Goal: Information Seeking & Learning: Get advice/opinions

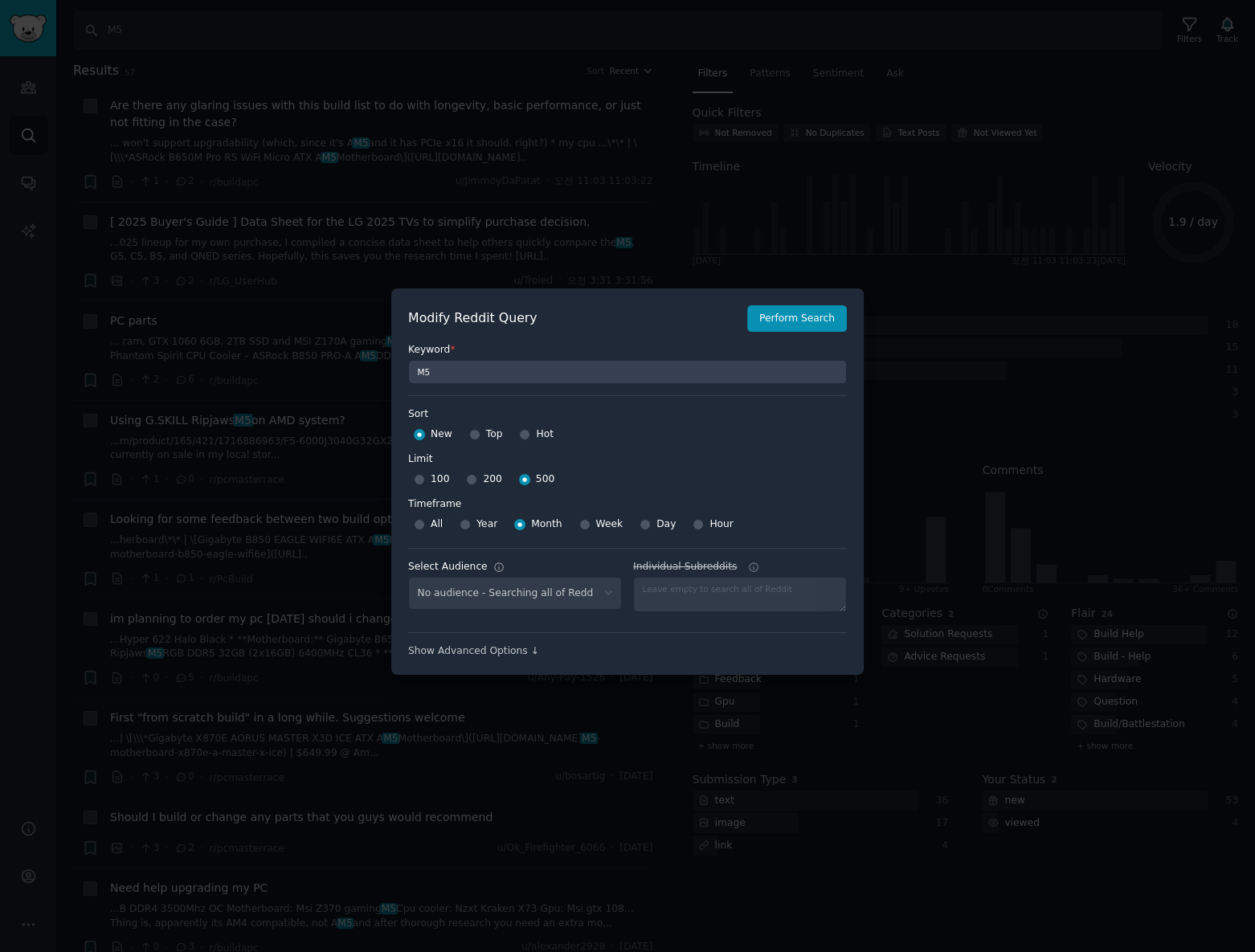
select select "c7830b3eec"
click at [540, 360] on fieldset "M5" at bounding box center [628, 371] width 438 height 27
click at [542, 363] on input "M5" at bounding box center [628, 372] width 438 height 24
paste input "lg oled tv, lg g5, lg c5, lg b5, lg m"
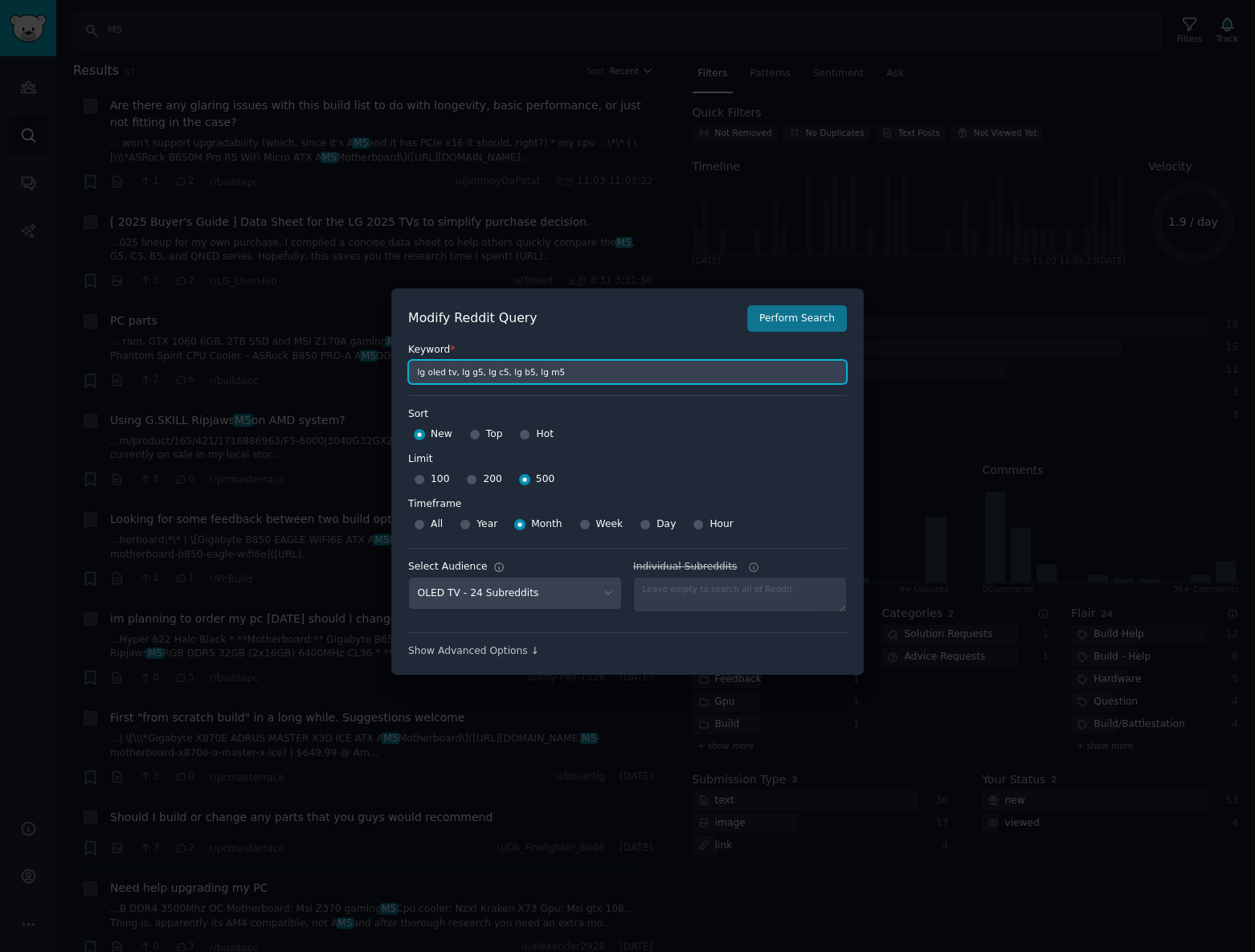
type input "lg oled tv, lg g5, lg c5, lg b5, lg m5"
click at [783, 328] on button "Perform Search" at bounding box center [796, 319] width 100 height 27
type input "lg oled tv, lg g5, lg c5, lg b5, lg m5"
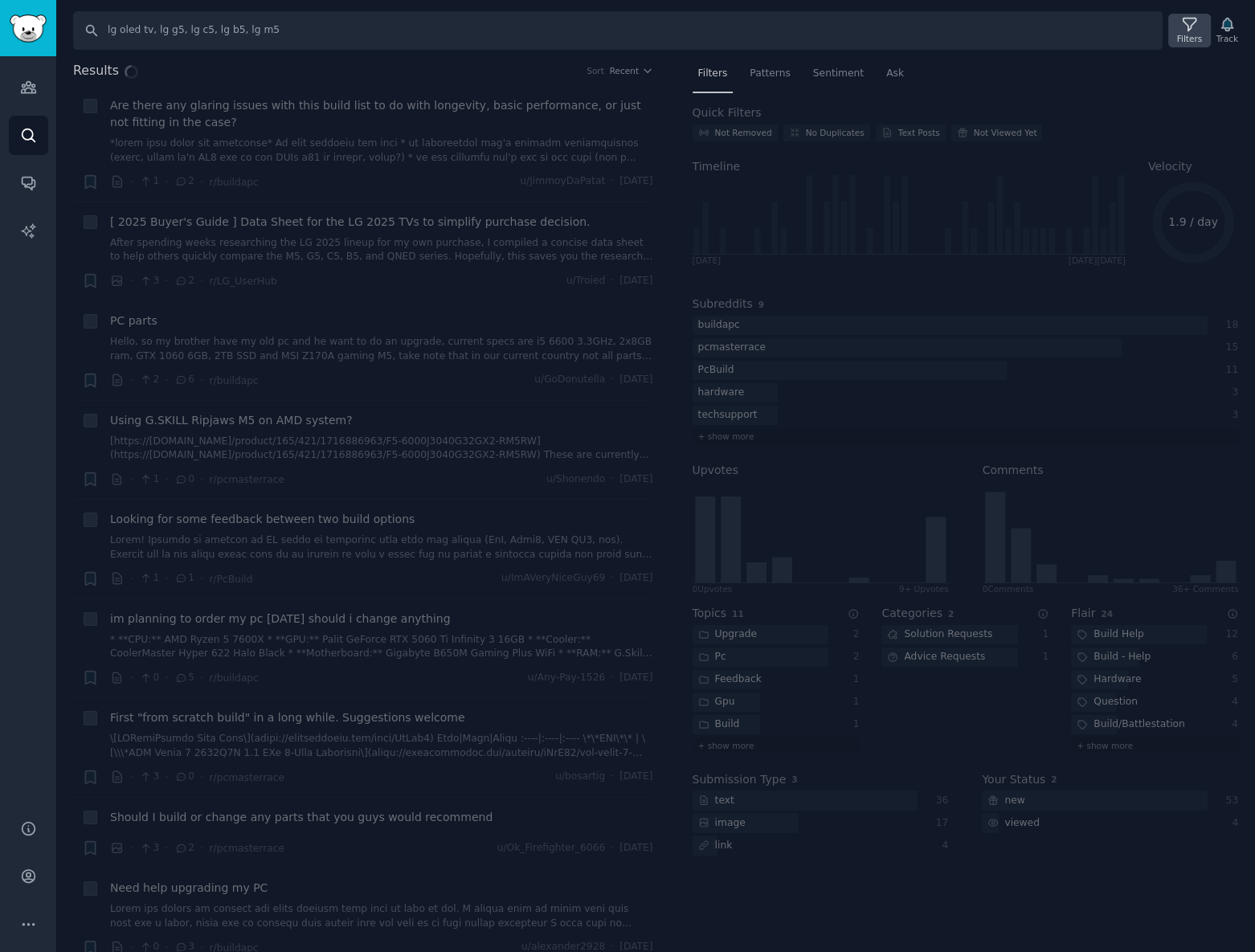
click at [1183, 37] on div "Filters" at bounding box center [1189, 38] width 25 height 11
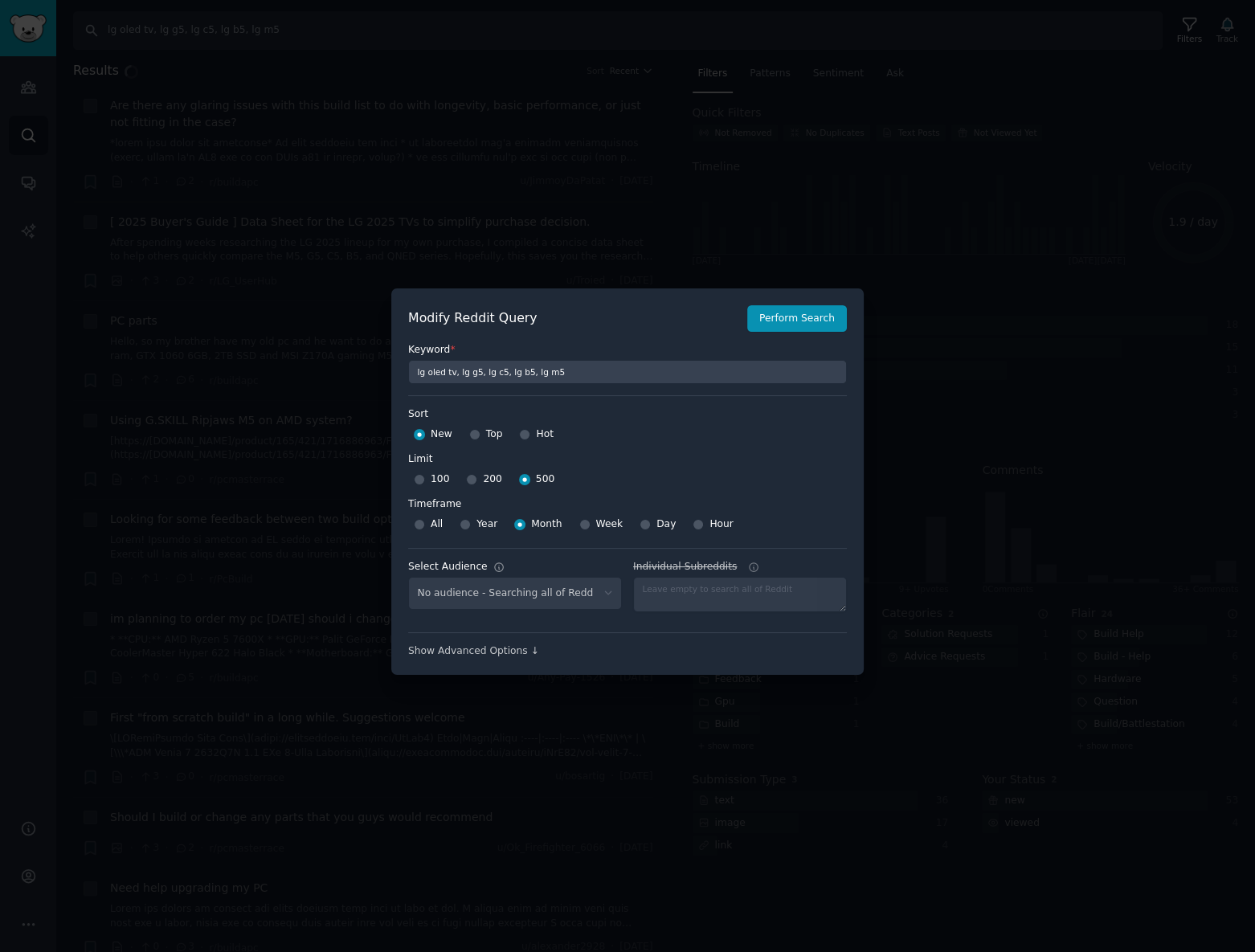
select select "c7830b3eec"
click at [997, 233] on div at bounding box center [628, 476] width 1255 height 952
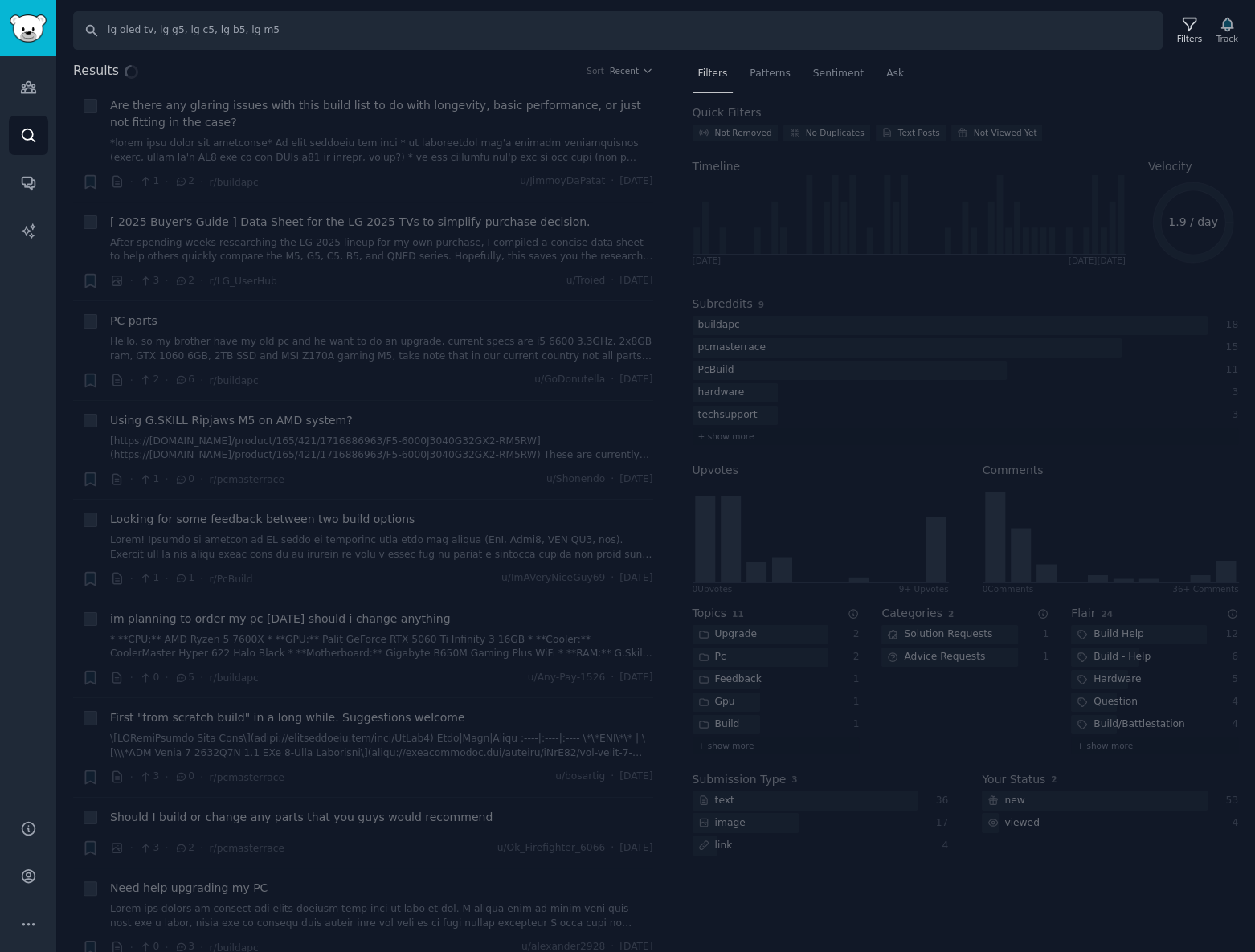
click at [772, 70] on div "Results Sort Recent + Are there any glaring issues with this build list to do w…" at bounding box center [656, 507] width 1198 height 892
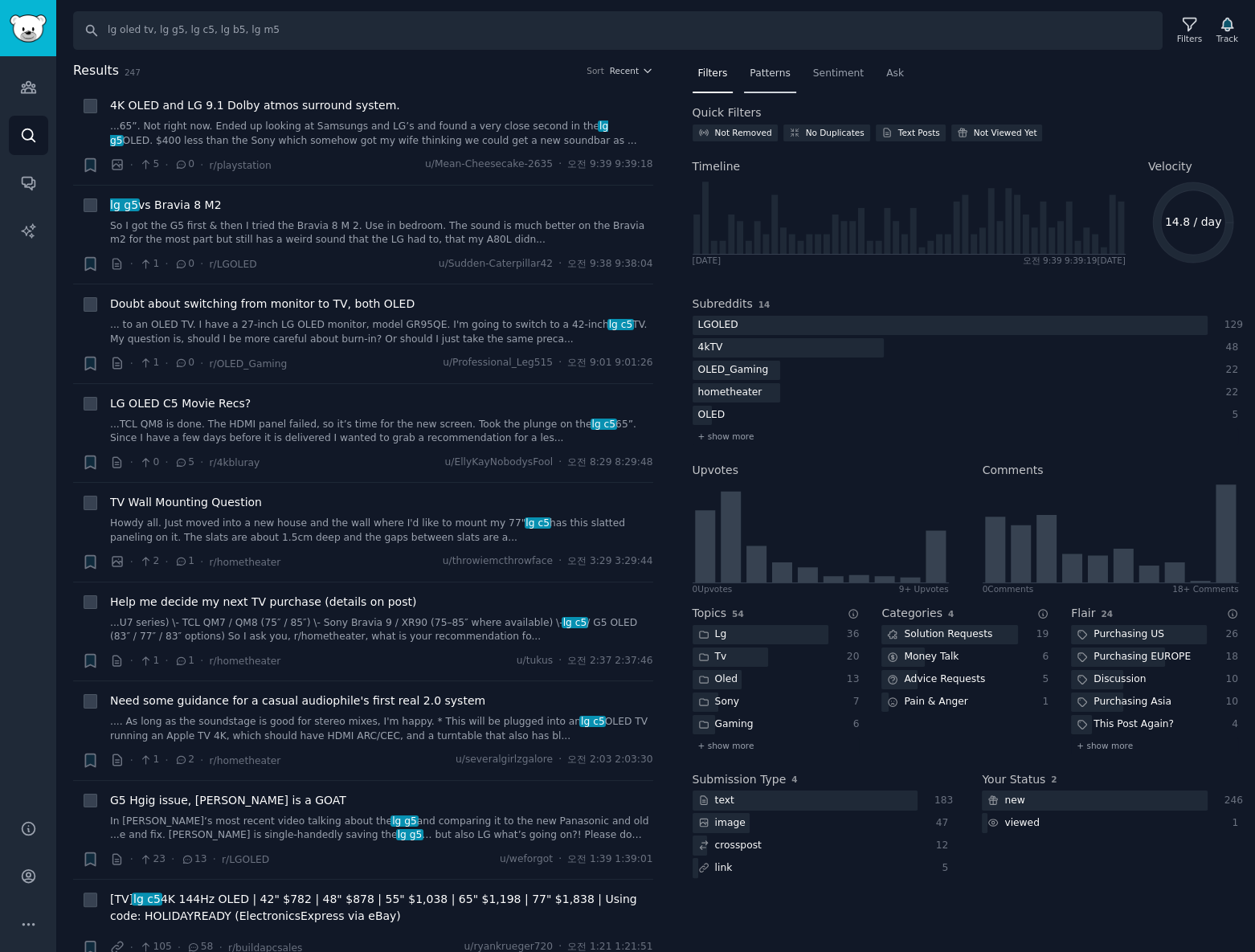
click at [778, 79] on span "Patterns" at bounding box center [770, 74] width 40 height 15
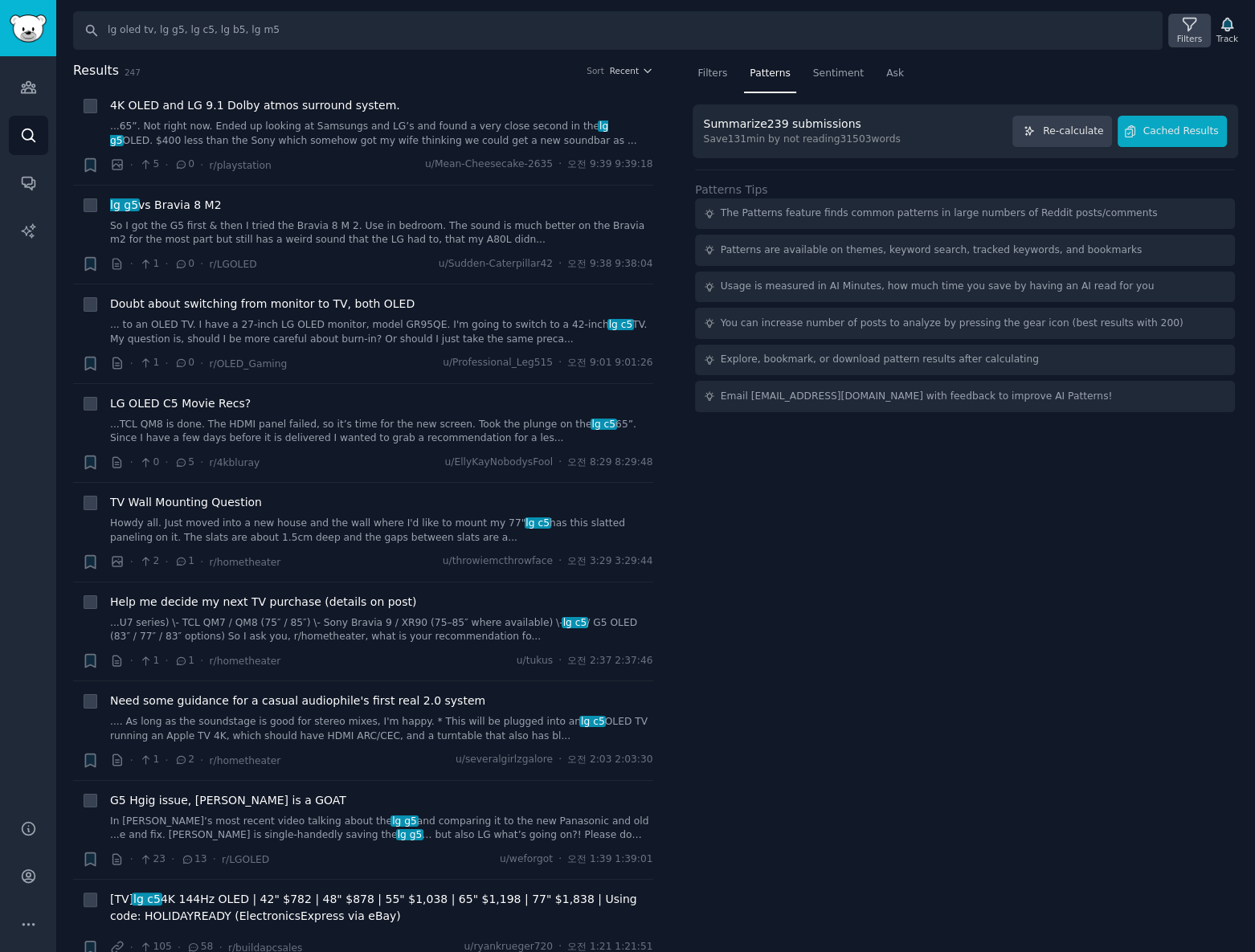
click at [1186, 24] on icon at bounding box center [1189, 25] width 16 height 16
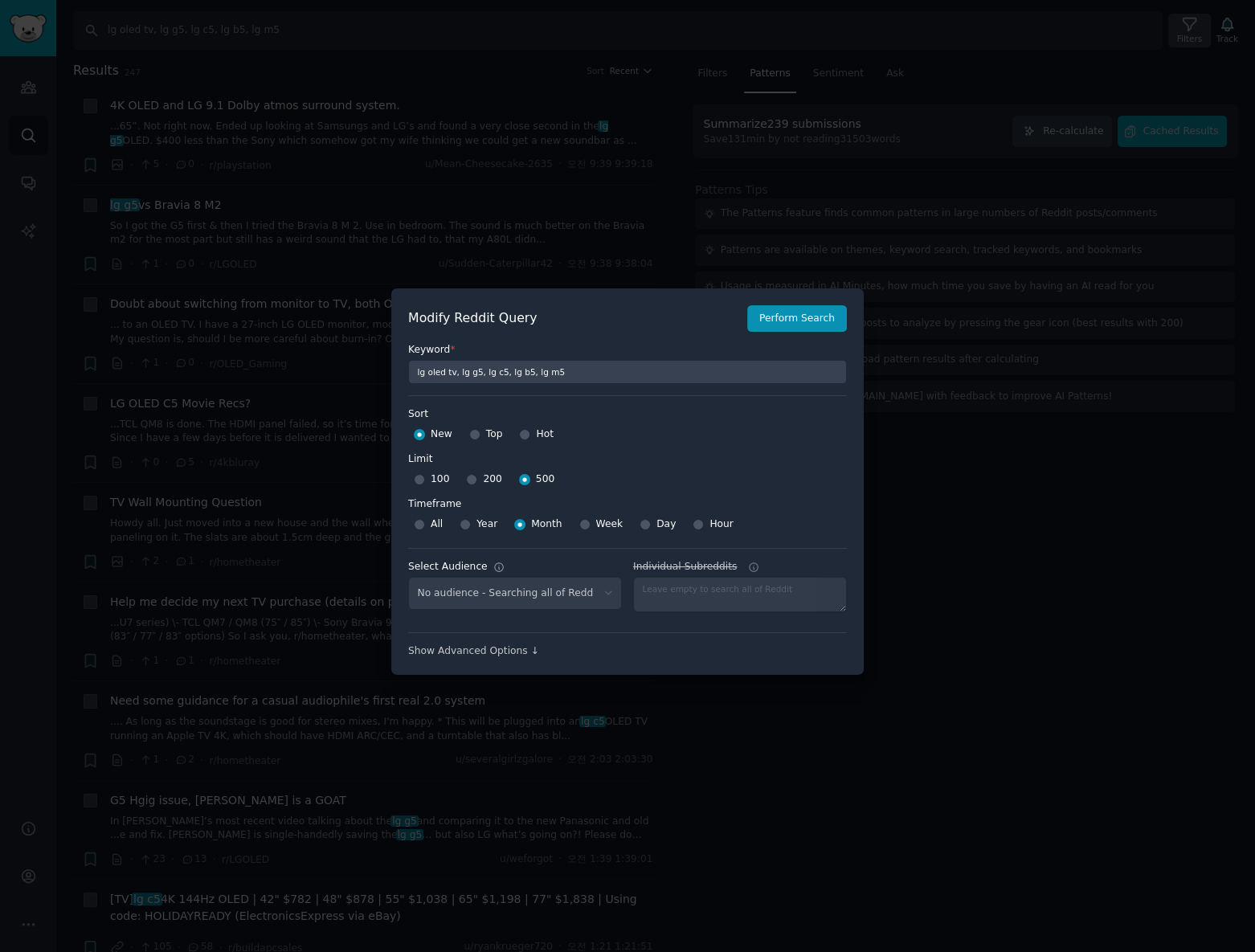
select select "c7830b3eec"
click at [884, 221] on div at bounding box center [628, 476] width 1255 height 952
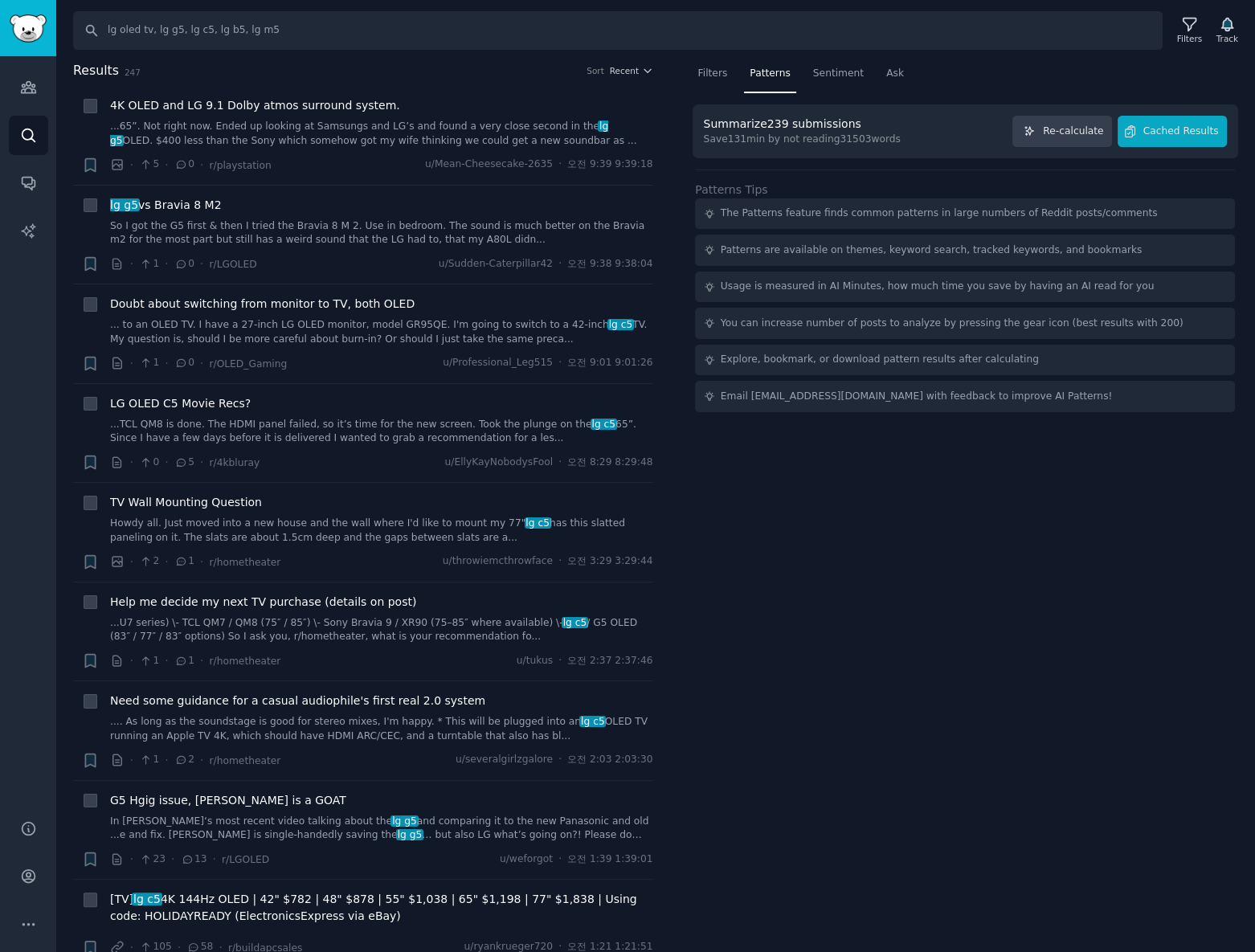
click at [891, 145] on div "Save 131 min by not reading 31503 words" at bounding box center [803, 140] width 197 height 15
click at [798, 156] on div "Summarize 239 submissions Save 131 min by not reading 31503 words Re-calculate …" at bounding box center [965, 131] width 546 height 54
click at [1162, 130] on span "Cached Results" at bounding box center [1181, 132] width 76 height 15
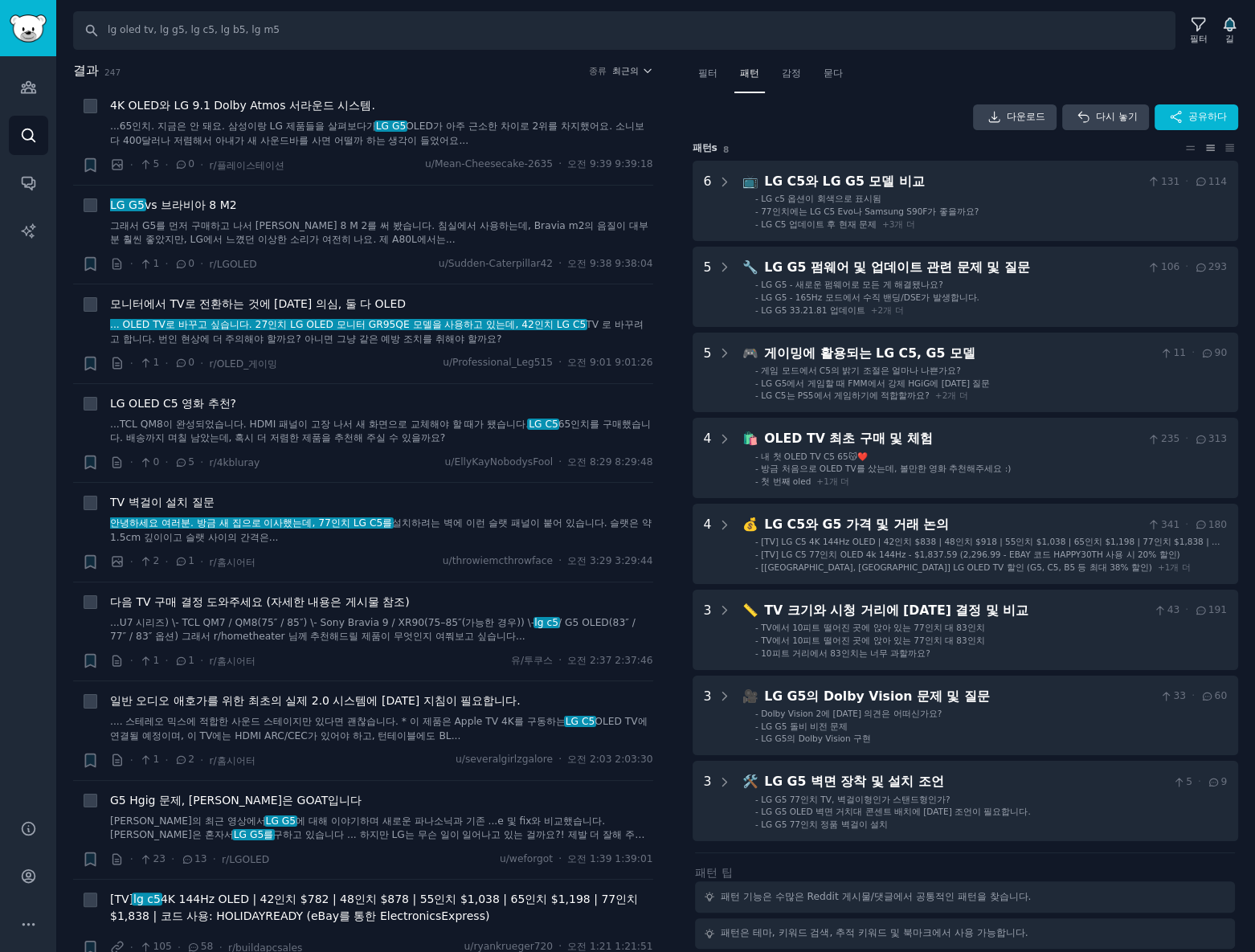
click at [838, 126] on div "다운로드 다시 놓기 공유하다" at bounding box center [965, 117] width 546 height 26
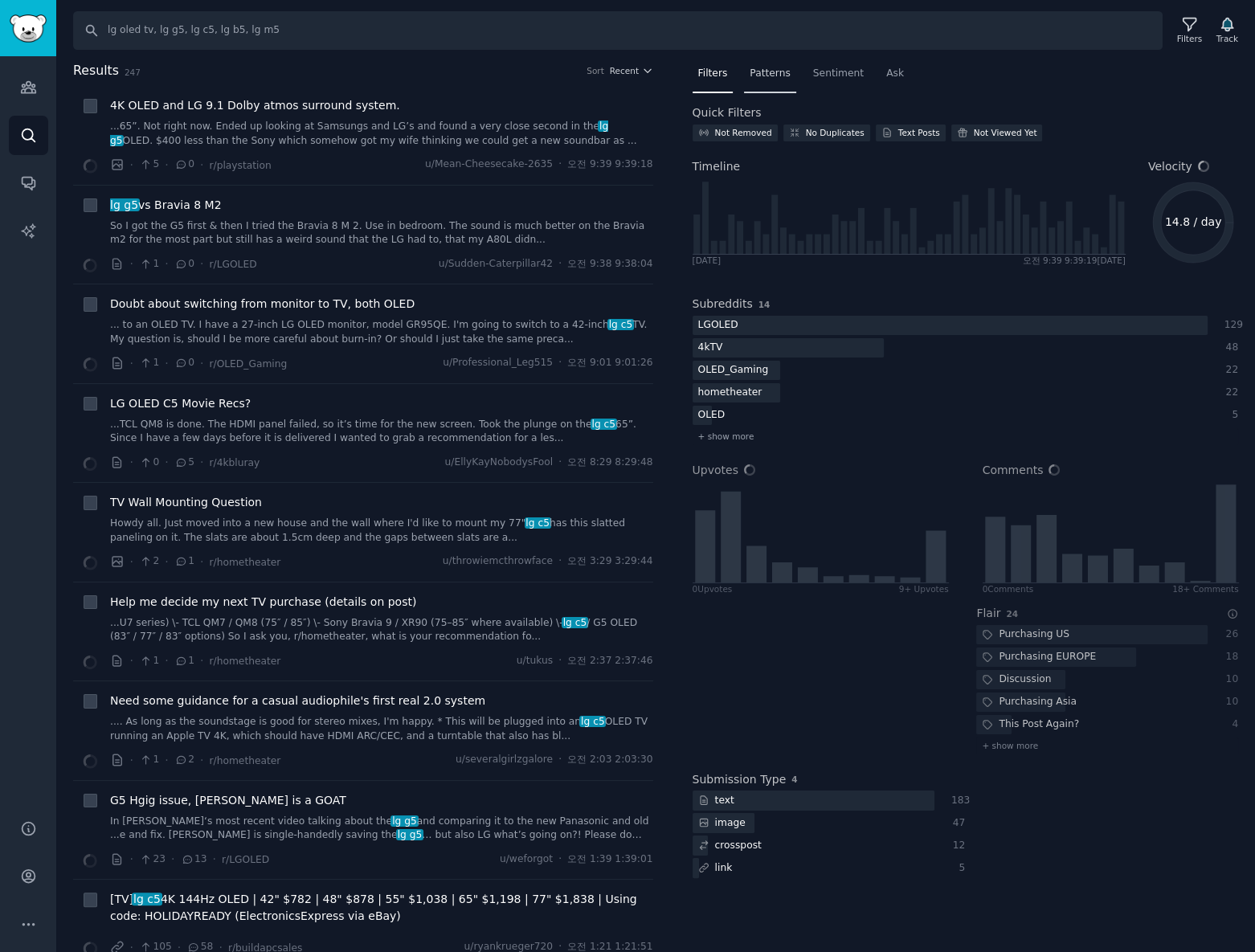
click at [750, 74] on span "Patterns" at bounding box center [770, 74] width 40 height 15
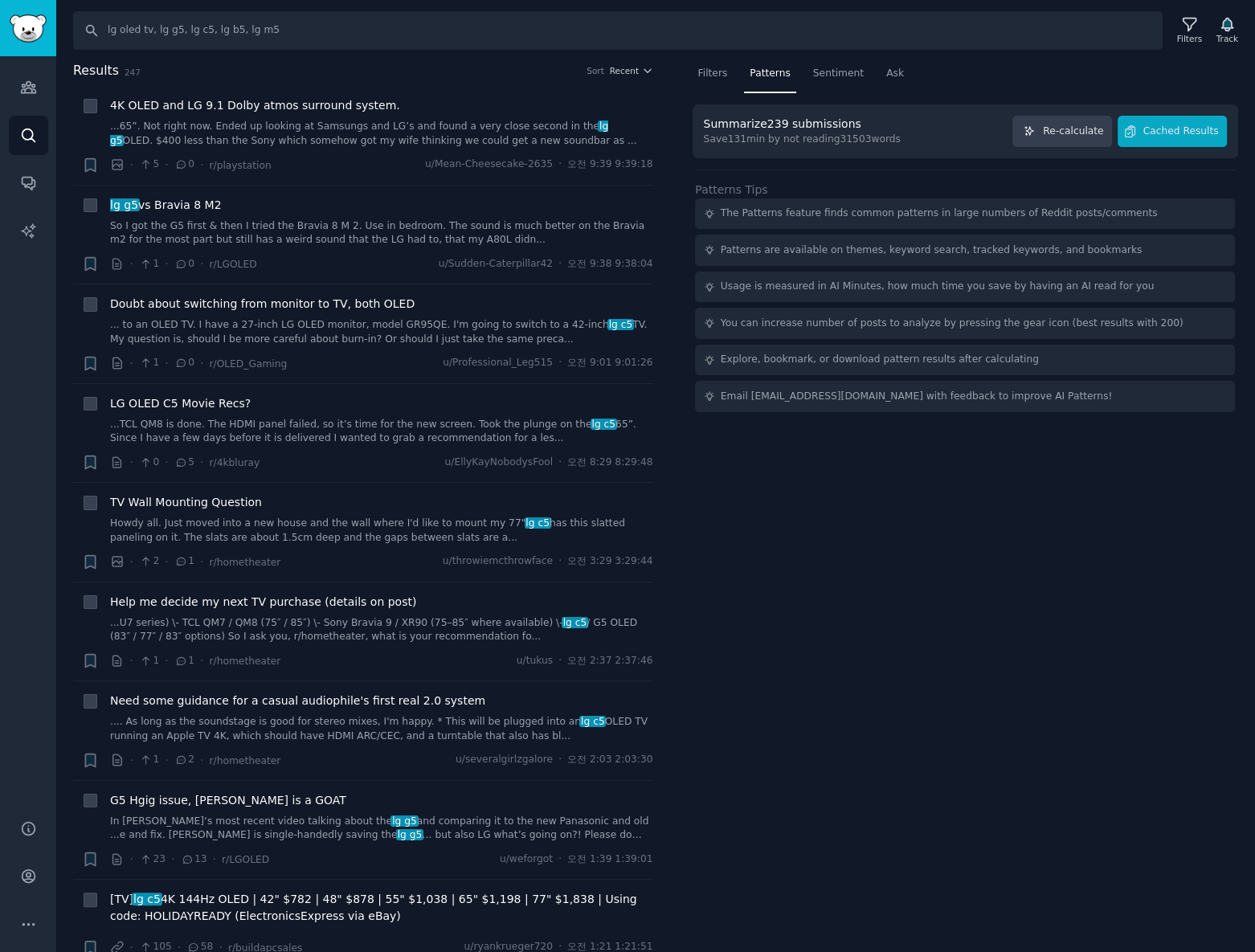
click at [824, 124] on div "Summarize 239 submissions" at bounding box center [783, 124] width 157 height 16
click at [1189, 43] on div "Filters" at bounding box center [1189, 38] width 25 height 11
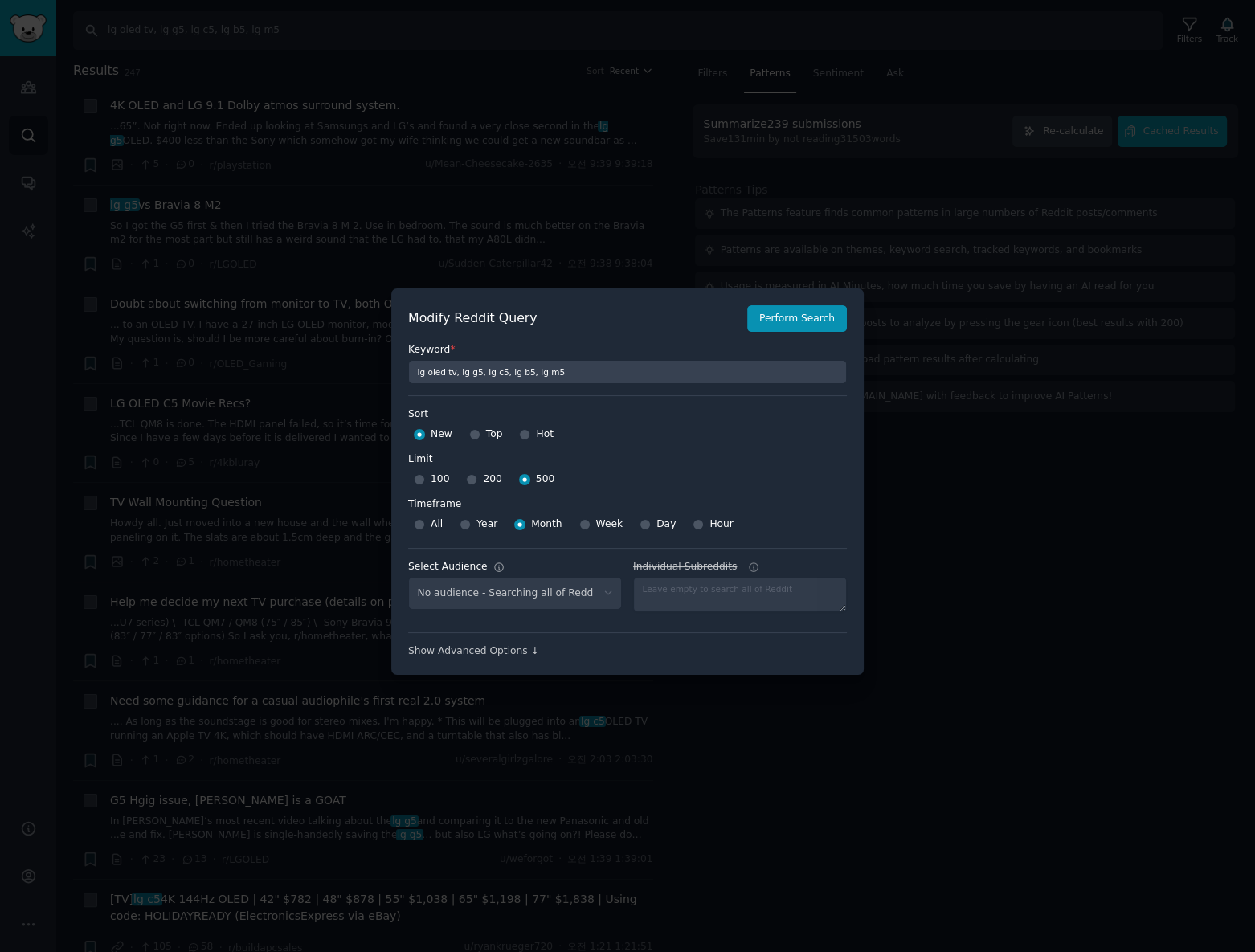
select select "c7830b3eec"
click at [473, 484] on div "200" at bounding box center [483, 480] width 36 height 26
click at [483, 477] on span "200" at bounding box center [492, 480] width 18 height 15
click at [478, 477] on input "200" at bounding box center [471, 480] width 11 height 11
radio input "true"
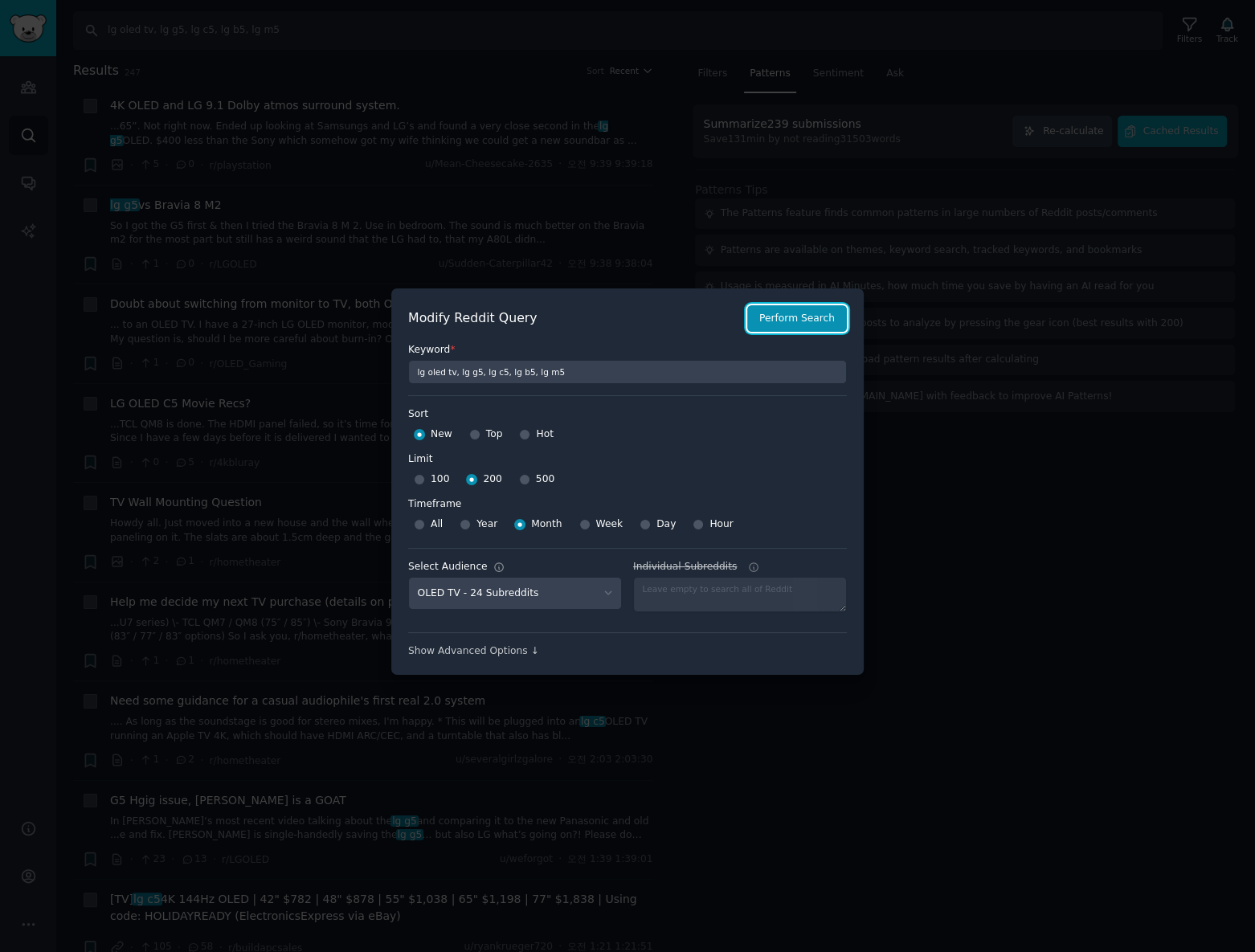
click at [804, 320] on button "Perform Search" at bounding box center [796, 319] width 100 height 27
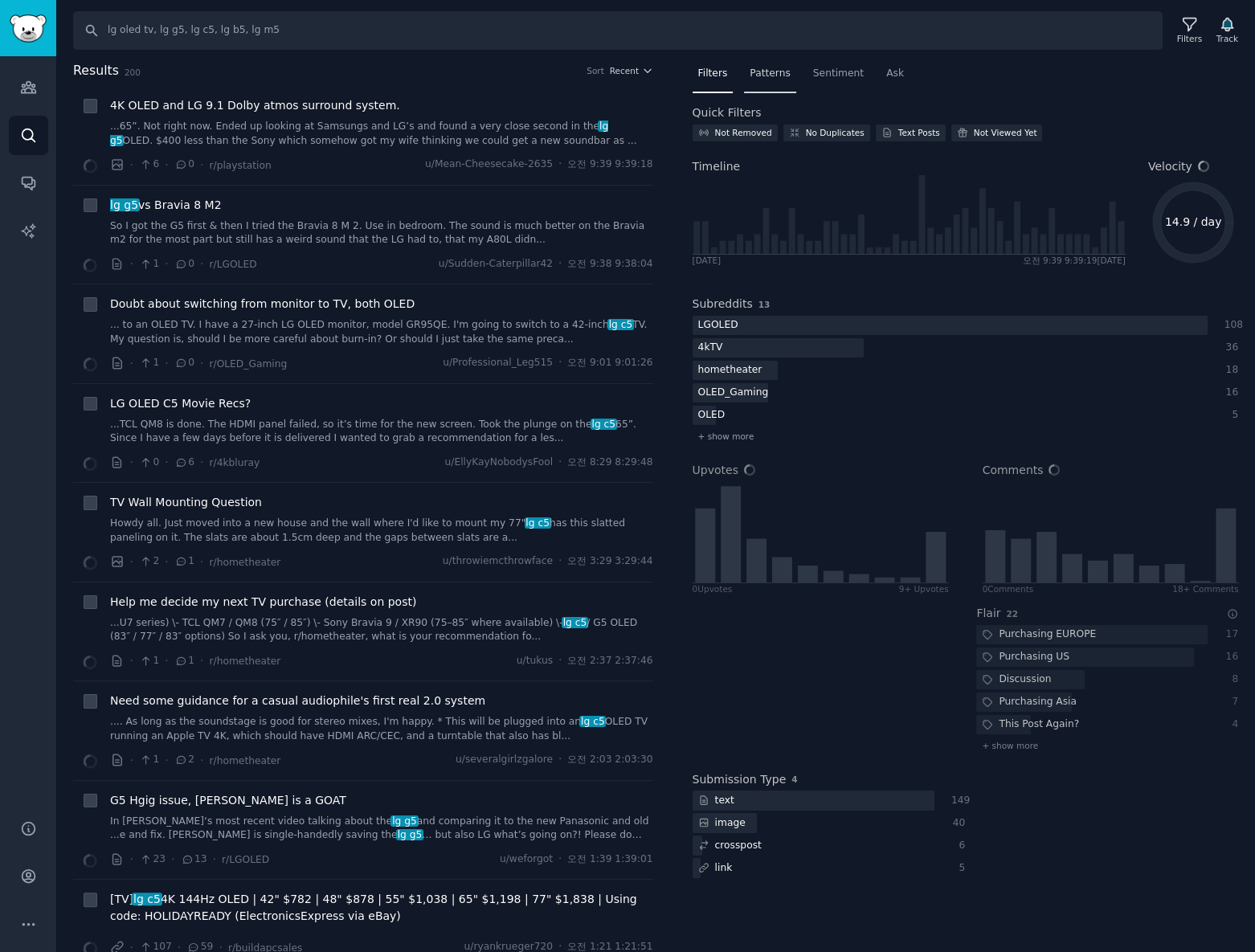
click at [761, 90] on div "Patterns" at bounding box center [770, 78] width 51 height 33
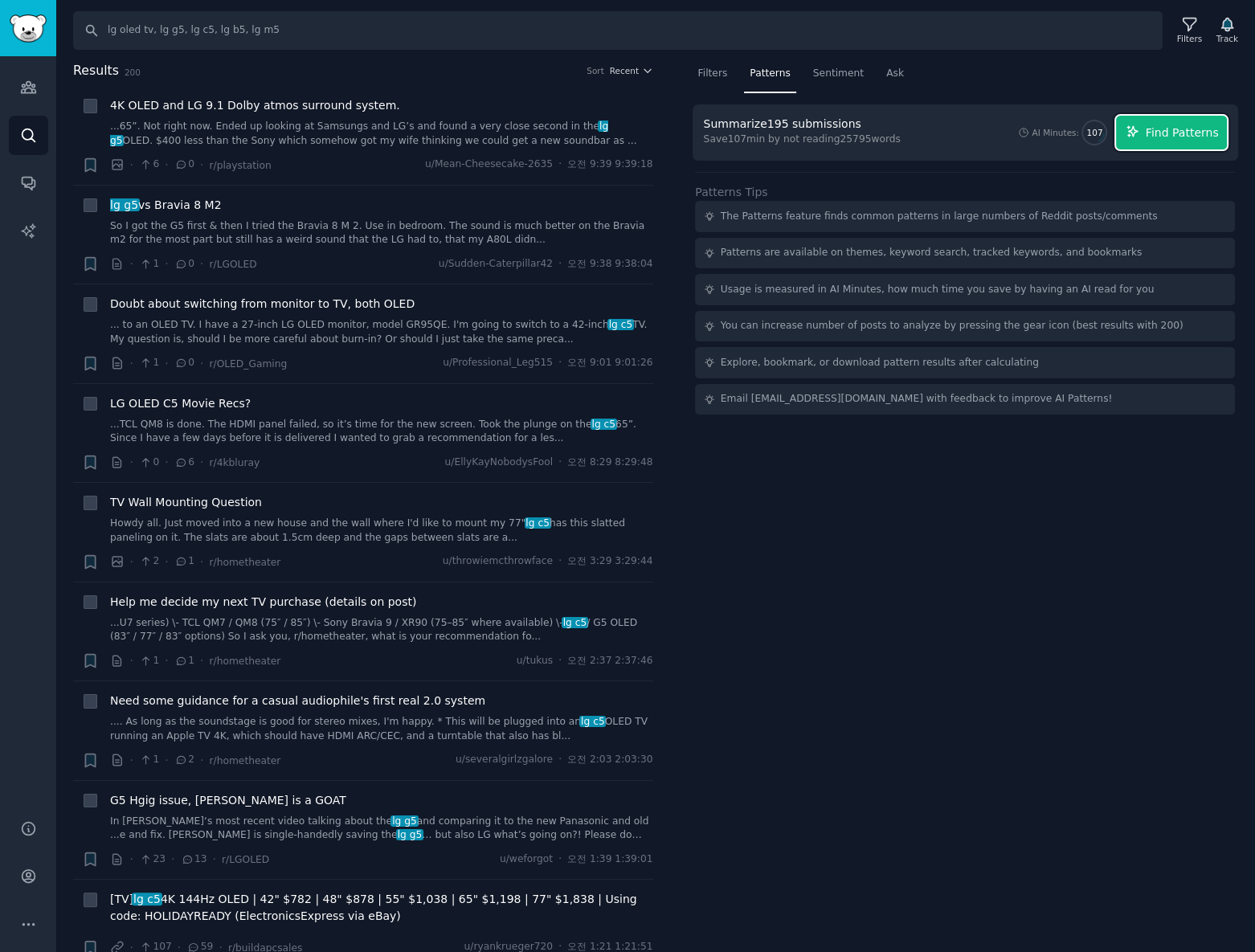
click at [1164, 137] on span "Find Patterns" at bounding box center [1182, 132] width 73 height 16
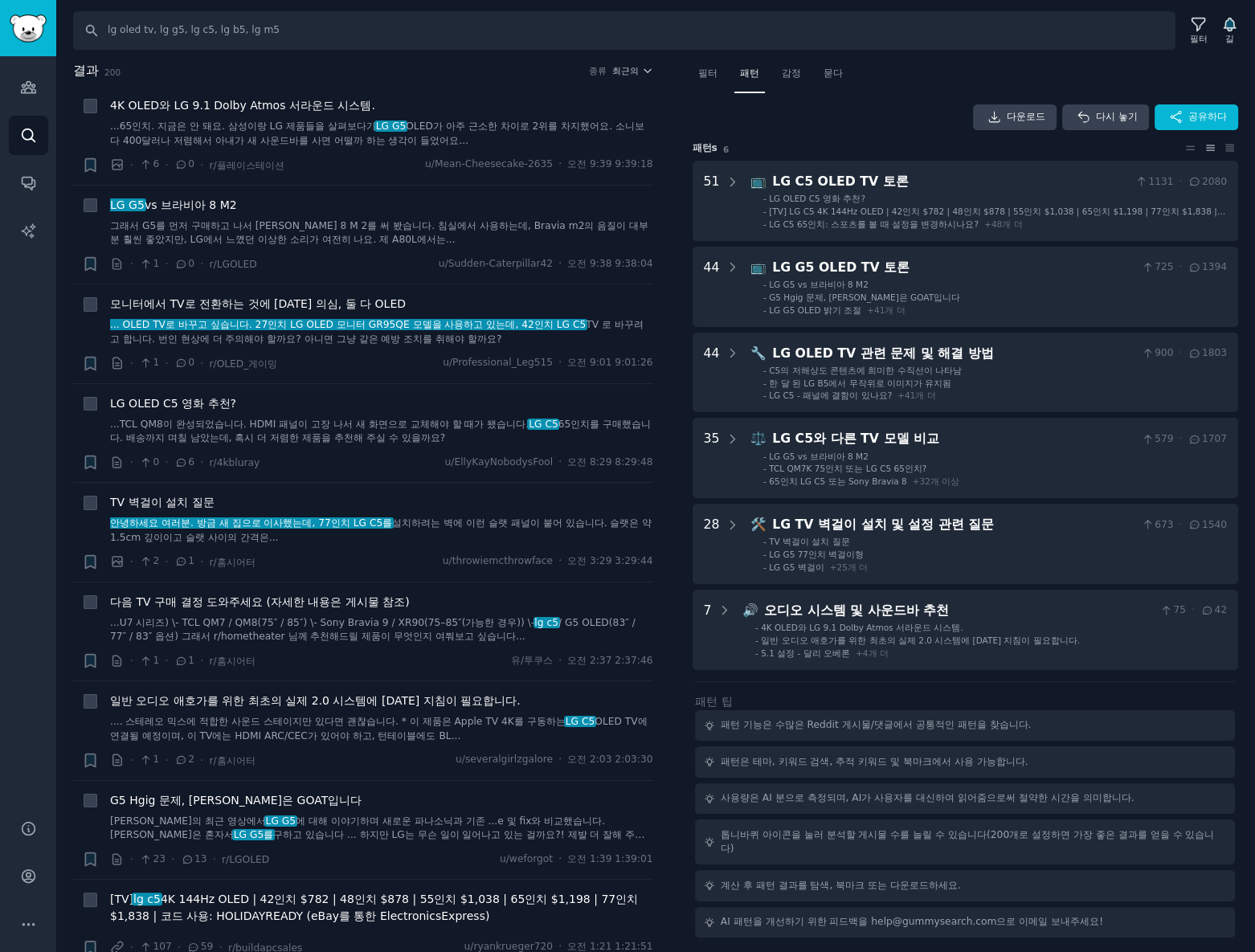
click at [663, 493] on div "결과 200 종류 최근의 + 4K OLED와 LG 9.1 Dolby Atmos 서라운드 시스템. ...65인치. 지금은 안 돼요. 삼성이랑 L…" at bounding box center [374, 507] width 603 height 892
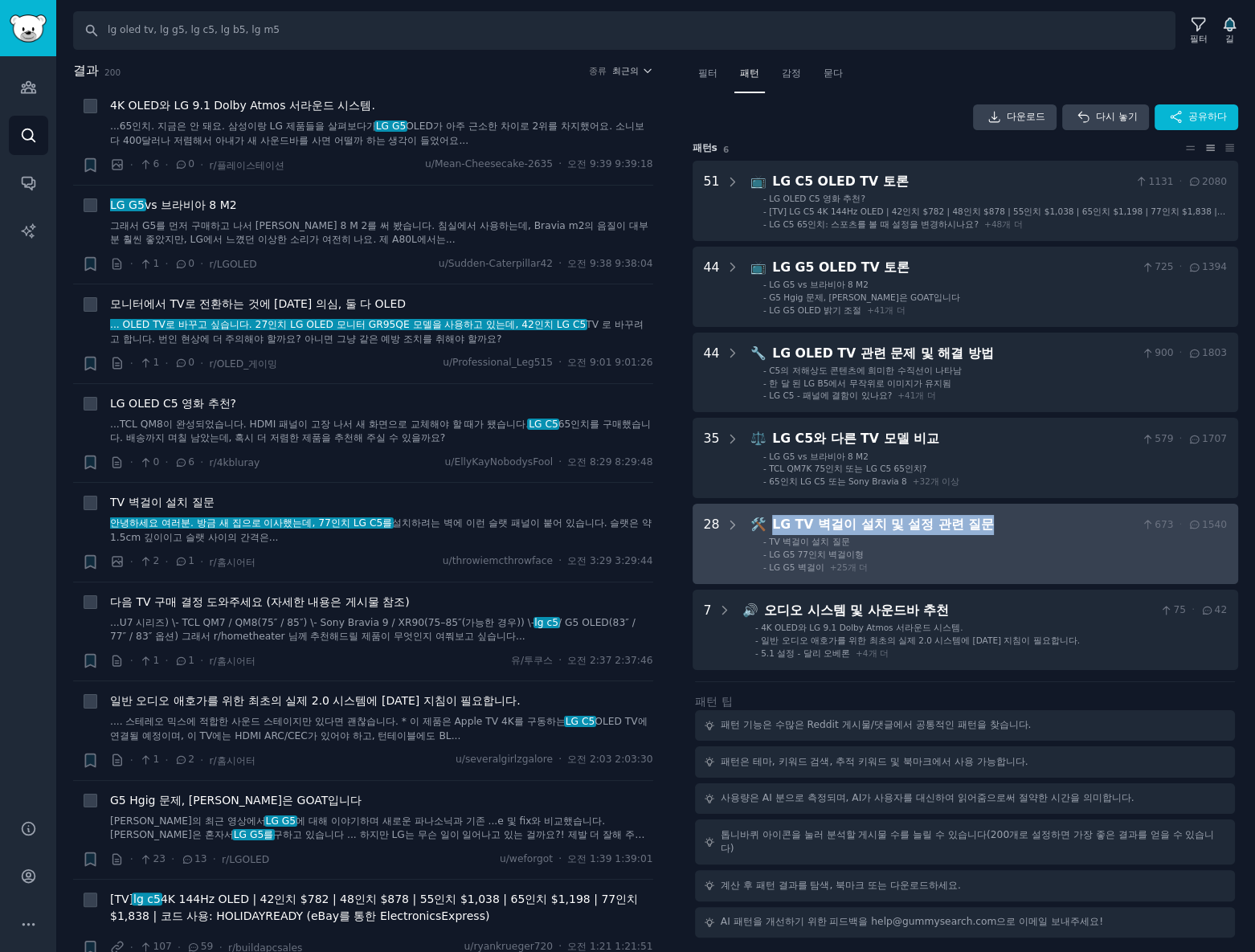
drag, startPoint x: 844, startPoint y: 523, endPoint x: 766, endPoint y: 529, distance: 78.2
click at [766, 529] on div "🛠️ LG TV 벽걸이 설치 및 설정 관련 질문 673 · 1540" at bounding box center [989, 525] width 477 height 20
copy div "🛠️ LG TV 벽걸이 설치 및 설정 관련 질문"
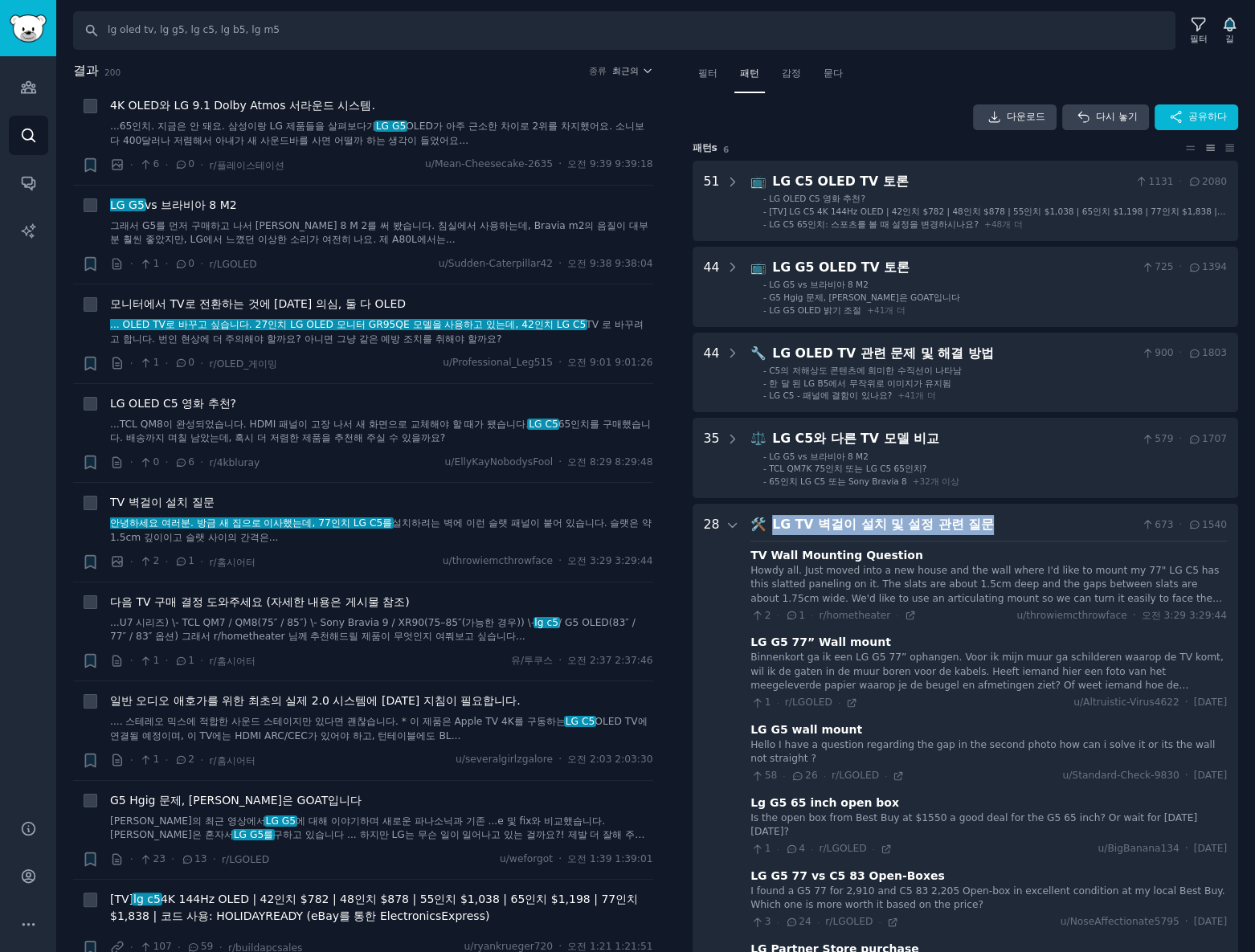
scroll to position [442, 0]
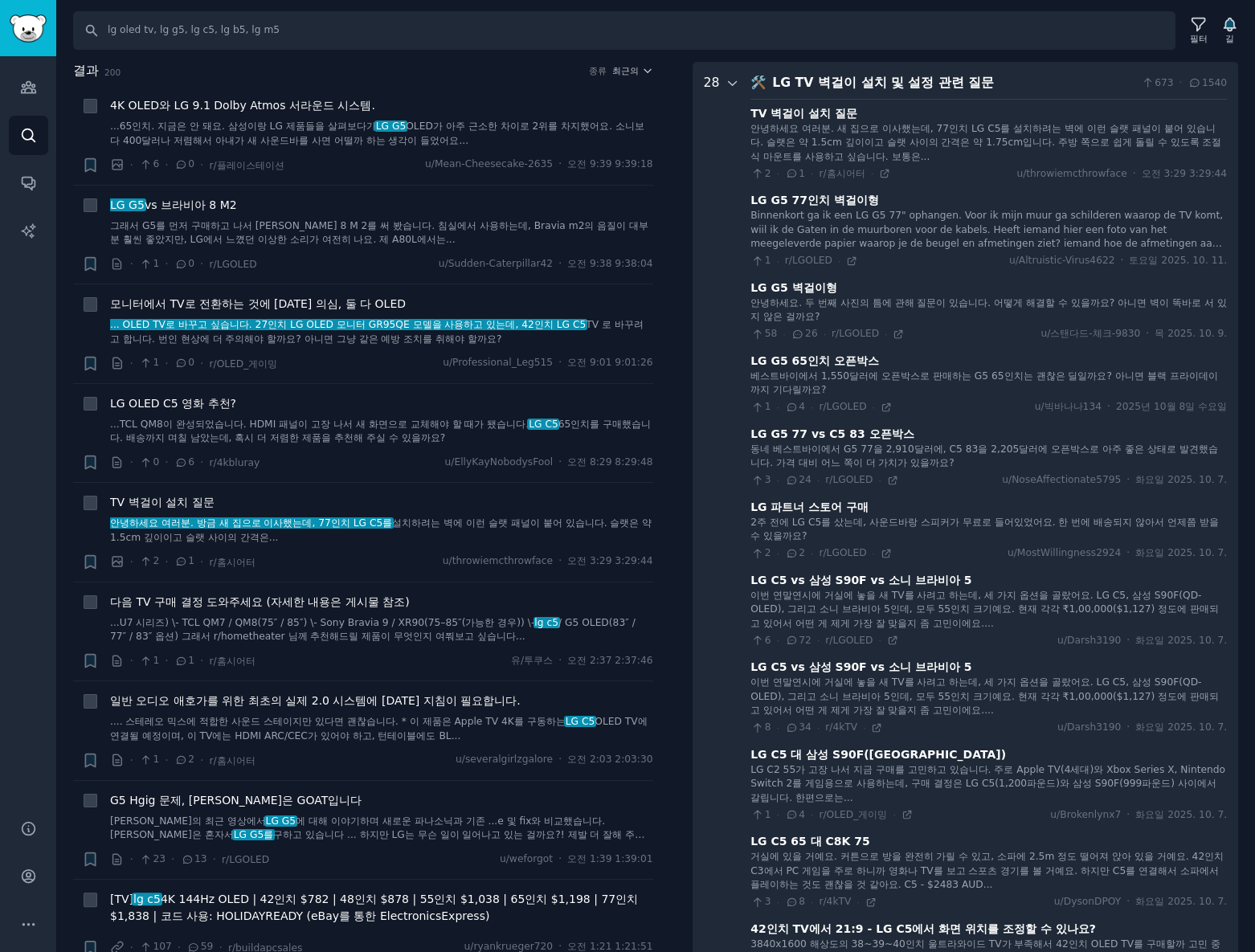
click at [733, 78] on icon at bounding box center [733, 84] width 15 height 15
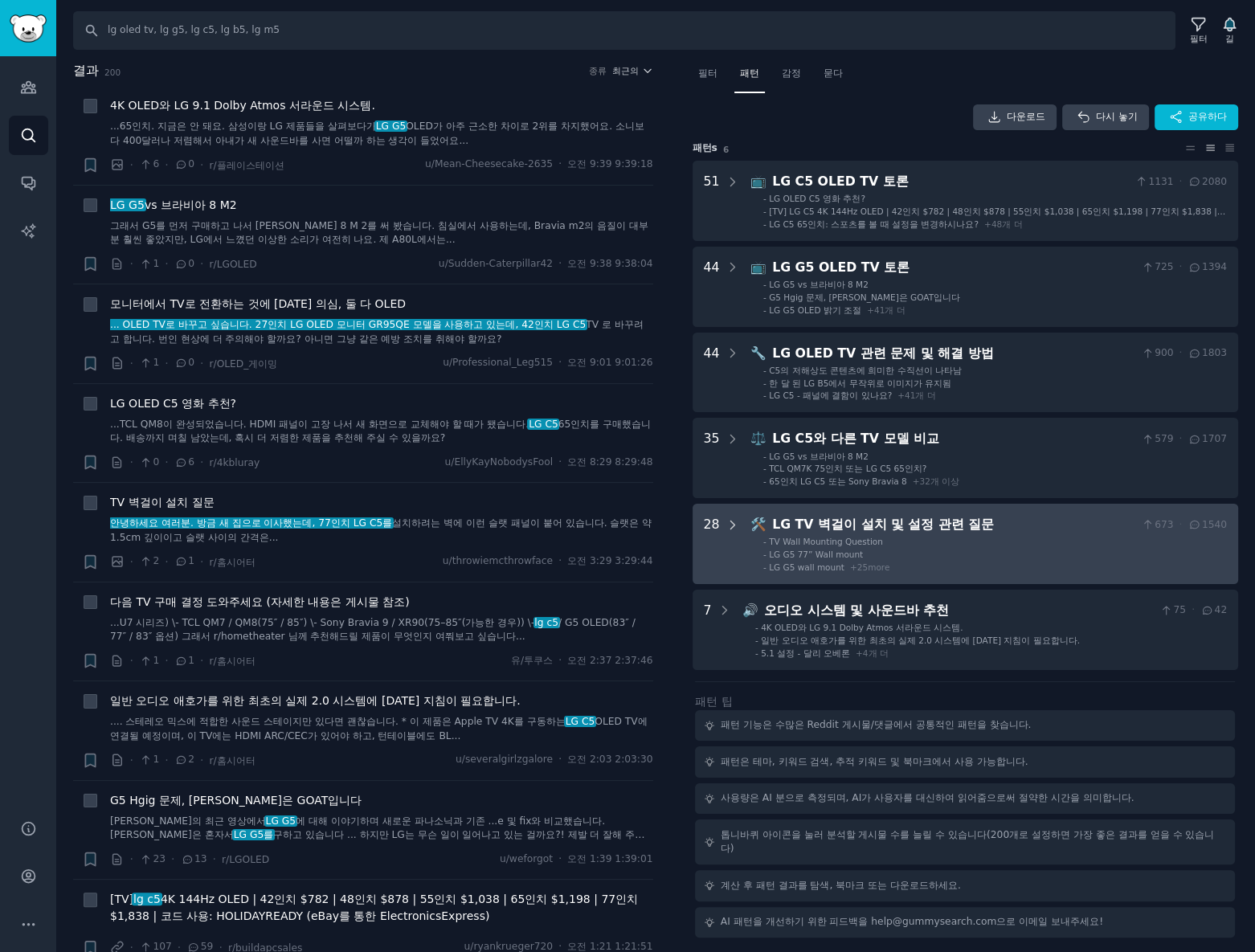
scroll to position [0, 0]
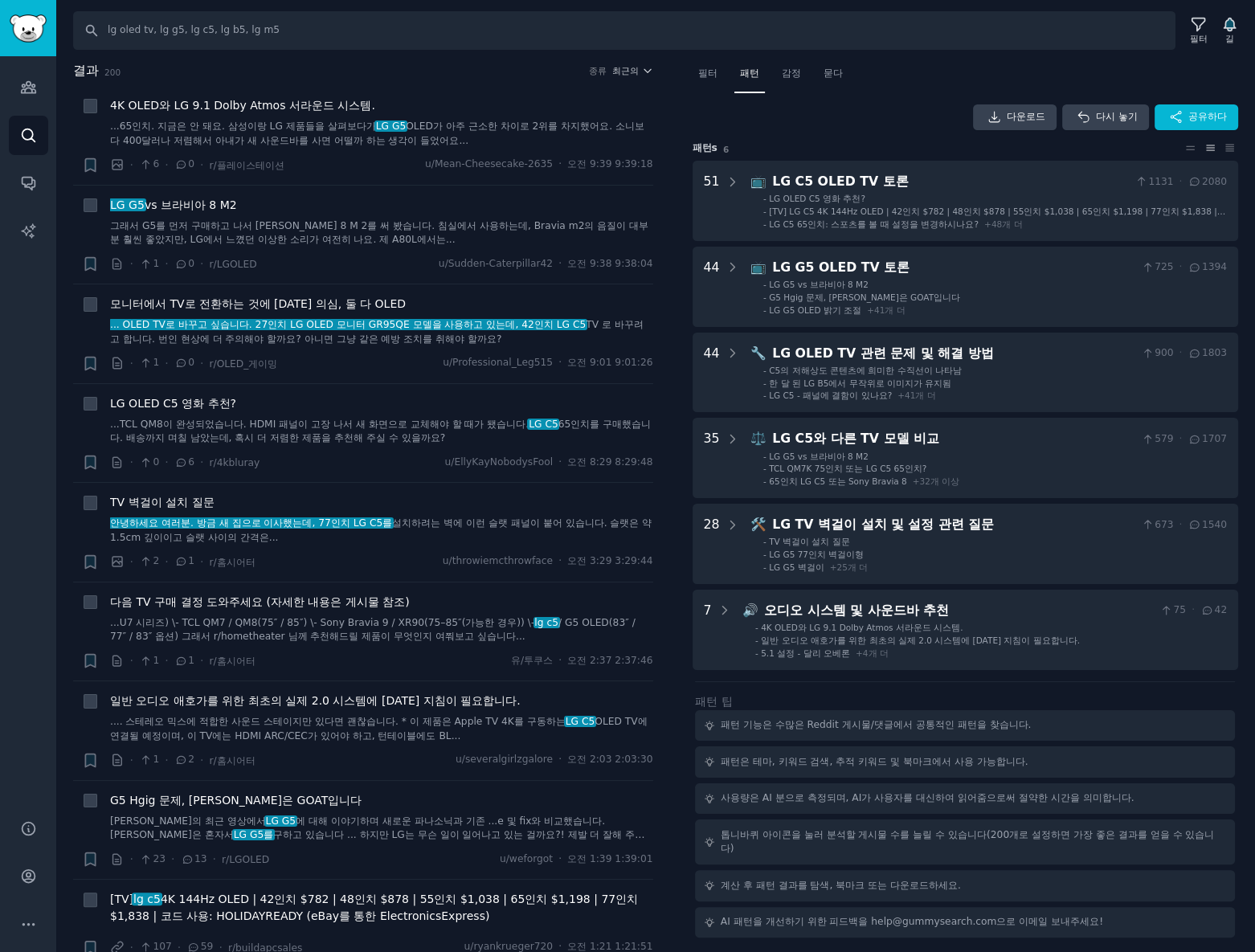
click at [659, 542] on div "결과 200 종류 최근의 + 4K OLED와 LG 9.1 Dolby Atmos 서라운드 시스템. ...65인치. 지금은 안 돼요. 삼성이랑 L…" at bounding box center [374, 507] width 603 height 892
click at [670, 545] on div "결과 200 종류 최근의 + 4K OLED와 LG 9.1 Dolby Atmos 서라운드 시스템. ...65인치. 지금은 안 돼요. 삼성이랑 L…" at bounding box center [374, 507] width 603 height 892
click at [1201, 38] on font "필터" at bounding box center [1198, 38] width 17 height 10
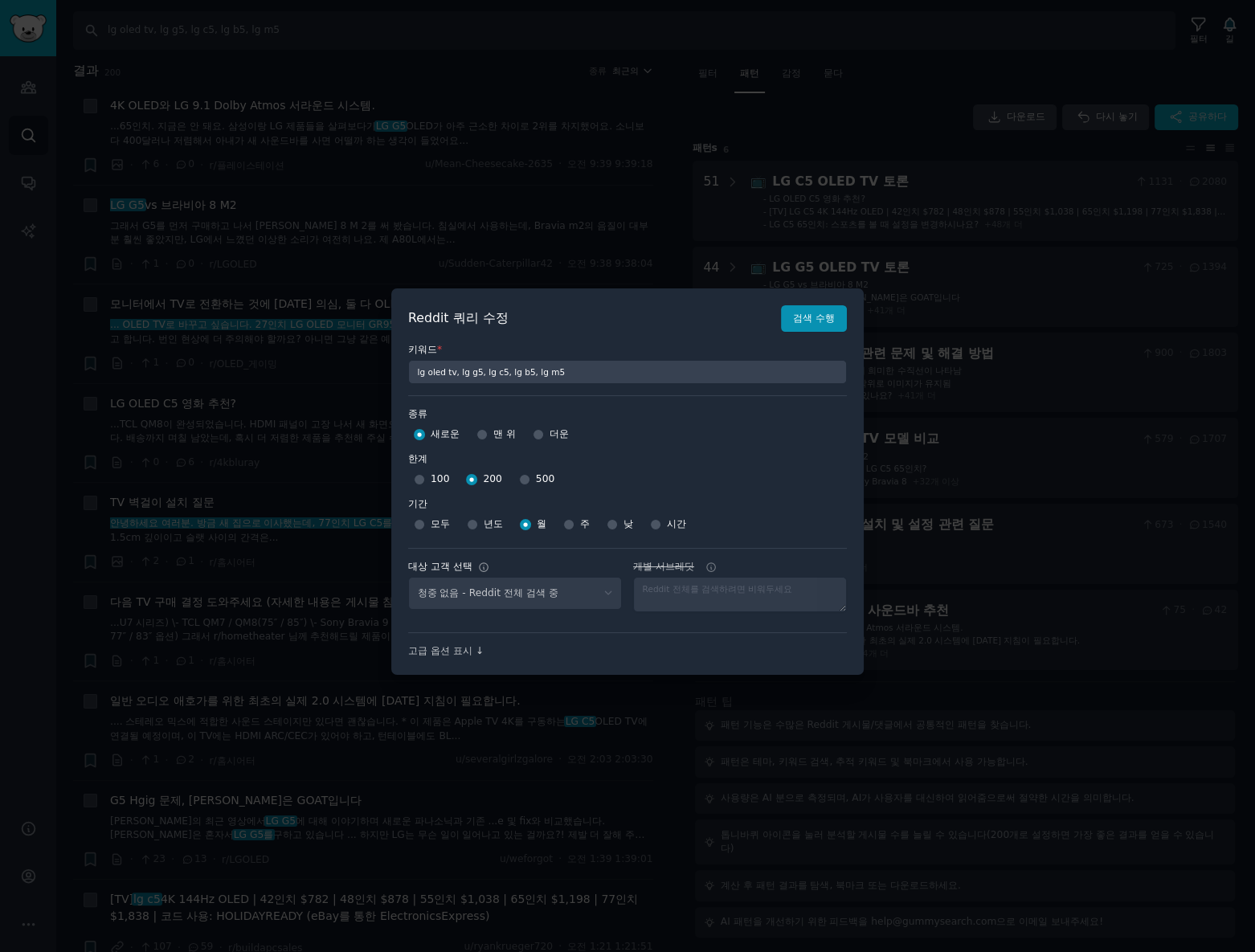
select select "c7830b3eec"
click at [526, 476] on div "500" at bounding box center [536, 480] width 36 height 26
click at [519, 483] on input "500" at bounding box center [524, 480] width 11 height 11
radio input "true"
drag, startPoint x: 812, startPoint y: 317, endPoint x: 820, endPoint y: 316, distance: 8.1
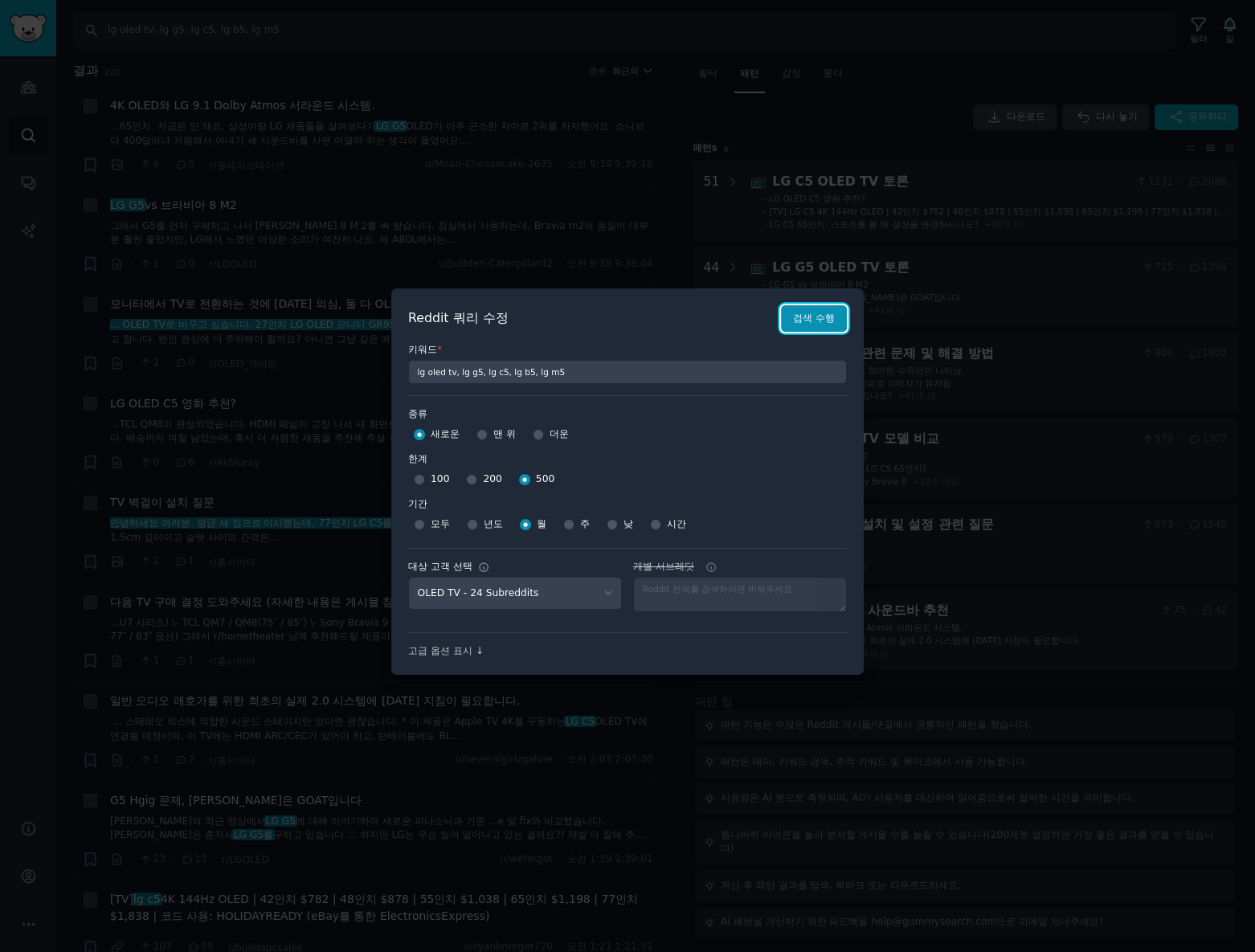
click at [812, 317] on font "검색 수행" at bounding box center [814, 318] width 42 height 11
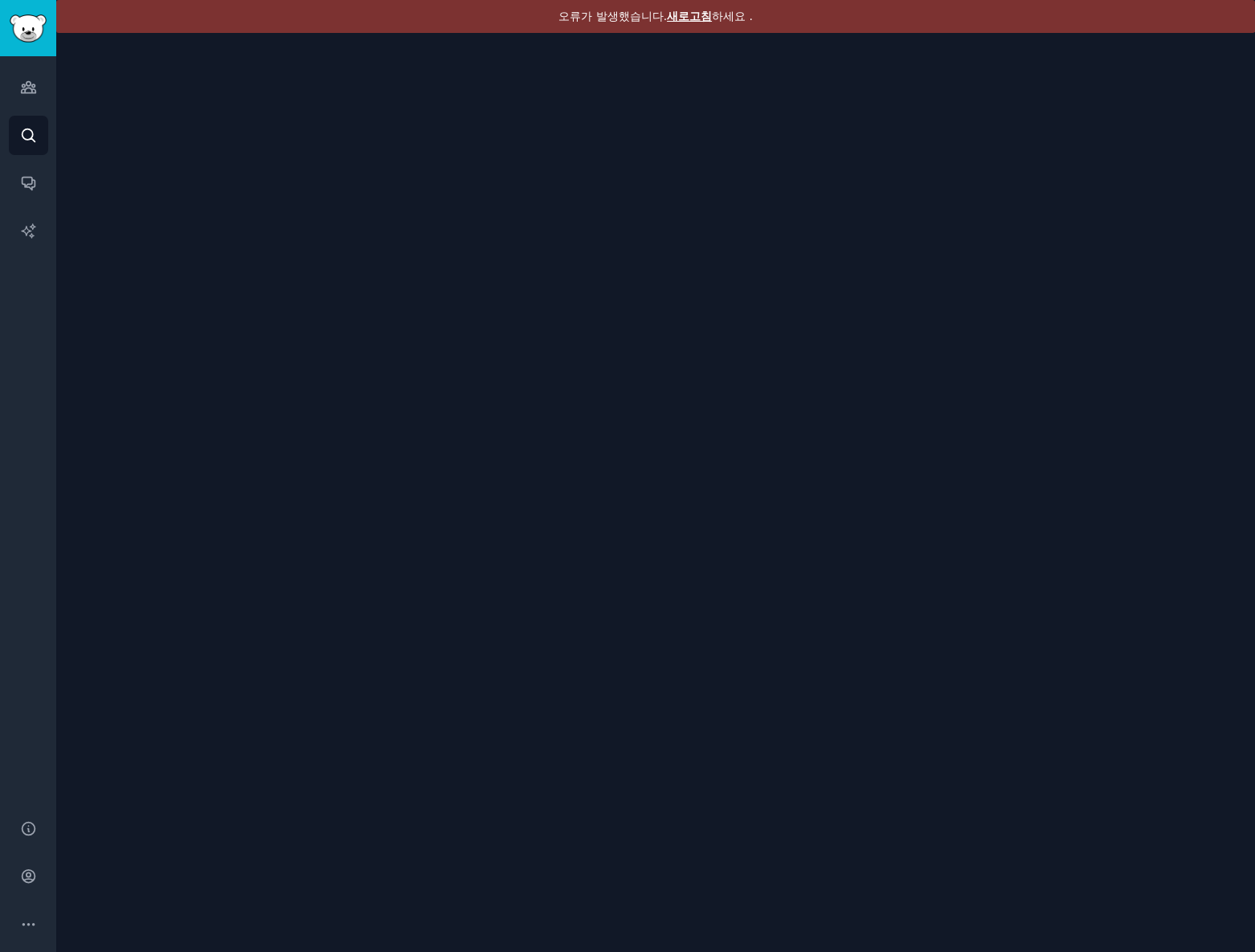
click at [706, 20] on font "새로고침" at bounding box center [689, 16] width 45 height 13
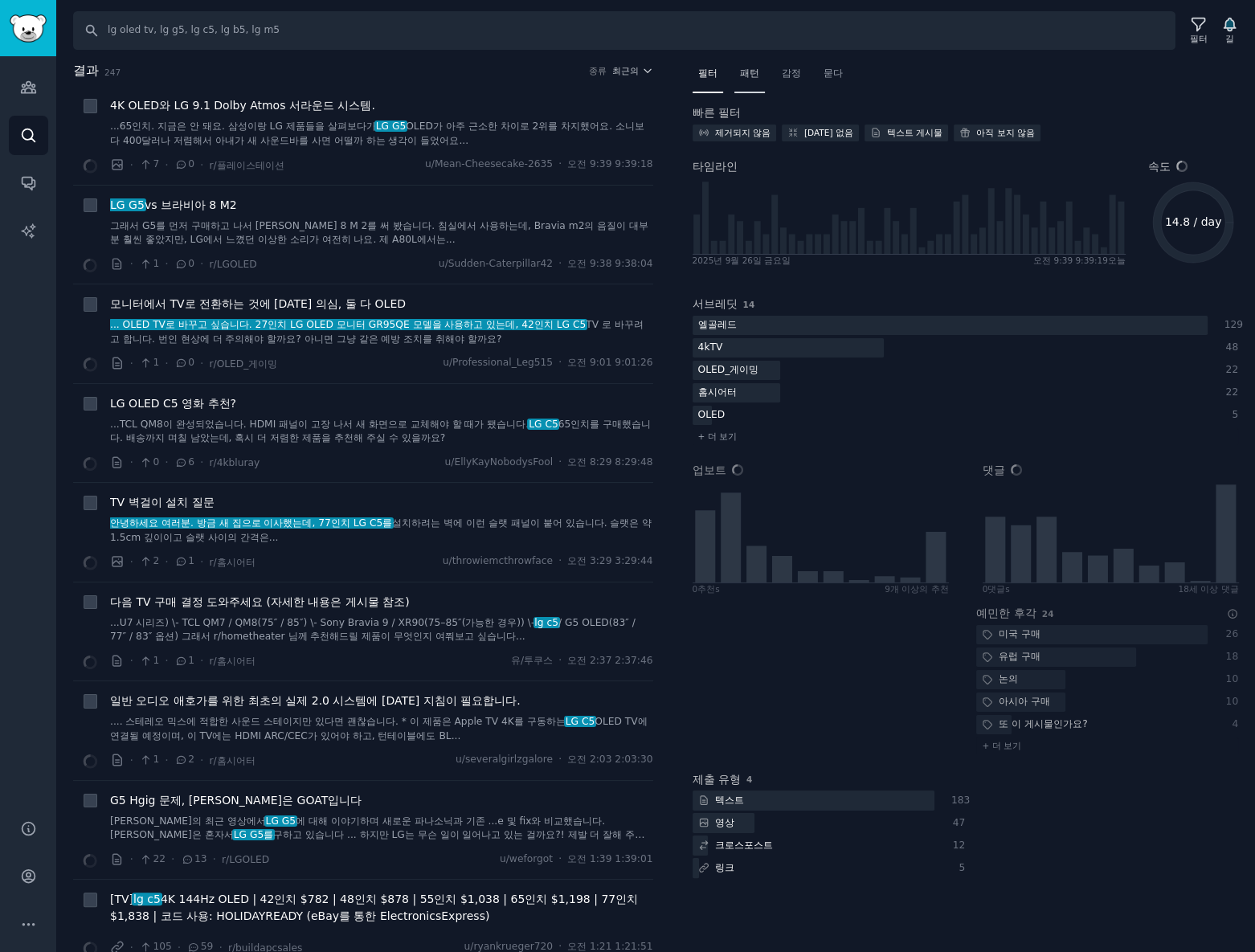
click at [747, 76] on font "패턴" at bounding box center [749, 73] width 19 height 11
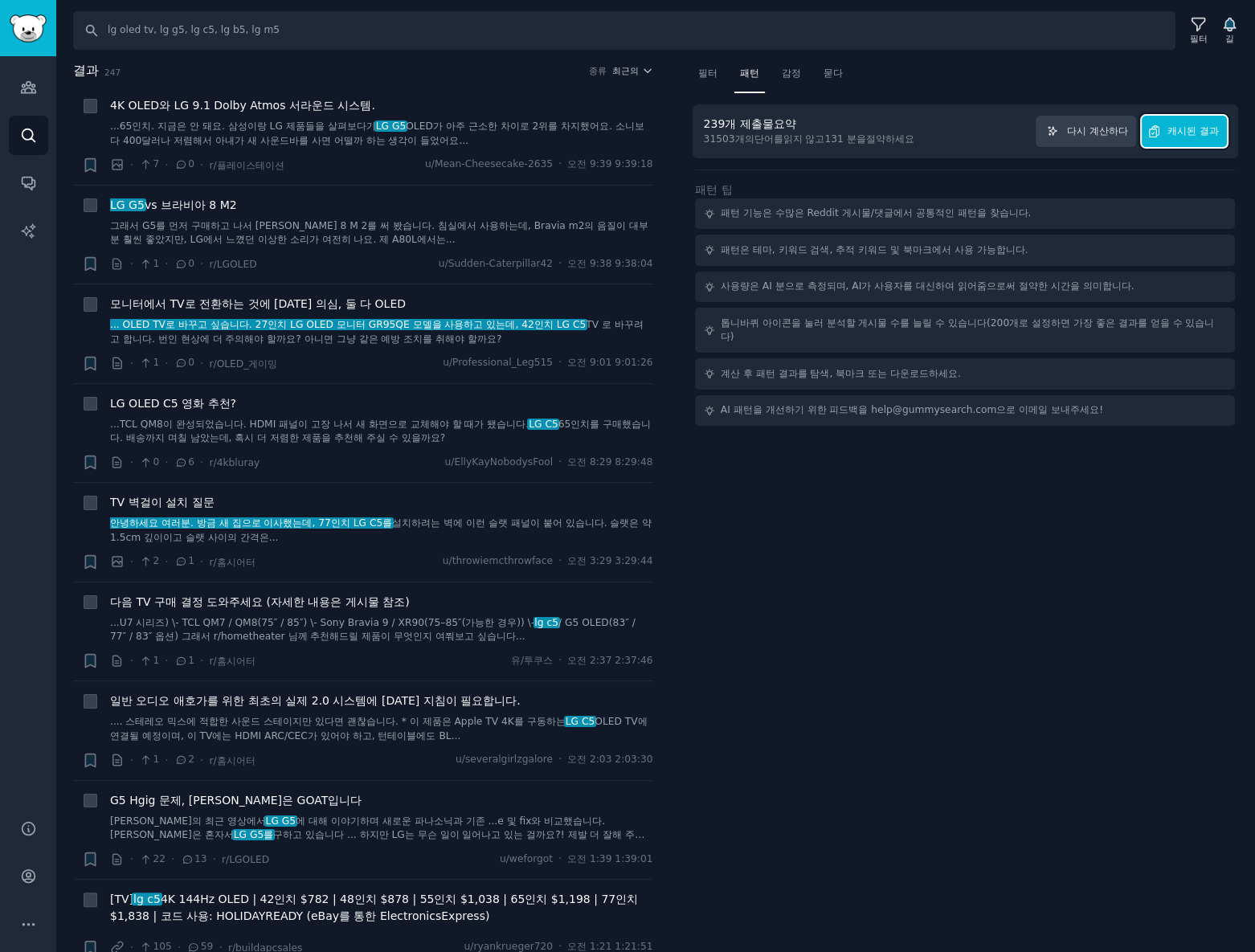
click at [1208, 145] on button "캐시된 결과" at bounding box center [1184, 132] width 85 height 31
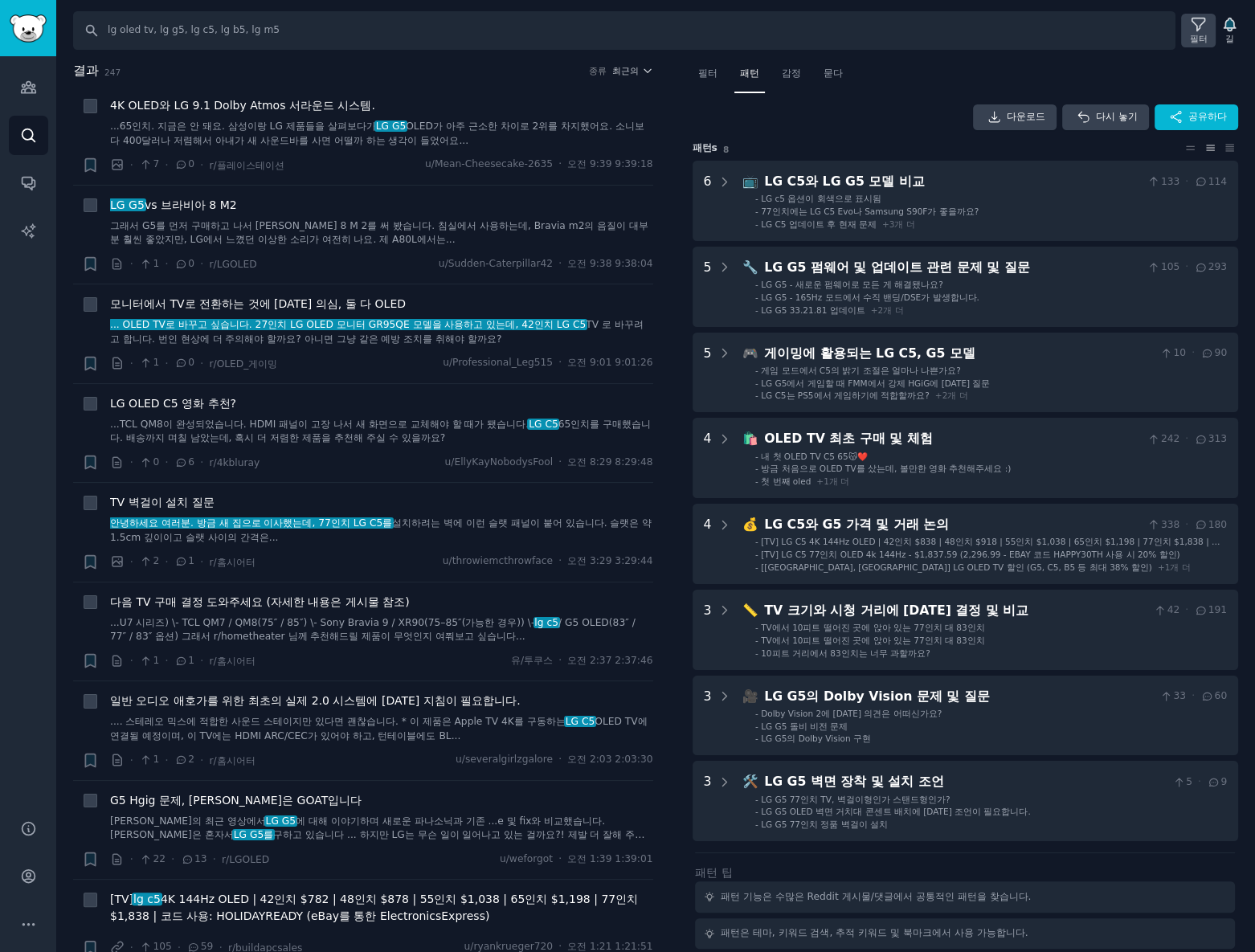
click at [1198, 35] on font "필터" at bounding box center [1198, 38] width 17 height 10
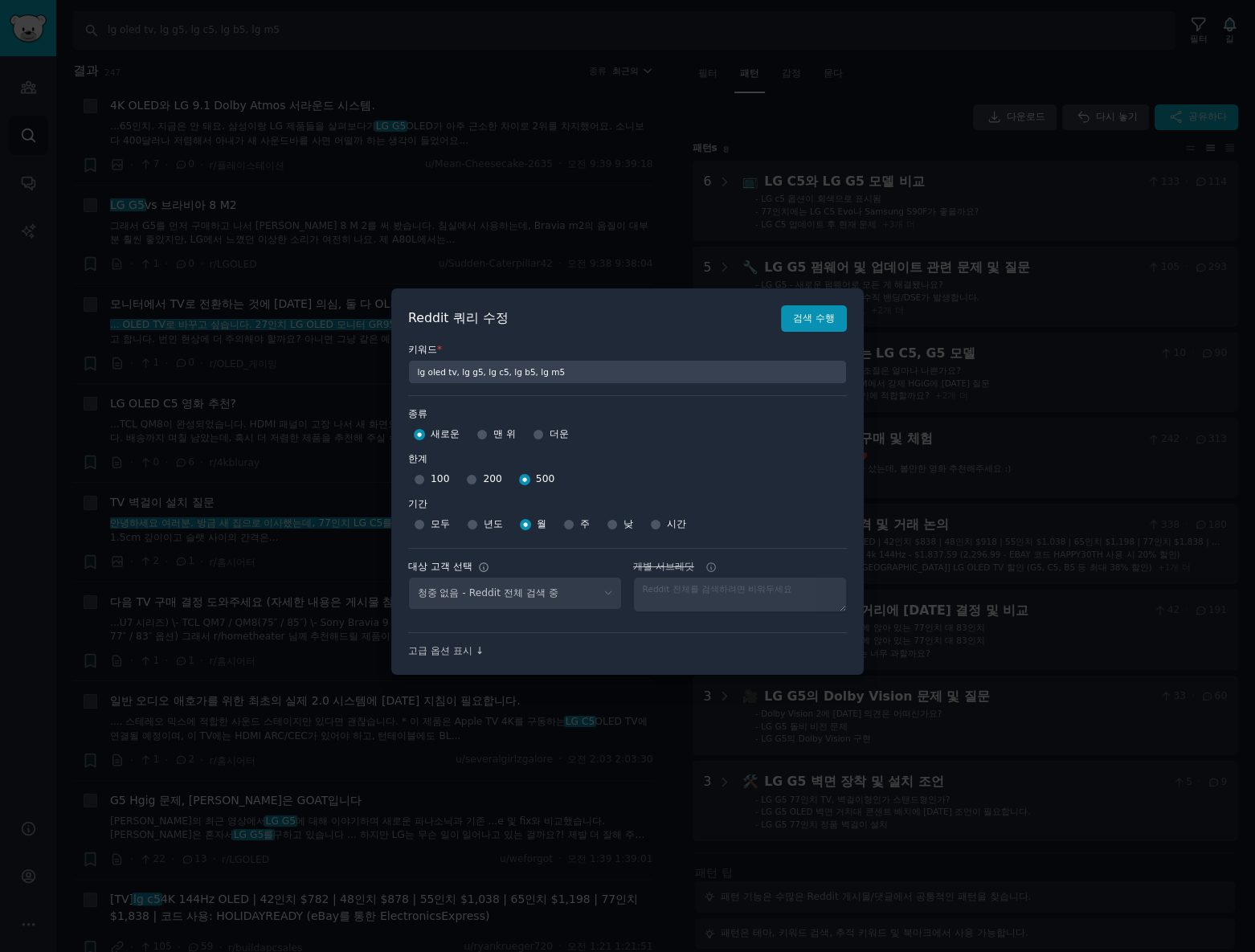
select select "c7830b3eec"
click at [466, 480] on input "200" at bounding box center [471, 480] width 11 height 11
radio input "true"
click at [810, 318] on font "검색 수행" at bounding box center [814, 318] width 42 height 11
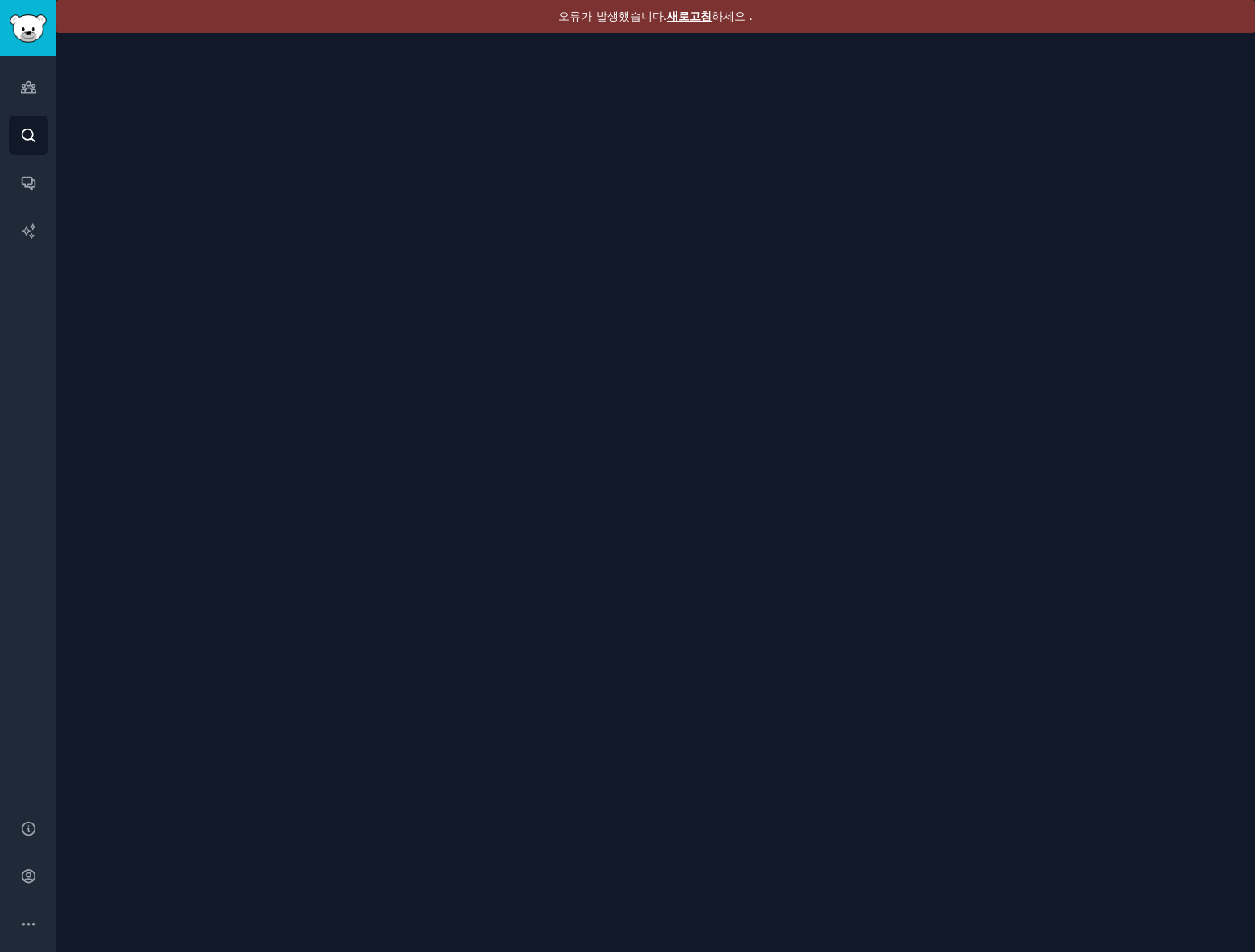
click at [694, 22] on font "새로고침" at bounding box center [689, 16] width 45 height 13
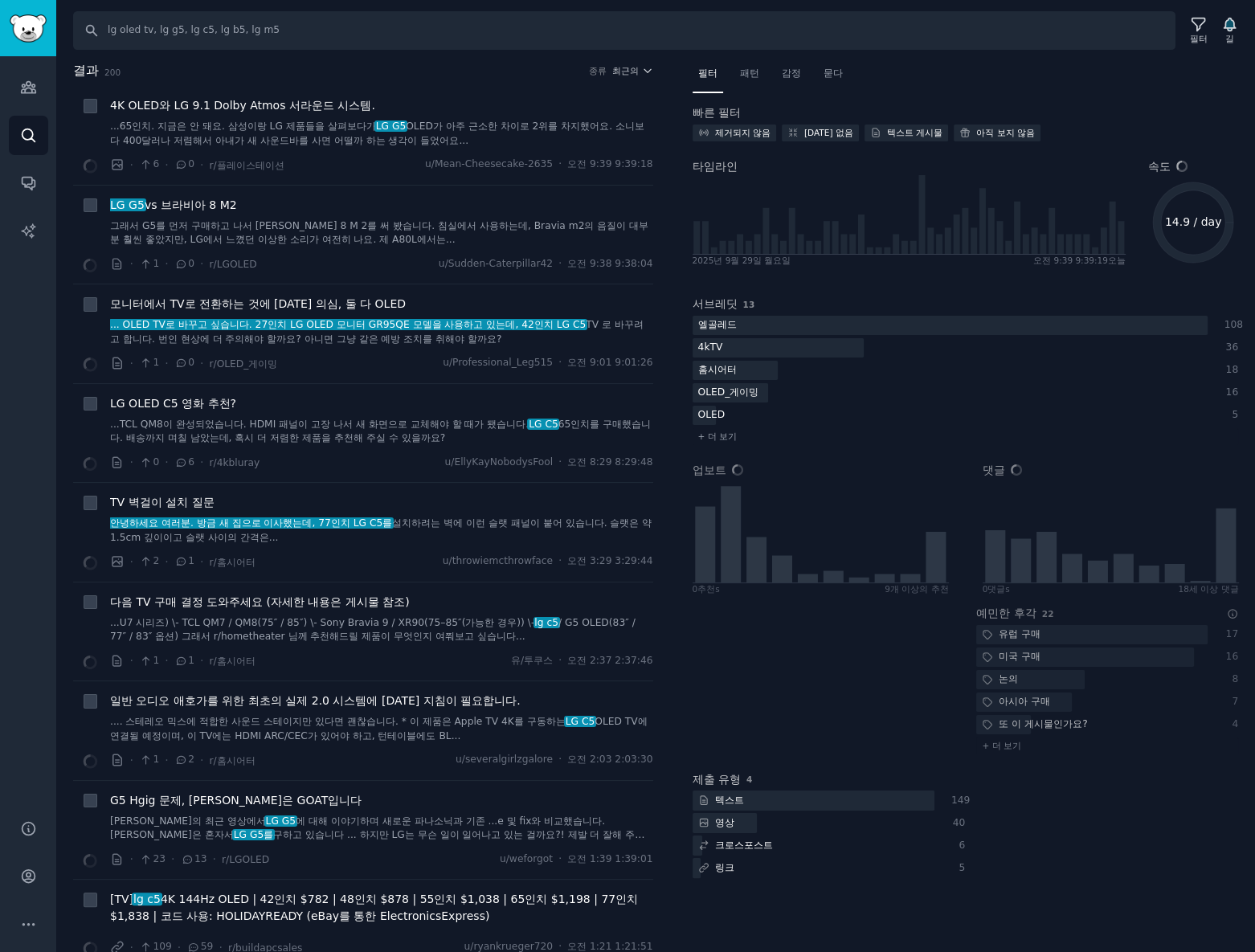
click at [305, 44] on input "lg oled tv, lg g5, lg c5, lg b5, lg m5" at bounding box center [624, 30] width 1102 height 38
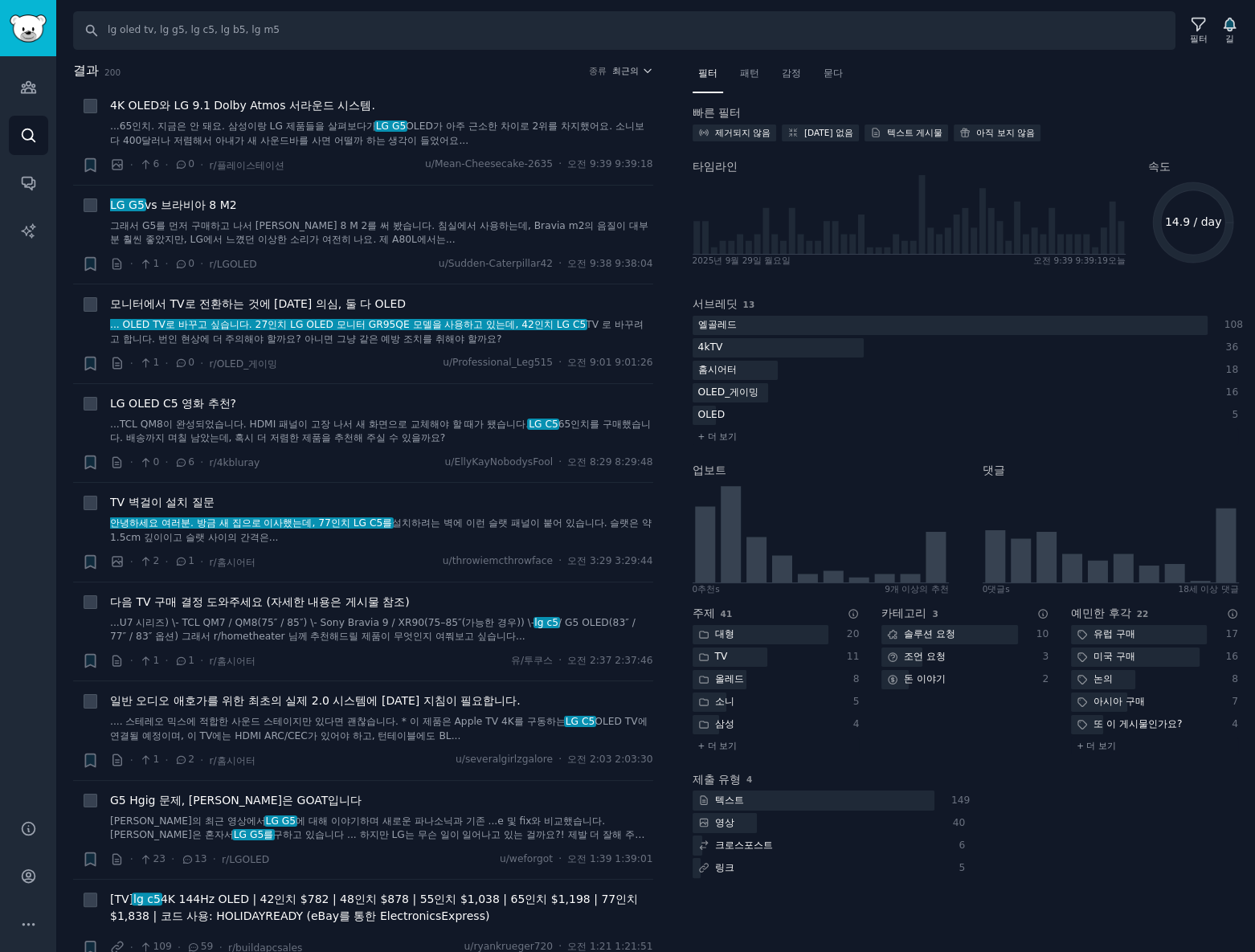
click at [208, 24] on input "lg oled tv, lg g5, lg c5, lg b5, lg m5" at bounding box center [624, 30] width 1102 height 38
click at [745, 70] on font "패턴" at bounding box center [749, 73] width 19 height 11
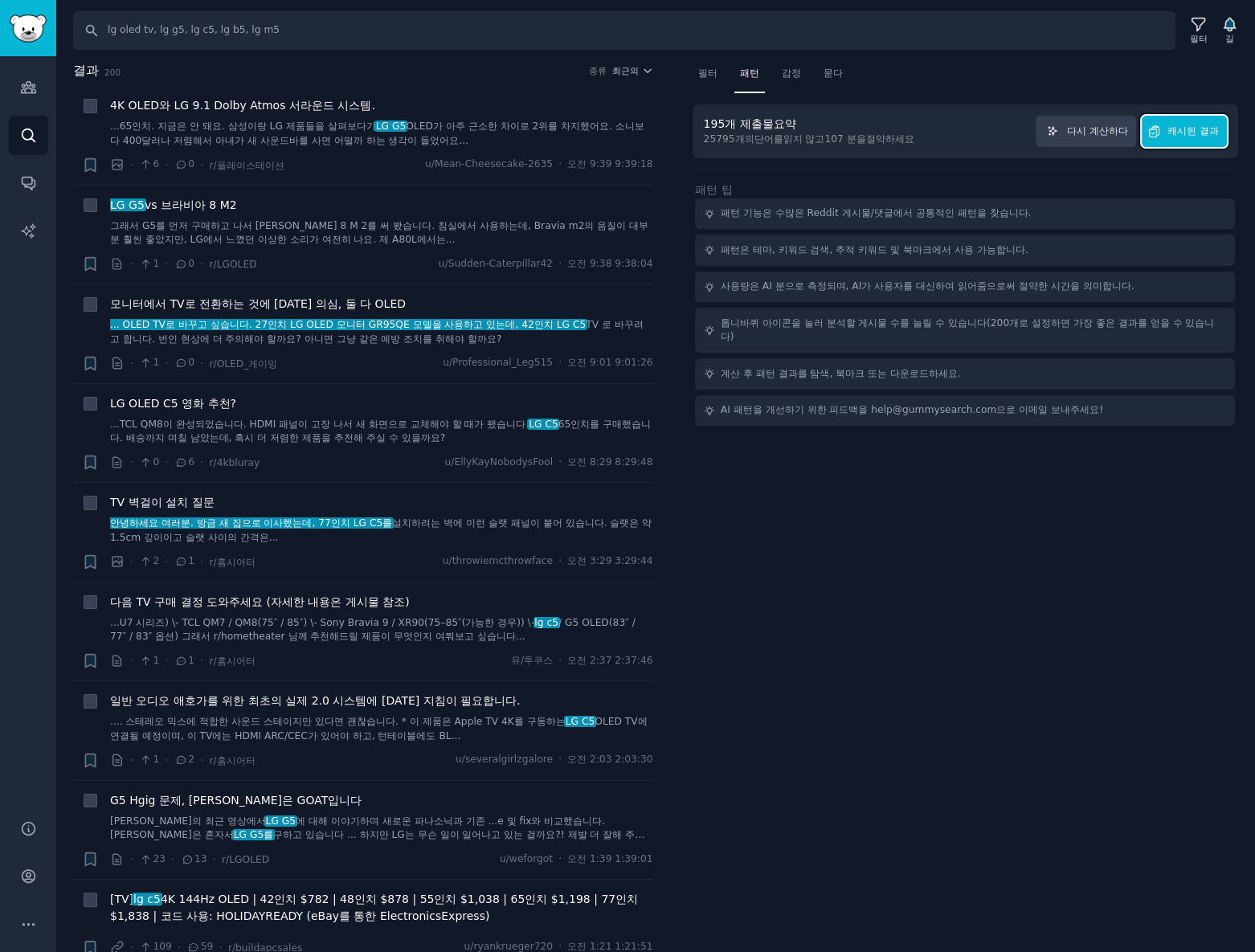
click at [1209, 139] on button "캐시된 결과" at bounding box center [1184, 132] width 85 height 31
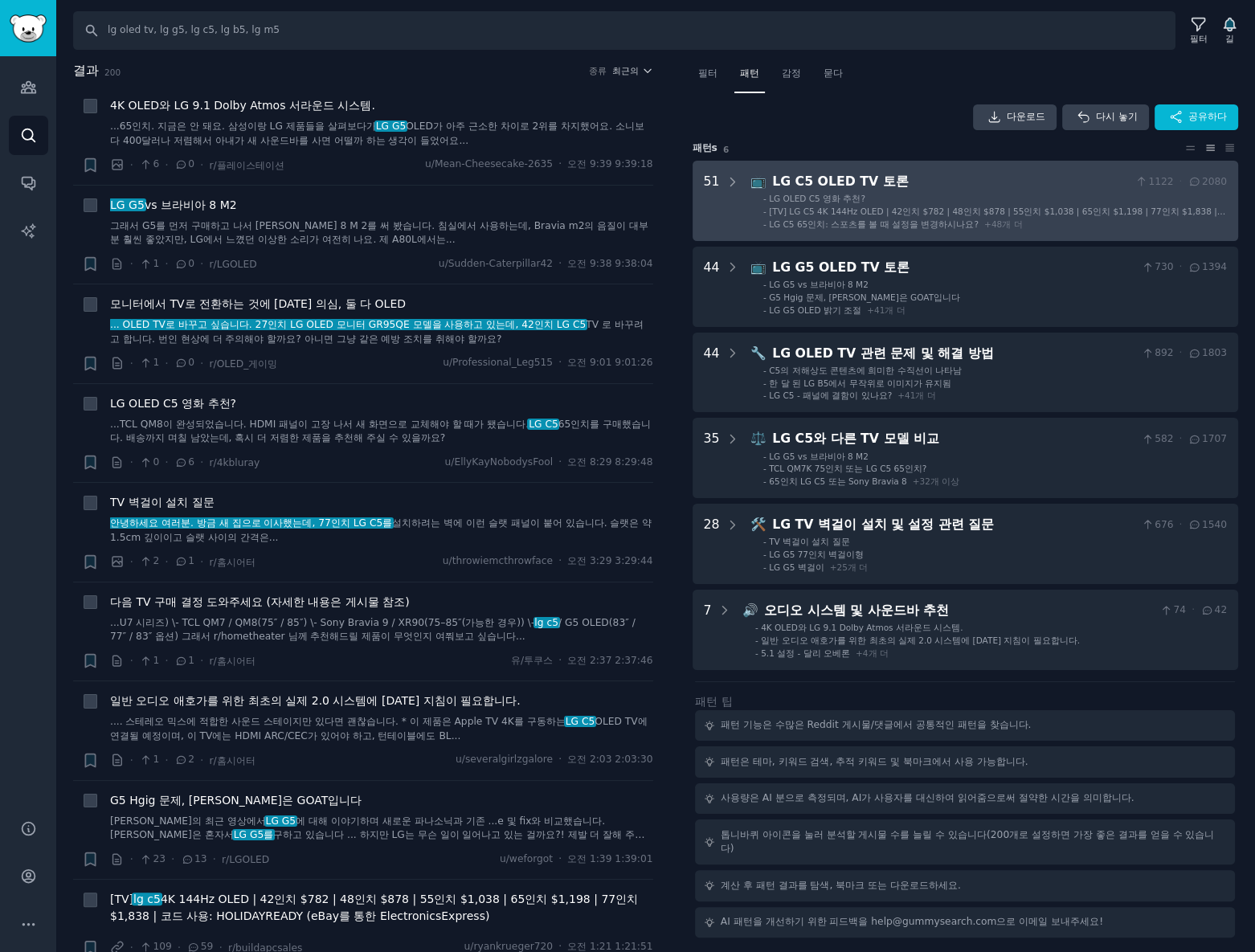
click at [1018, 181] on div "LG C5 OLED TV 토론" at bounding box center [950, 182] width 357 height 20
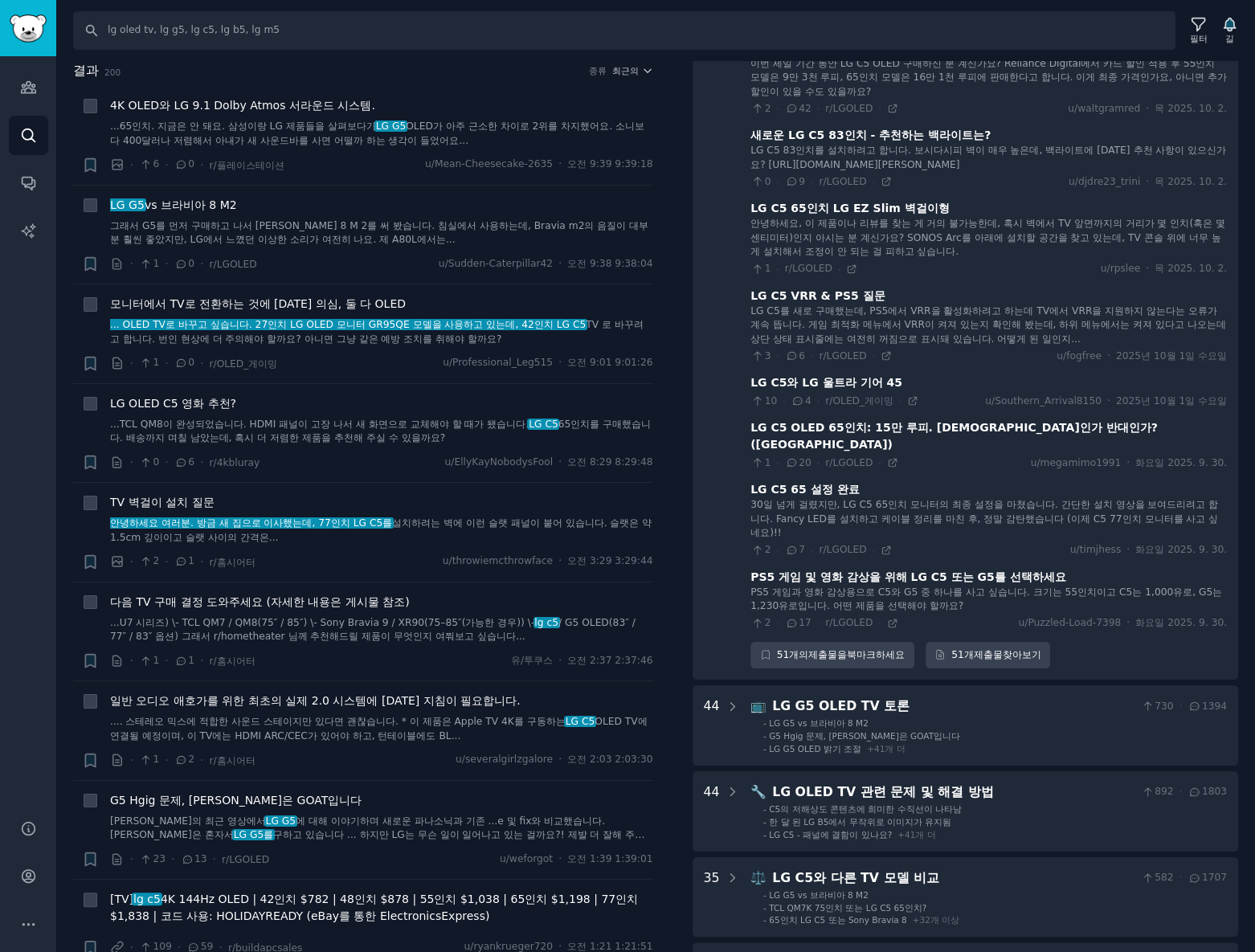
scroll to position [3825, 0]
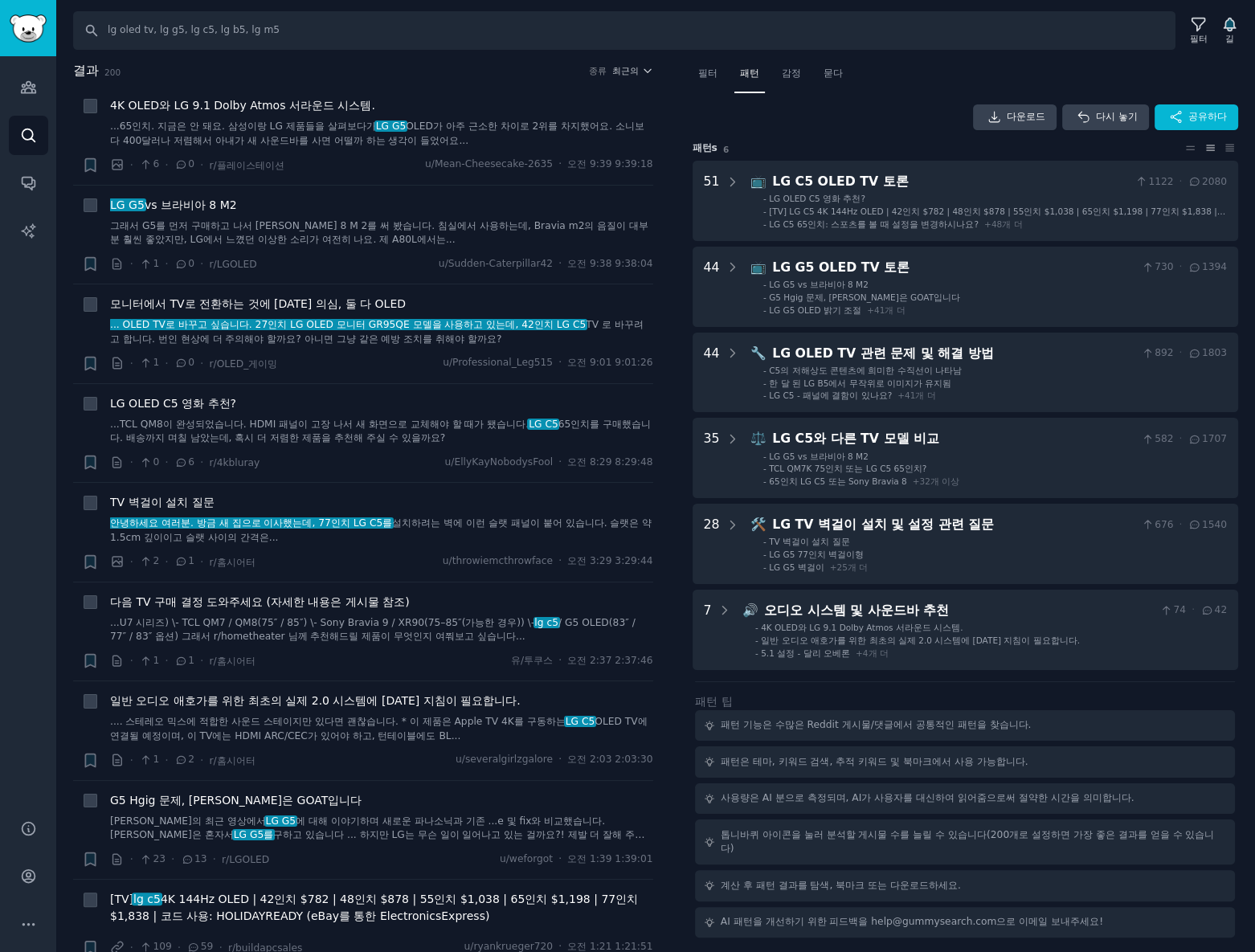
click at [754, 679] on div "다운로드 다시 놓기 공유하다 패턴 s 6 51 📺 LG C5 OLED TV 토론 1122 · 2080 - LG OLED C5 영화 추천? - …" at bounding box center [965, 521] width 546 height 833
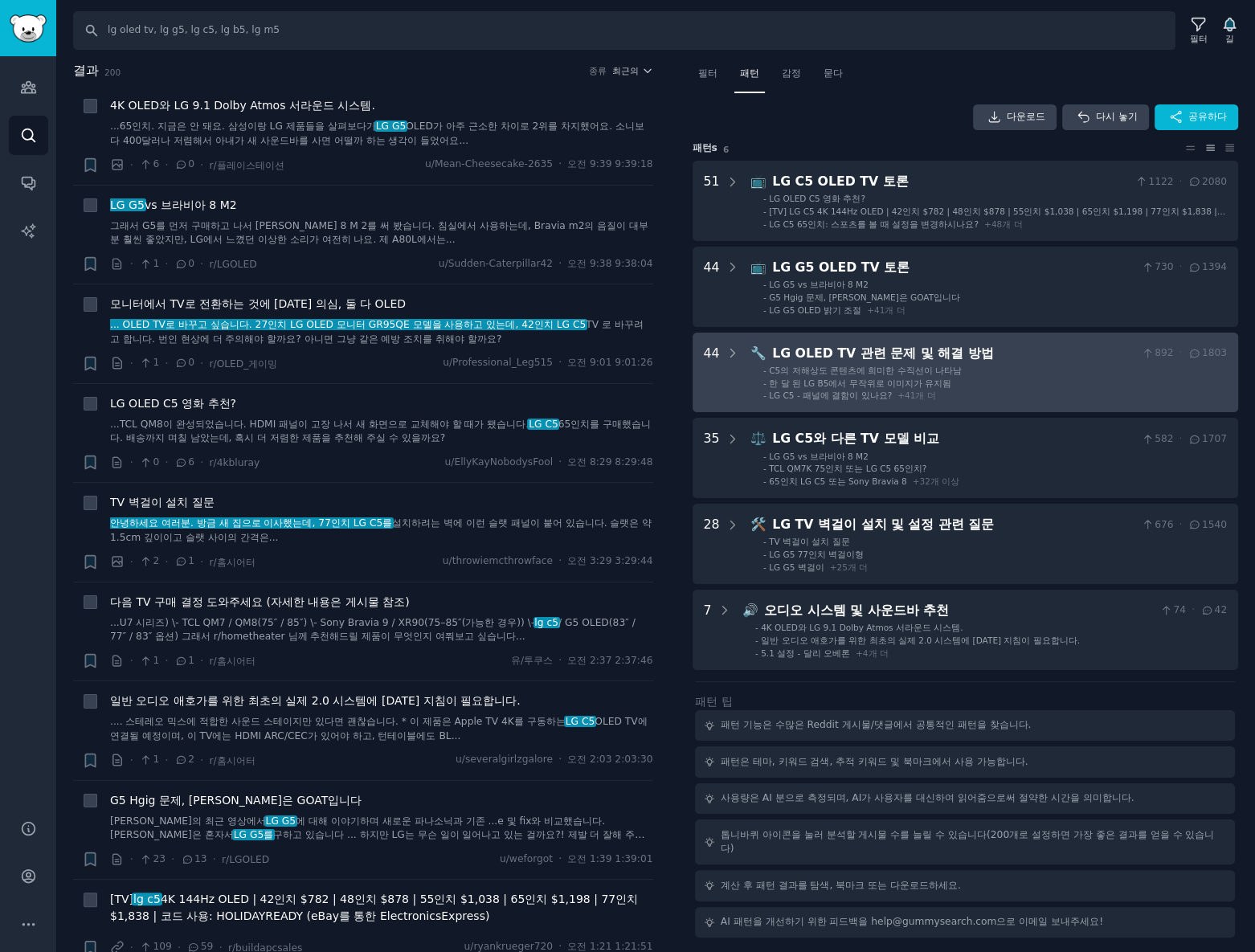
click at [1032, 373] on li "- C5의 저해상도 콘텐츠에 희미한 수직선이 나타남" at bounding box center [996, 370] width 464 height 11
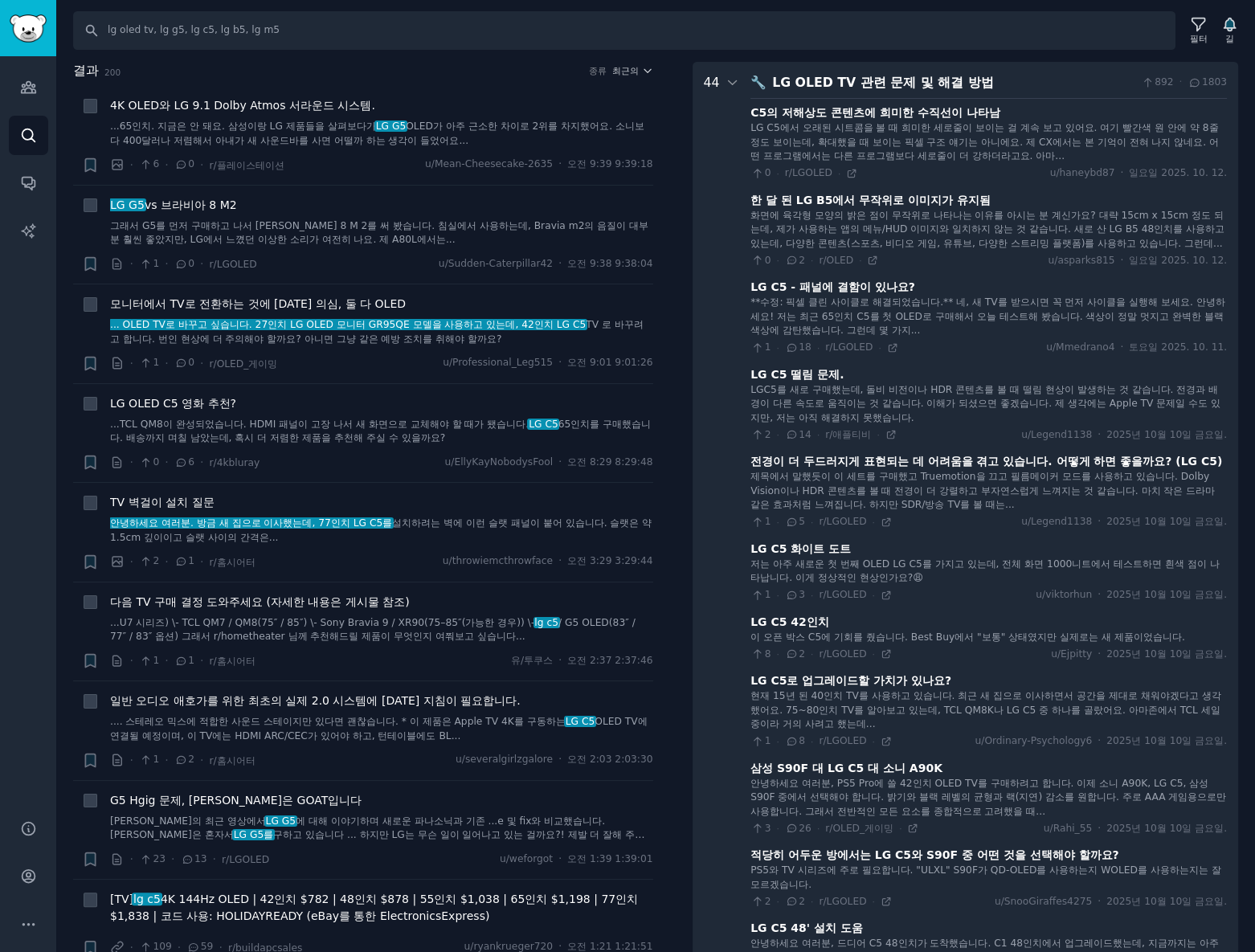
scroll to position [197, 0]
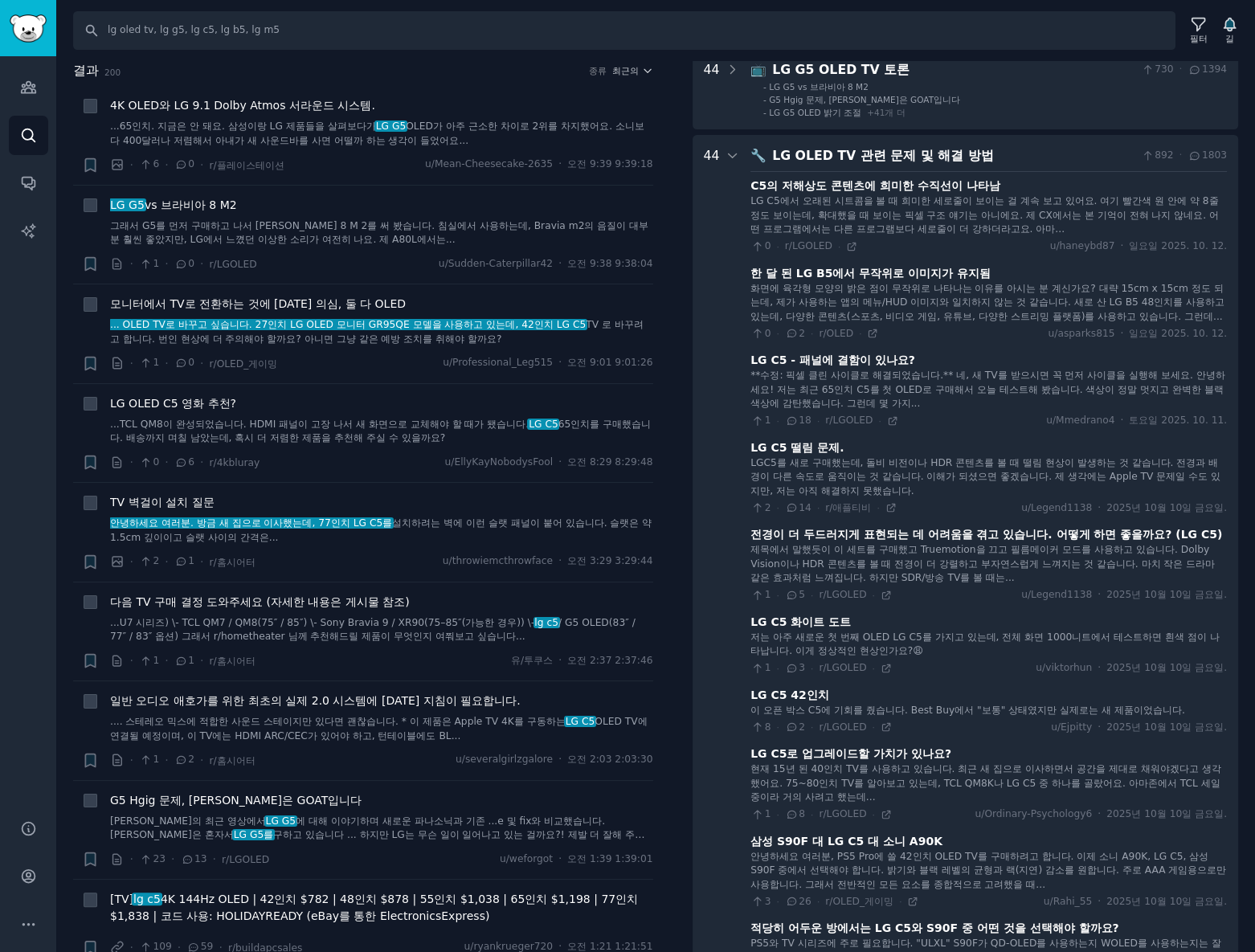
click at [1063, 161] on div "LG OLED TV 관련 문제 및 해결 방법" at bounding box center [953, 156] width 363 height 20
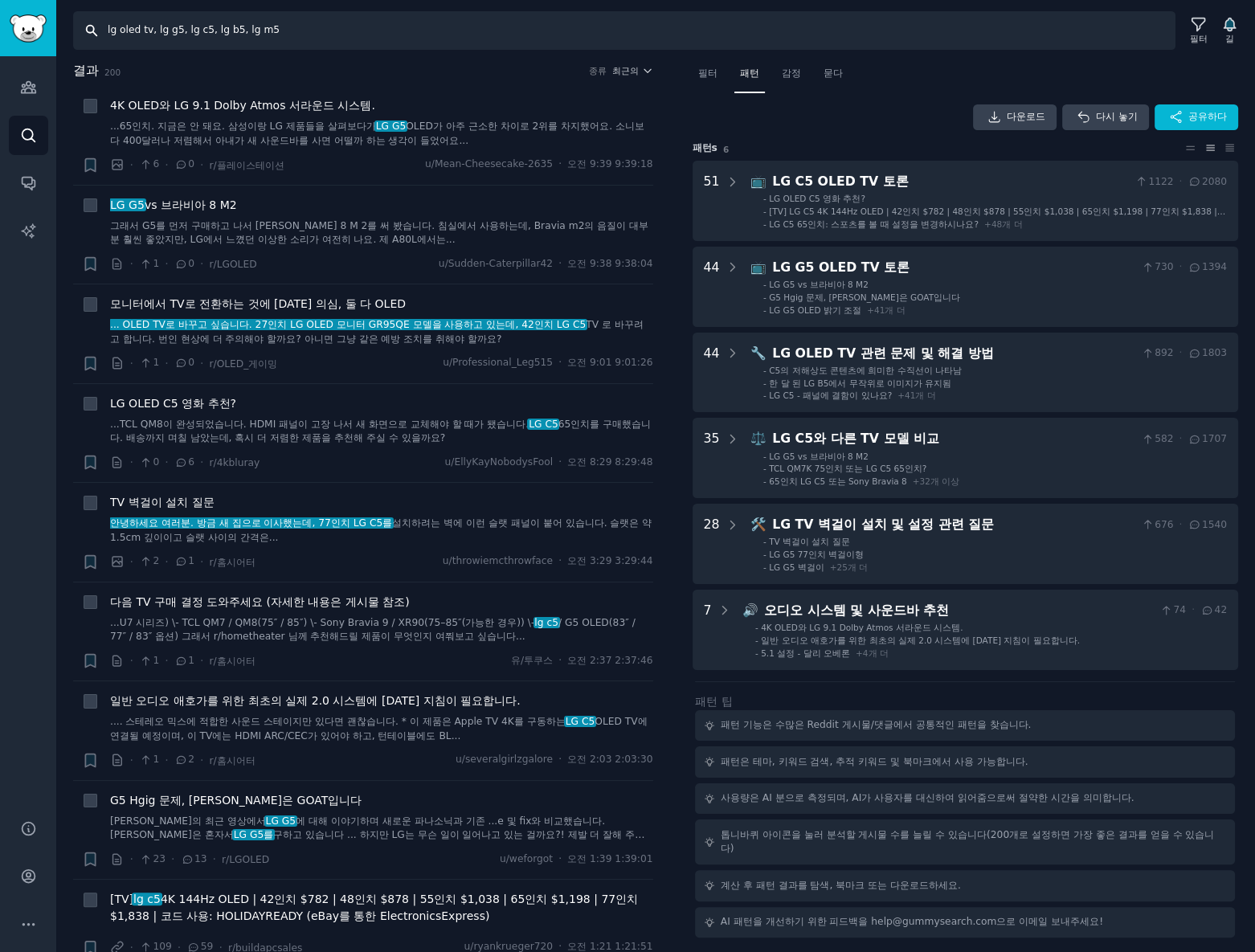
click at [341, 33] on input "lg oled tv, lg g5, lg c5, lg b5, lg m5" at bounding box center [624, 30] width 1102 height 38
click at [232, 26] on input "lg oled tv, lg g5, lg c5, lg b5, lg m5" at bounding box center [624, 30] width 1102 height 38
type input "lg oled tv, lg g5, lg c5, lg m5"
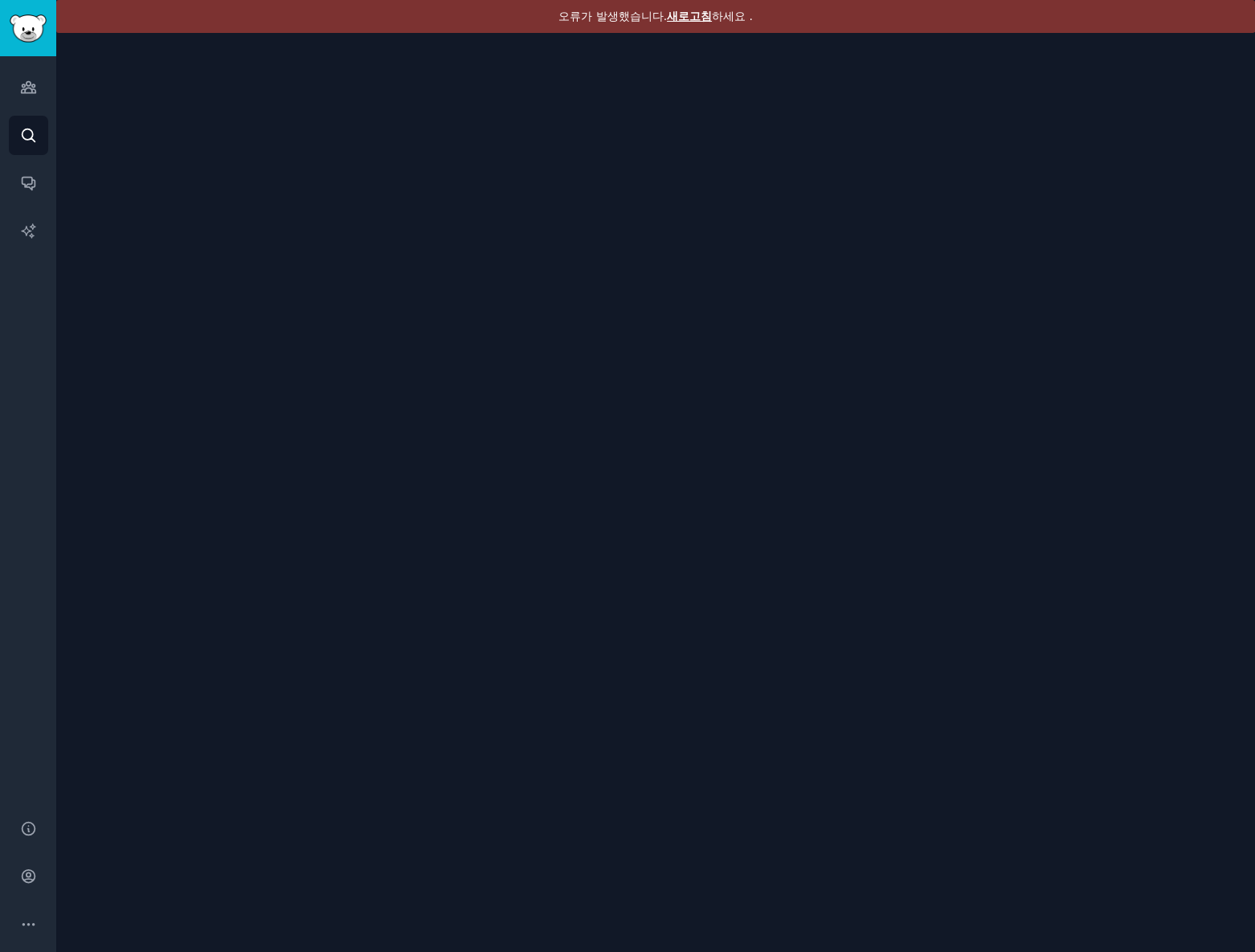
click at [688, 24] on div "오류가 발생했습니다. 새로고침 하세요 ." at bounding box center [656, 16] width 1198 height 33
click at [701, 16] on font "새로고침" at bounding box center [689, 16] width 45 height 13
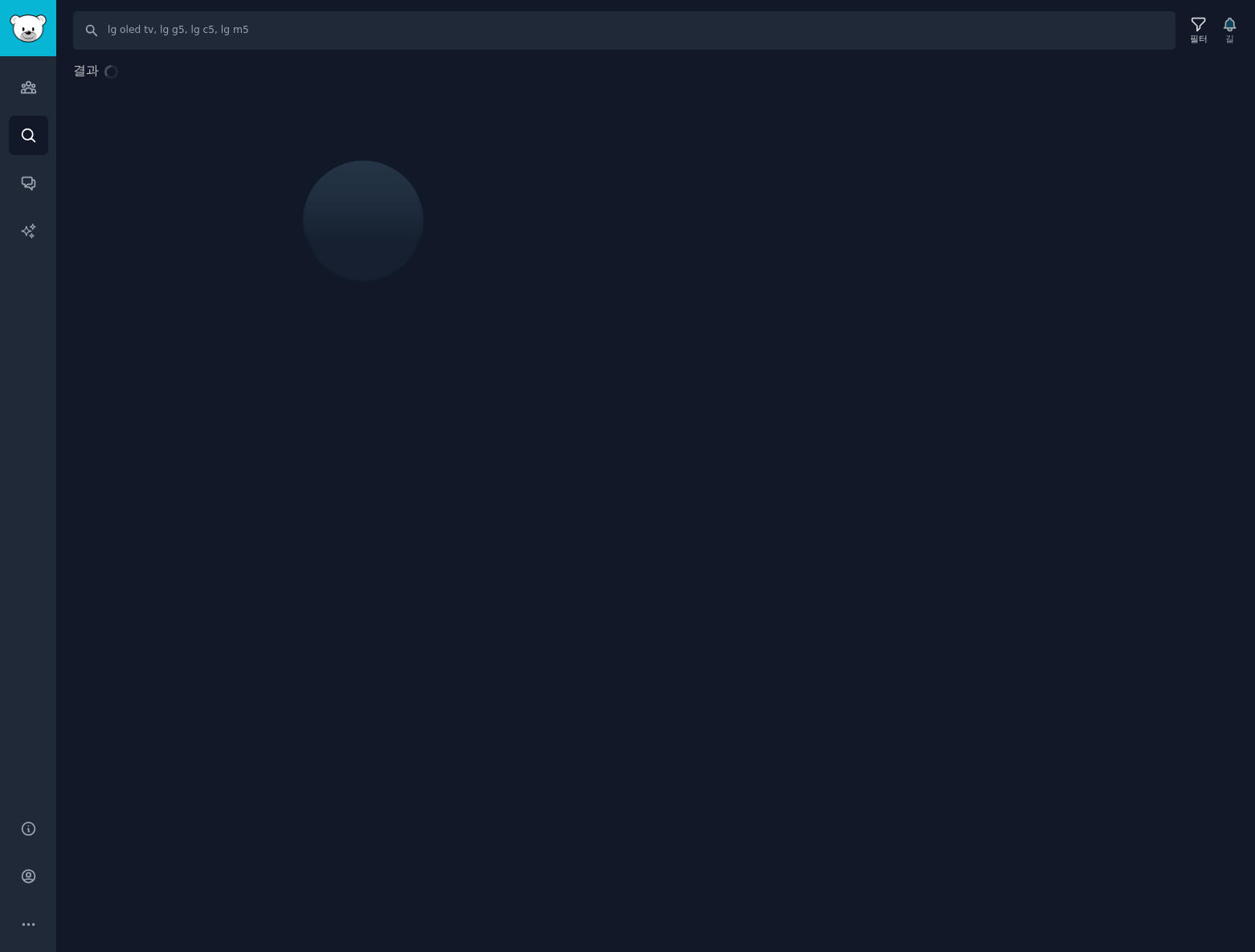
click at [1045, 320] on div "결과" at bounding box center [656, 209] width 1198 height 296
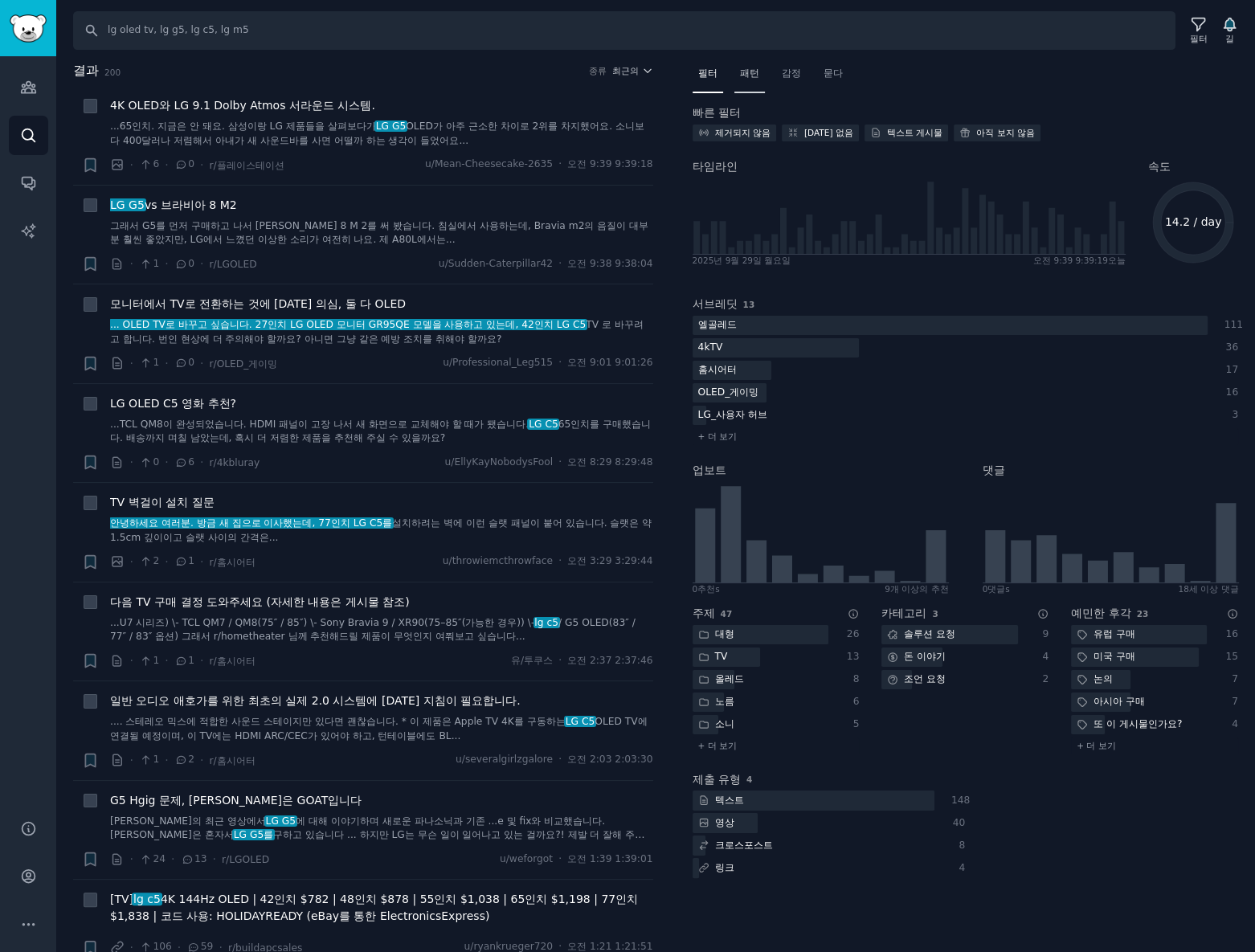
click at [749, 68] on font "패턴" at bounding box center [749, 73] width 19 height 11
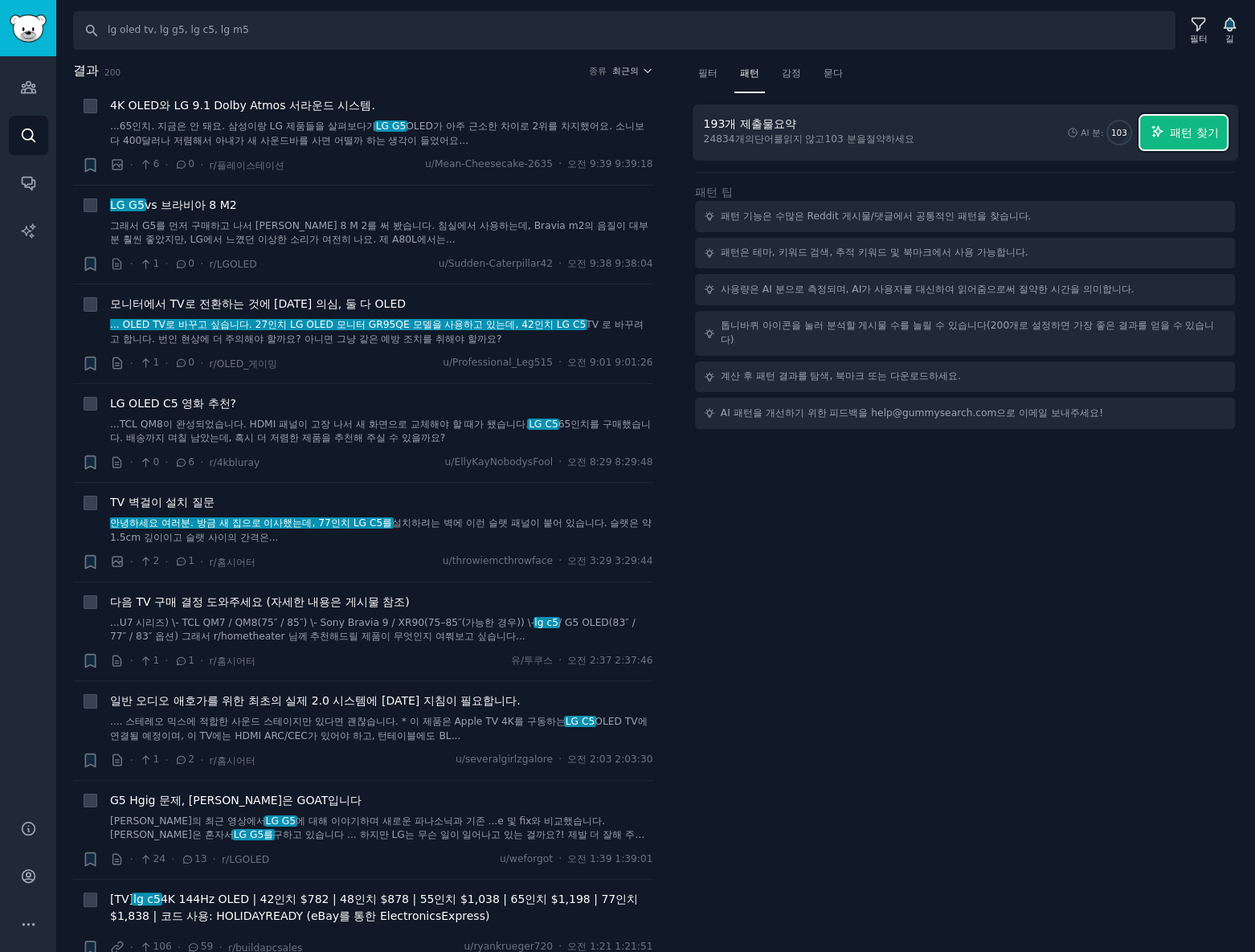
click at [1163, 129] on icon "button" at bounding box center [1158, 132] width 15 height 15
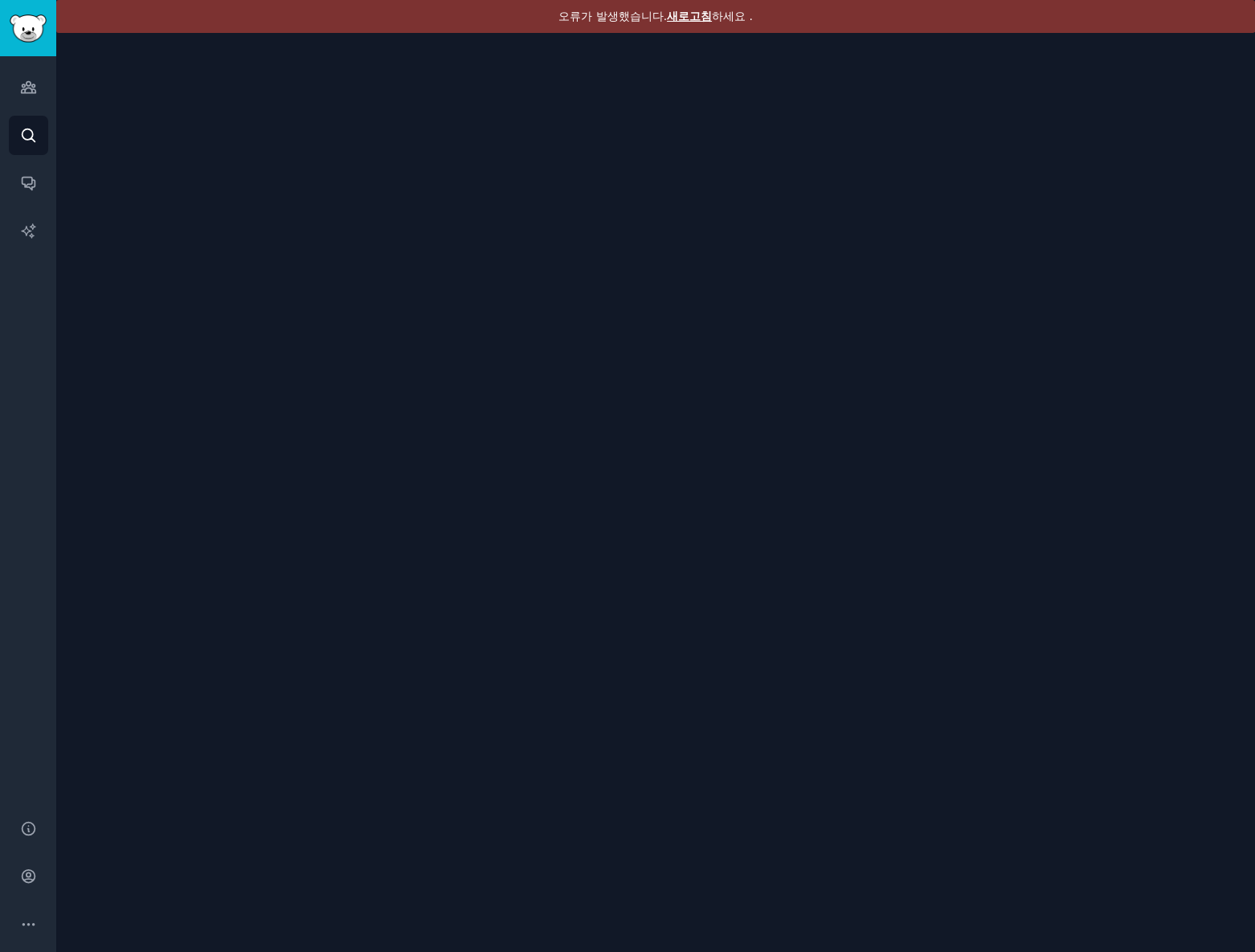
click at [714, 18] on font "하세요 ." at bounding box center [732, 16] width 41 height 13
click at [694, 17] on font "새로고침" at bounding box center [689, 16] width 45 height 13
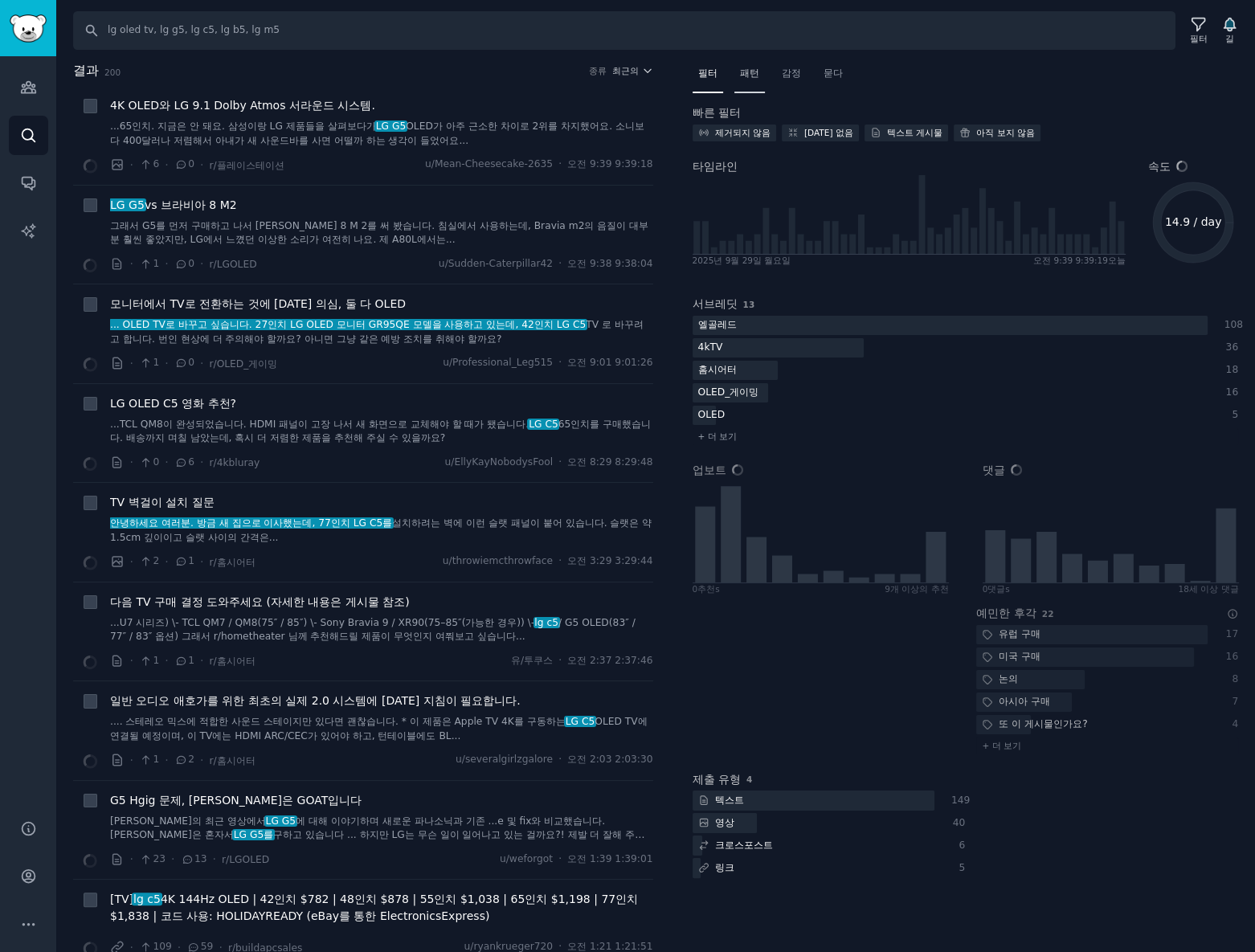
click at [754, 69] on font "패턴" at bounding box center [749, 73] width 19 height 11
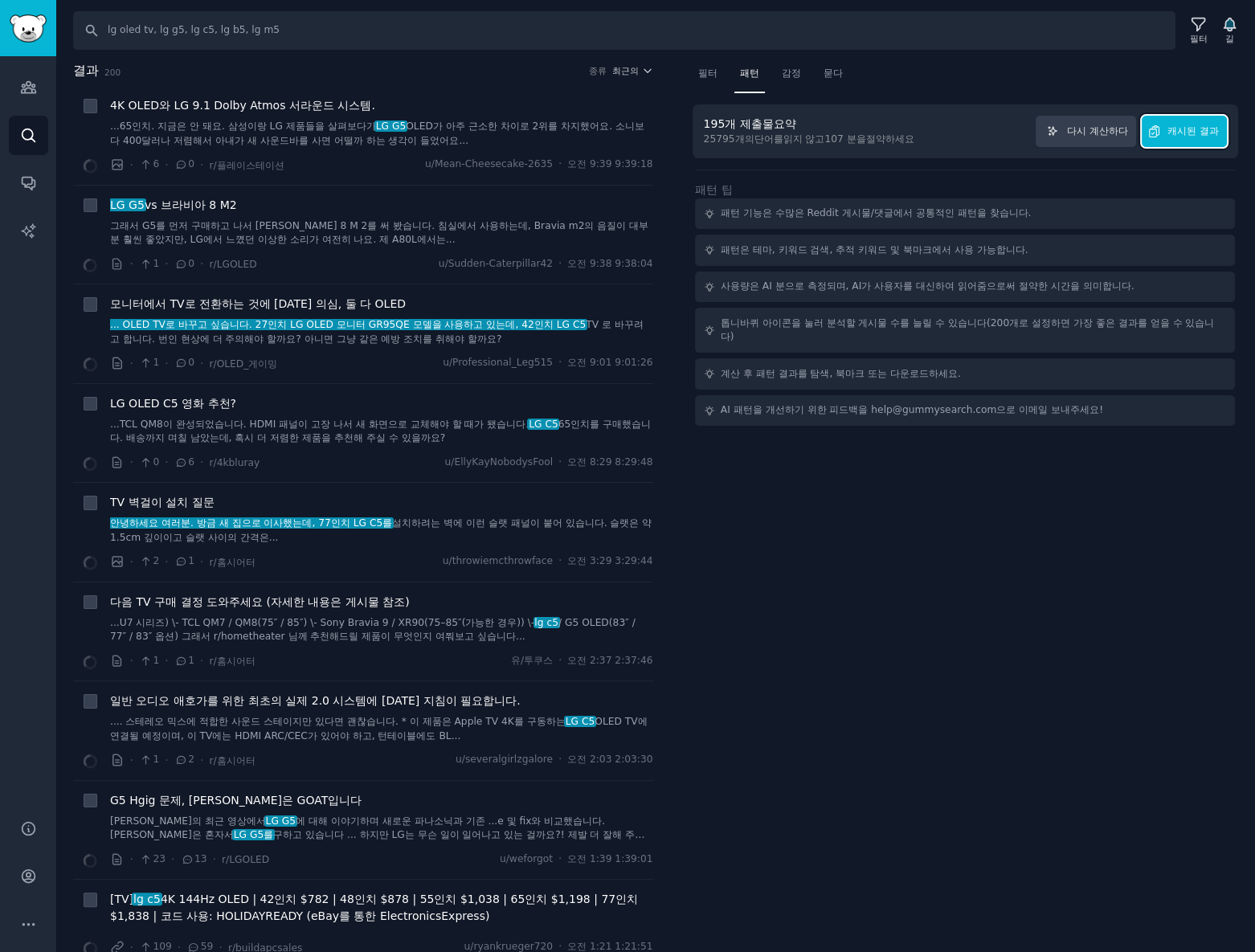
click at [1208, 132] on font "캐시된 결과" at bounding box center [1193, 131] width 51 height 11
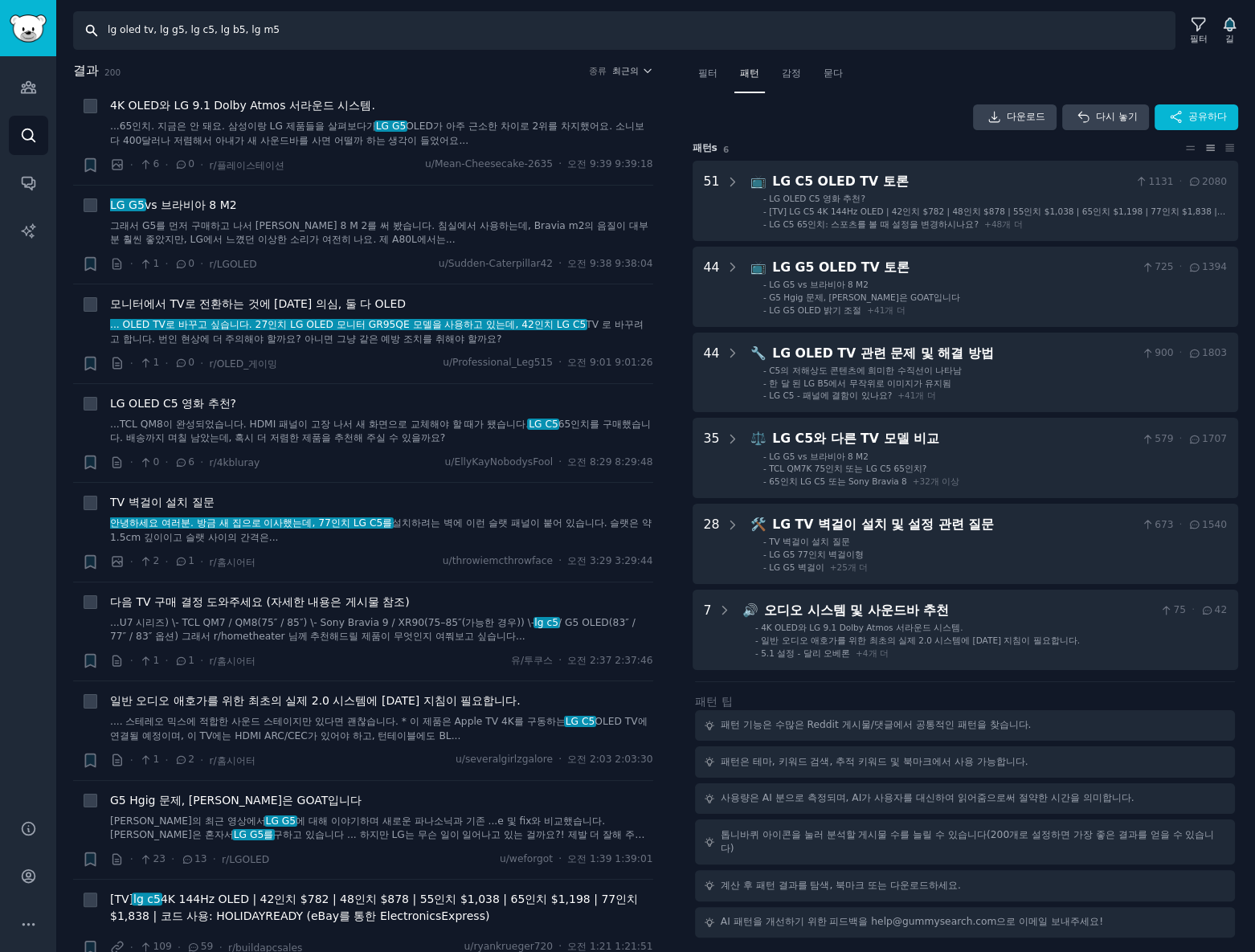
drag, startPoint x: 210, startPoint y: 29, endPoint x: 237, endPoint y: 26, distance: 27.2
click at [237, 26] on input "lg oled tv, lg g5, lg c5, lg b5, lg m5" at bounding box center [624, 30] width 1102 height 38
type input "lg oled tv, lg g5, lg c5, lg m5"
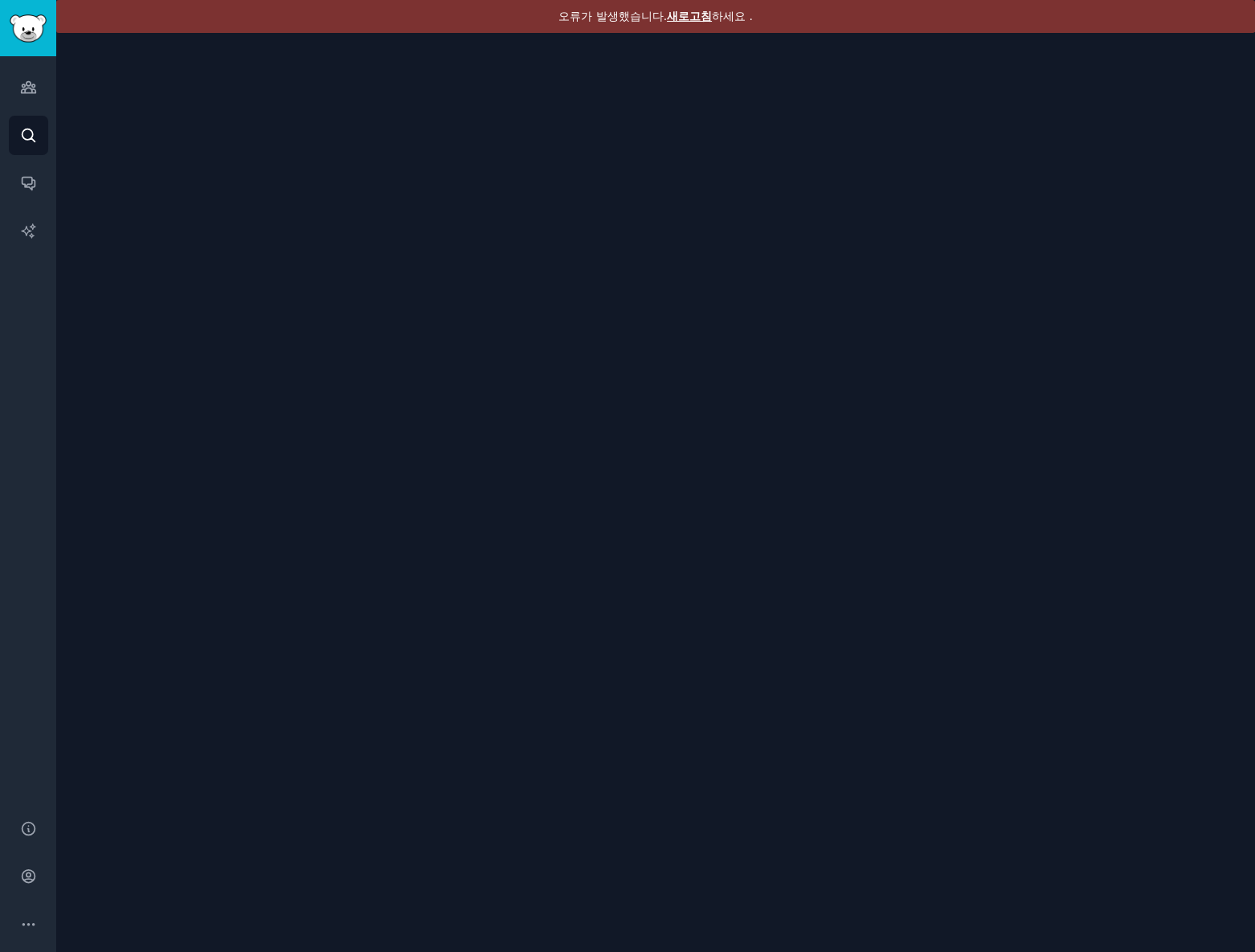
click at [696, 12] on font "새로고침" at bounding box center [689, 16] width 45 height 13
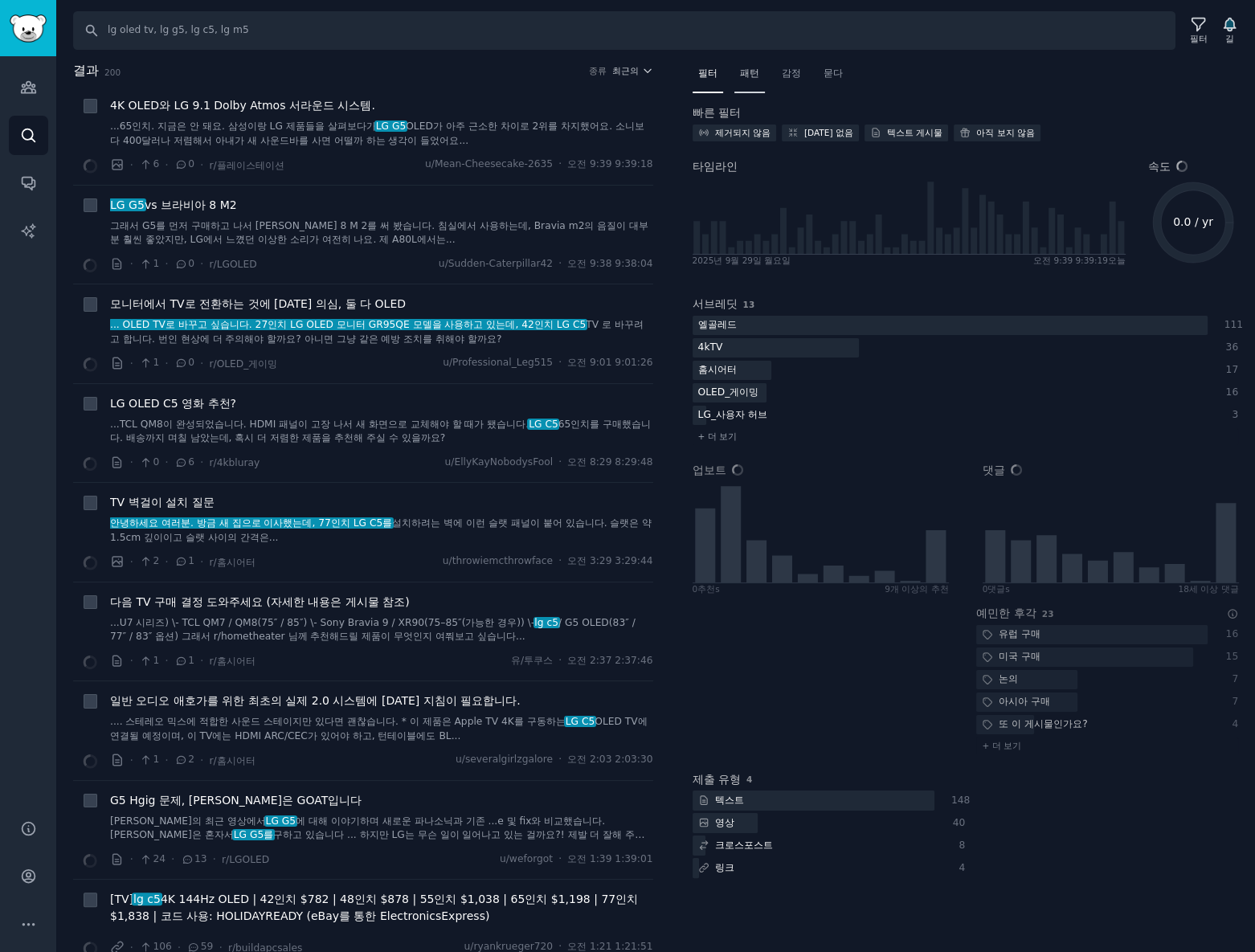
click at [751, 73] on font "패턴" at bounding box center [749, 73] width 19 height 11
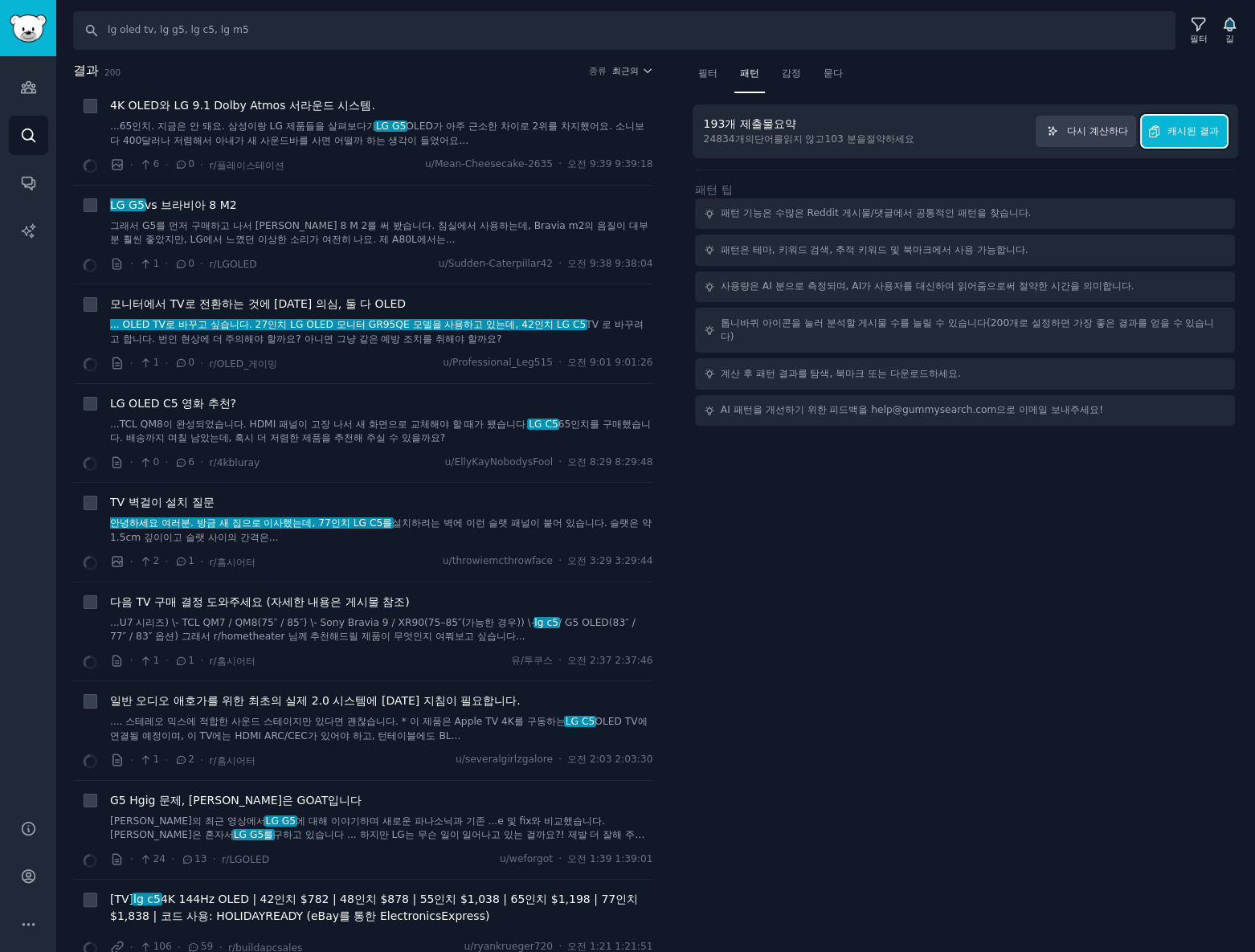
click at [1211, 133] on font "캐시된 결과" at bounding box center [1193, 131] width 51 height 11
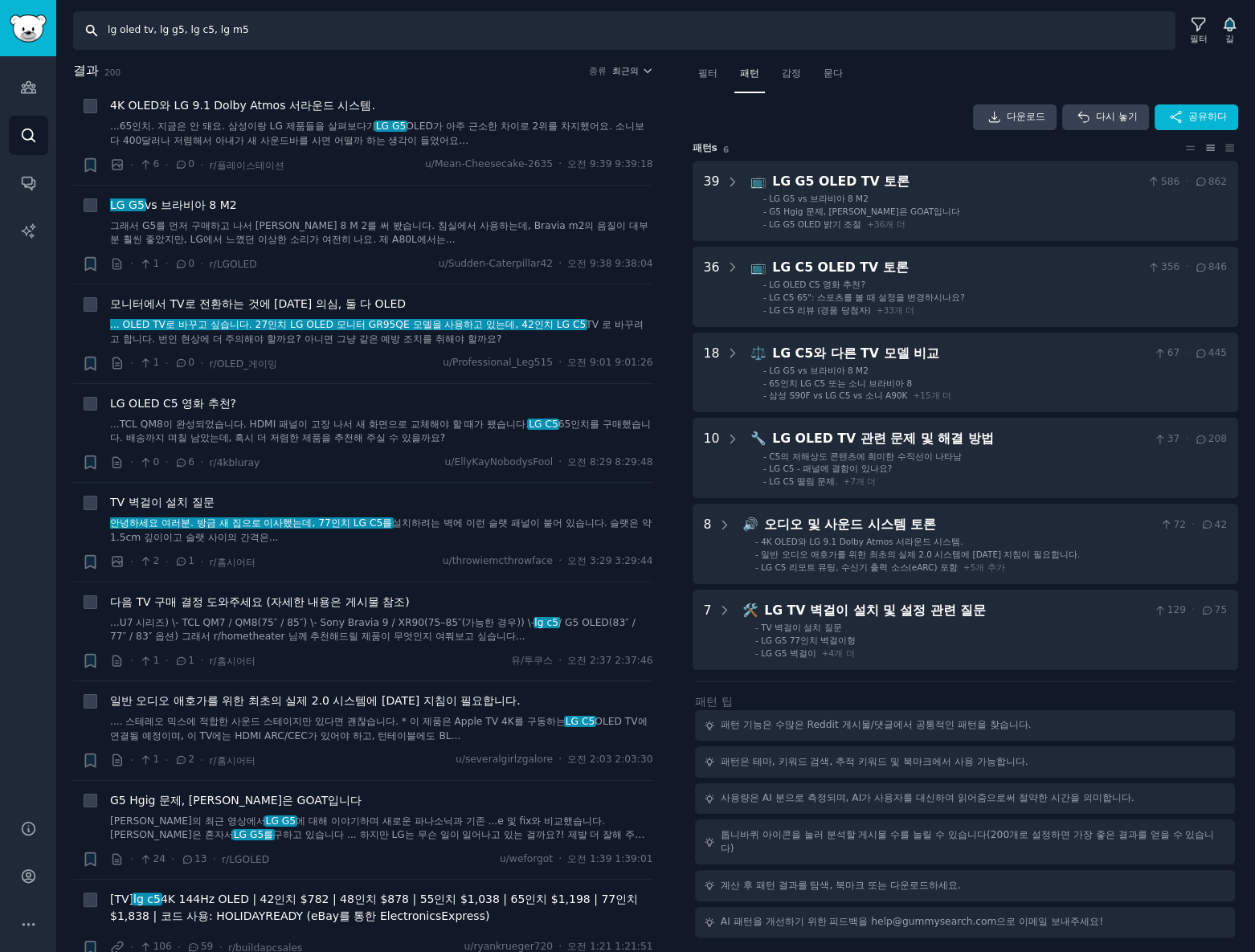
click at [217, 31] on input "lg oled tv, lg g5, lg c5, lg m5" at bounding box center [624, 30] width 1102 height 38
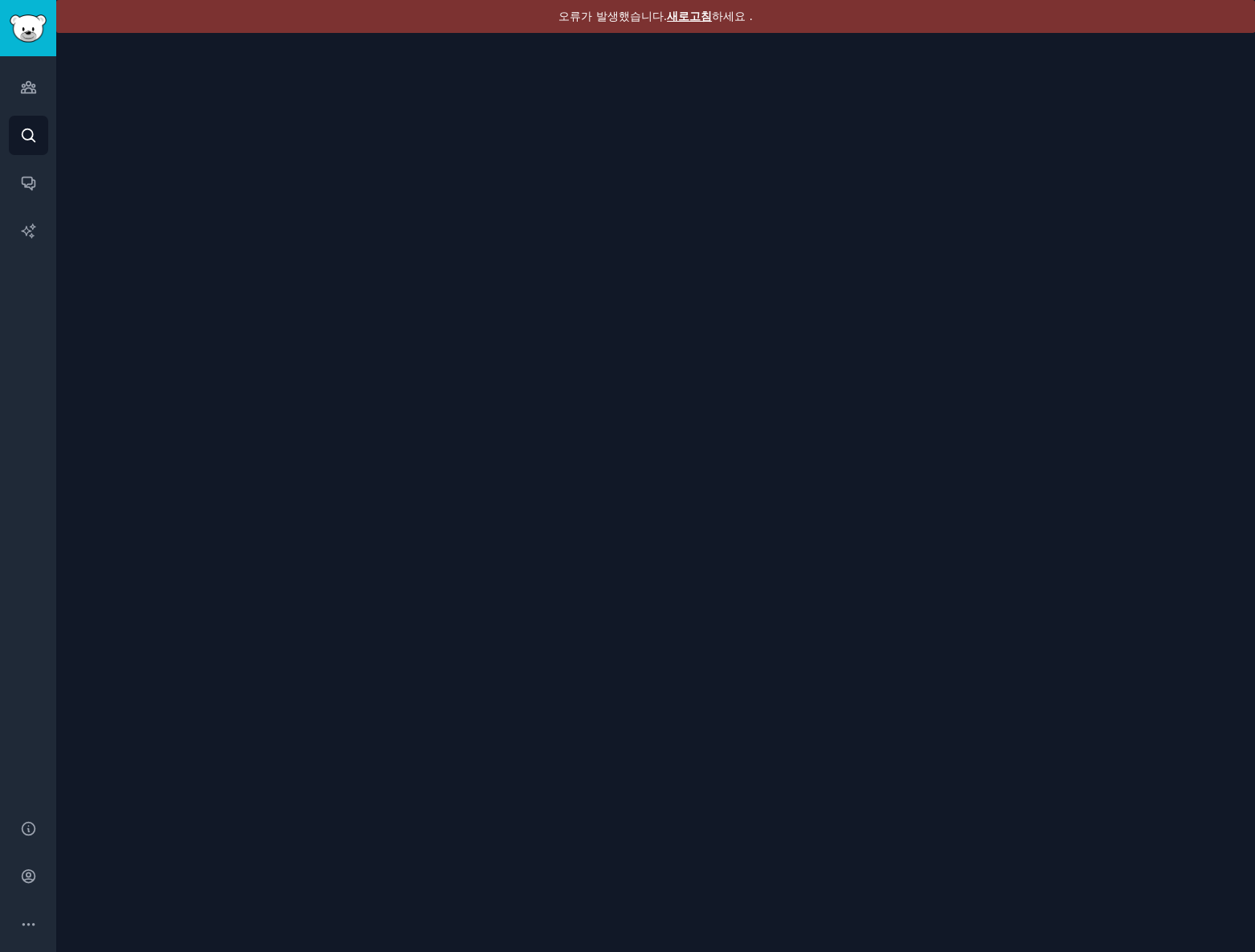
click at [681, 10] on font "새로고침" at bounding box center [689, 16] width 45 height 13
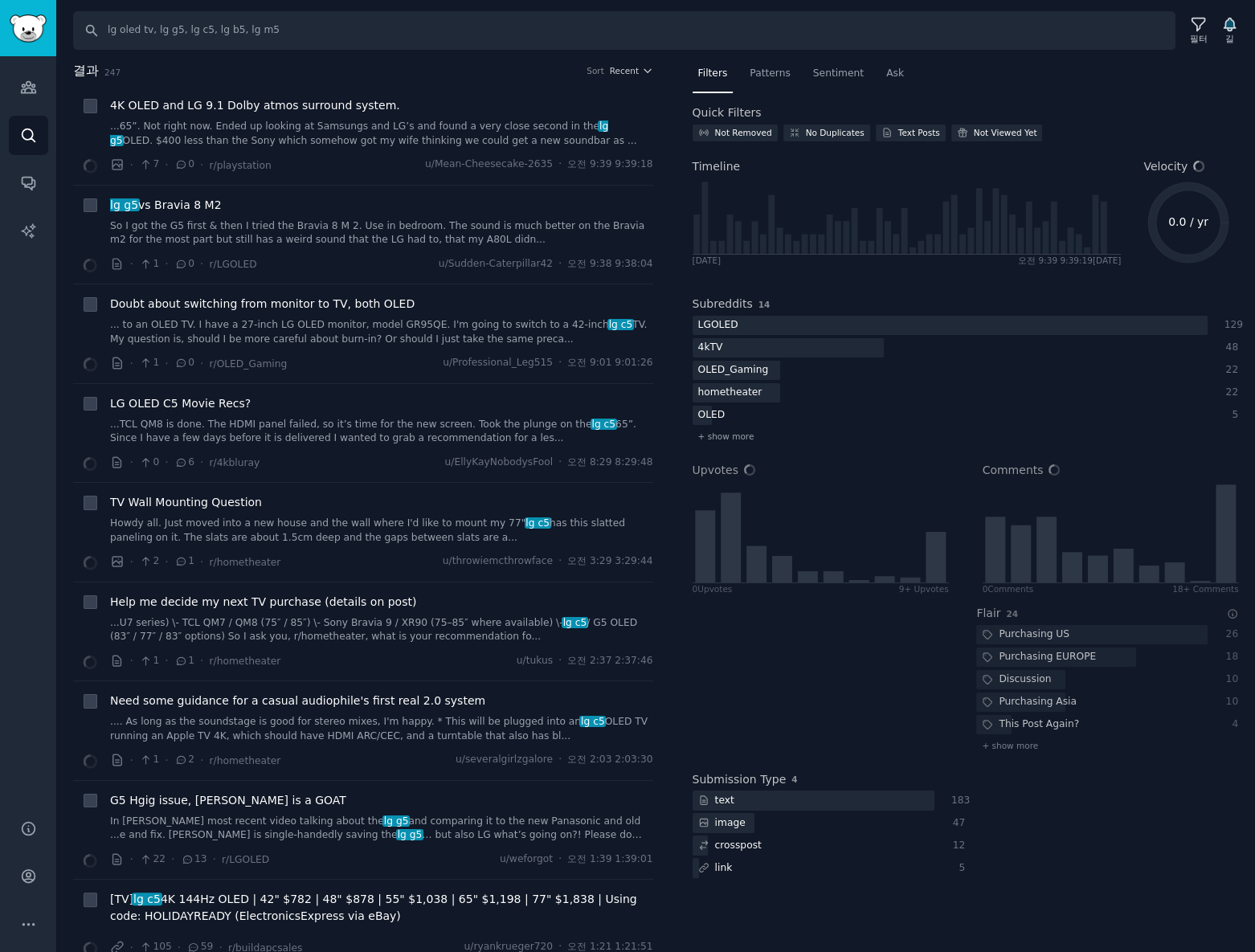
click at [1037, 306] on div "Subreddits 14" at bounding box center [965, 304] width 546 height 16
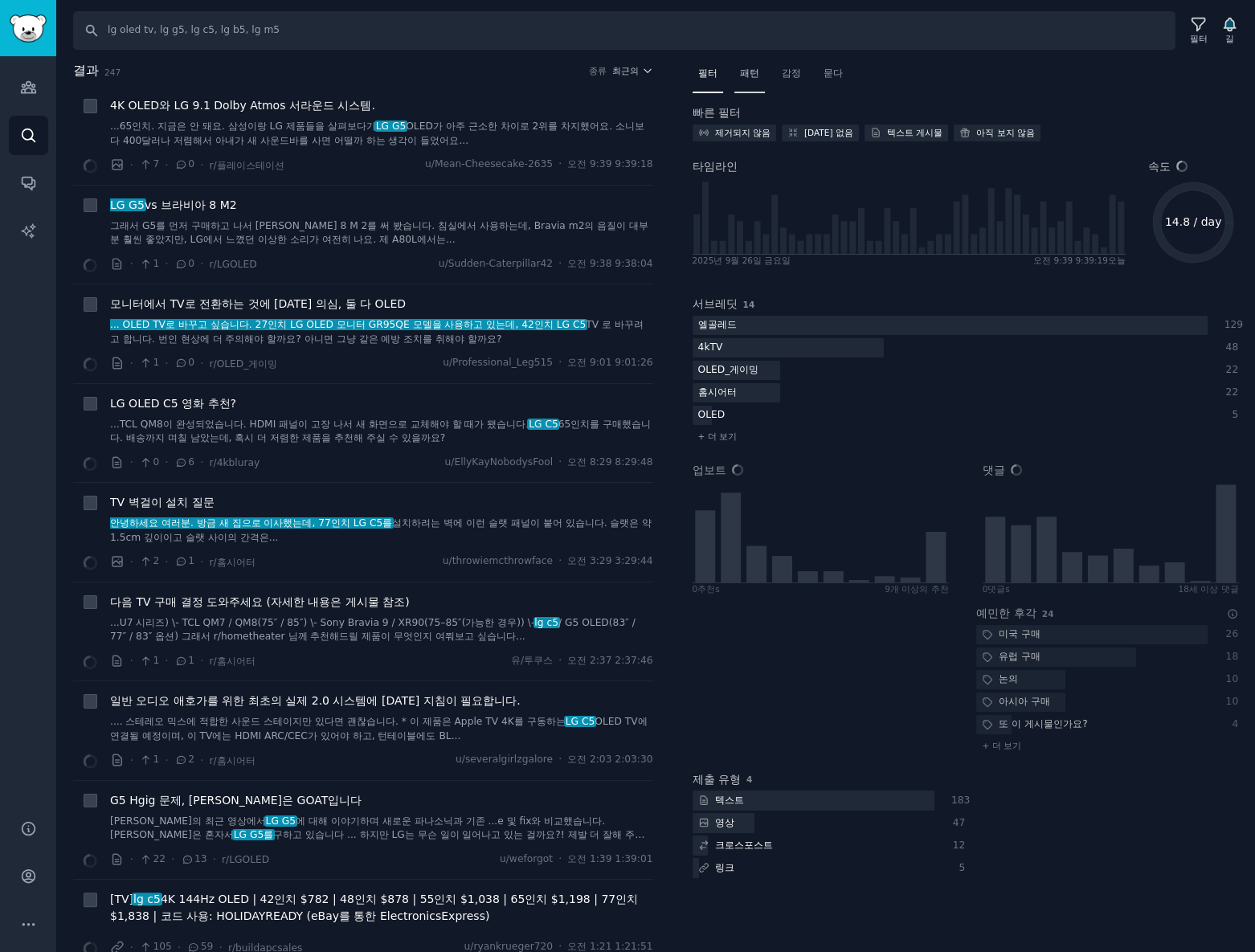
click at [744, 71] on font "패턴" at bounding box center [749, 73] width 19 height 11
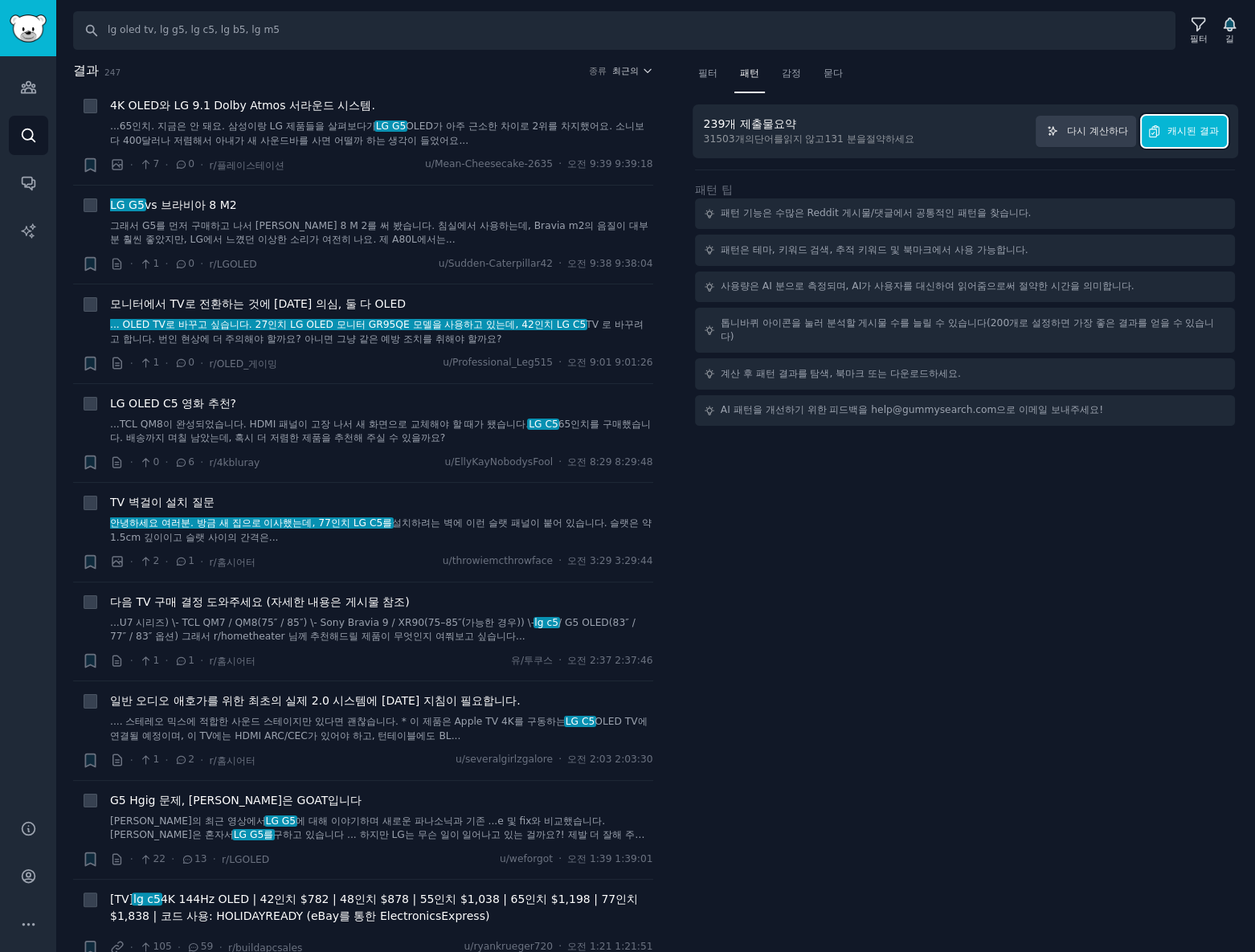
click at [1186, 137] on button "캐시된 결과" at bounding box center [1184, 132] width 85 height 31
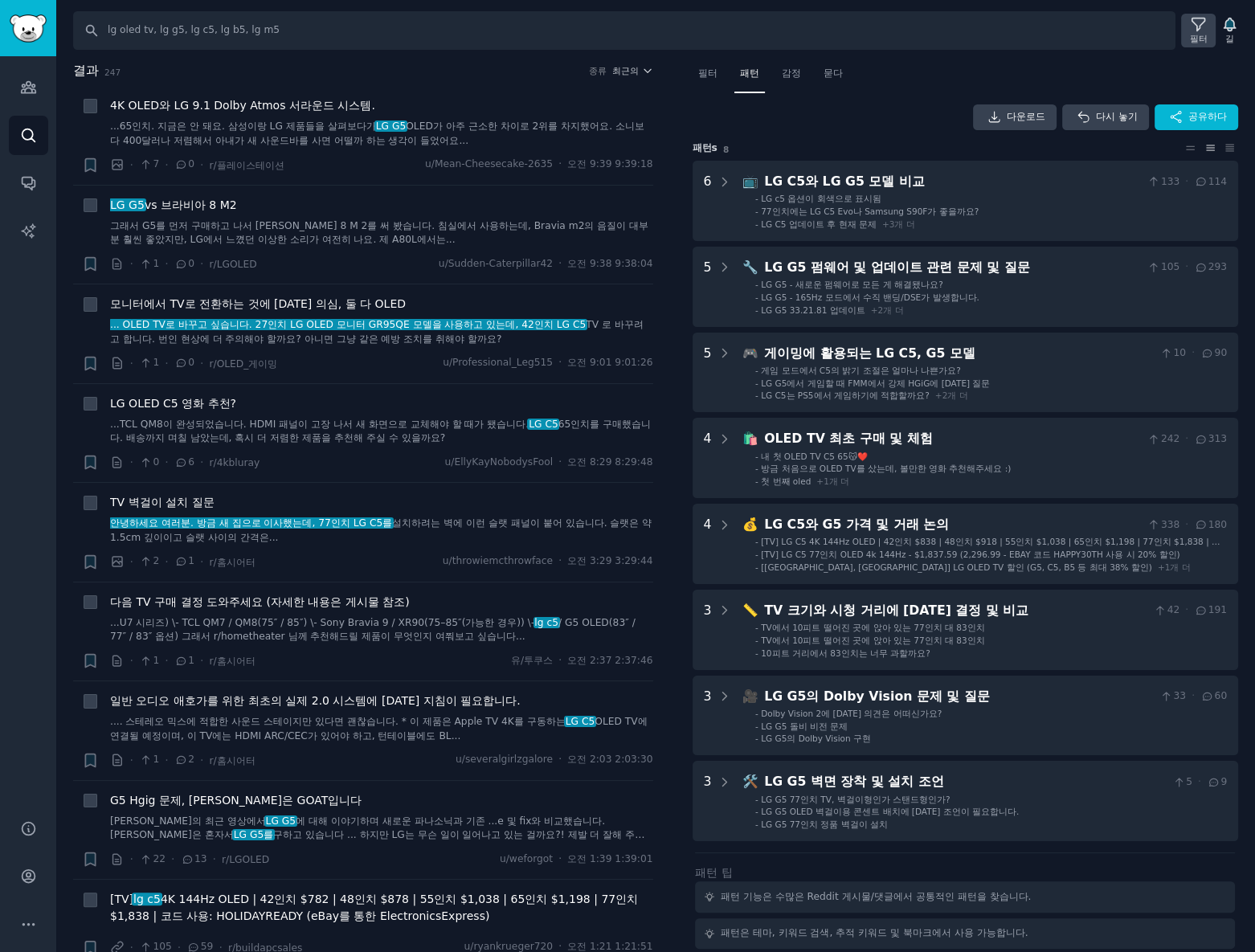
click at [1194, 34] on font "필터" at bounding box center [1198, 38] width 17 height 10
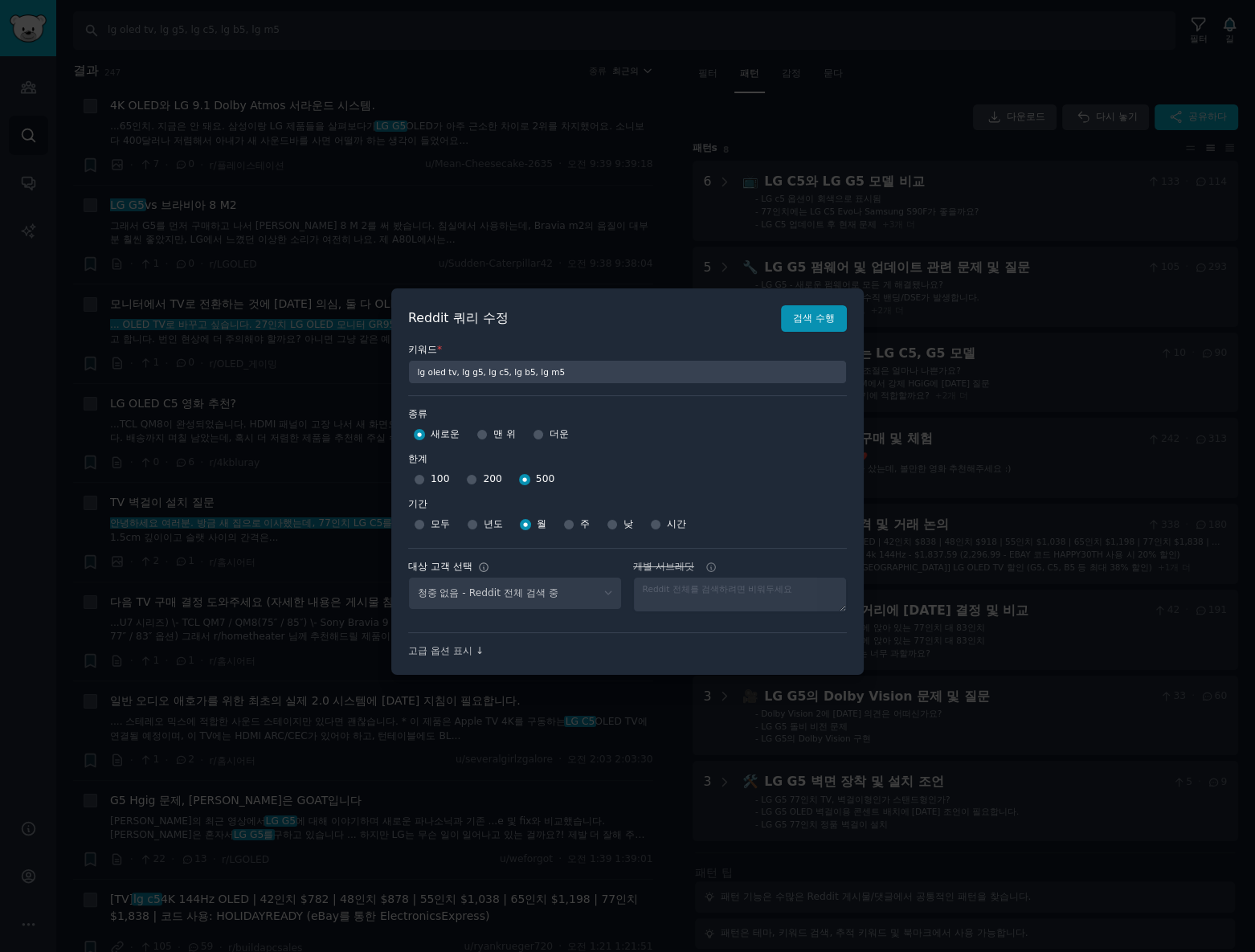
select select "c7830b3eec"
click at [485, 477] on font "200" at bounding box center [492, 479] width 18 height 11
click at [478, 477] on input "200" at bounding box center [471, 480] width 11 height 11
radio input "true"
click at [816, 330] on button "검색 수행" at bounding box center [814, 319] width 66 height 27
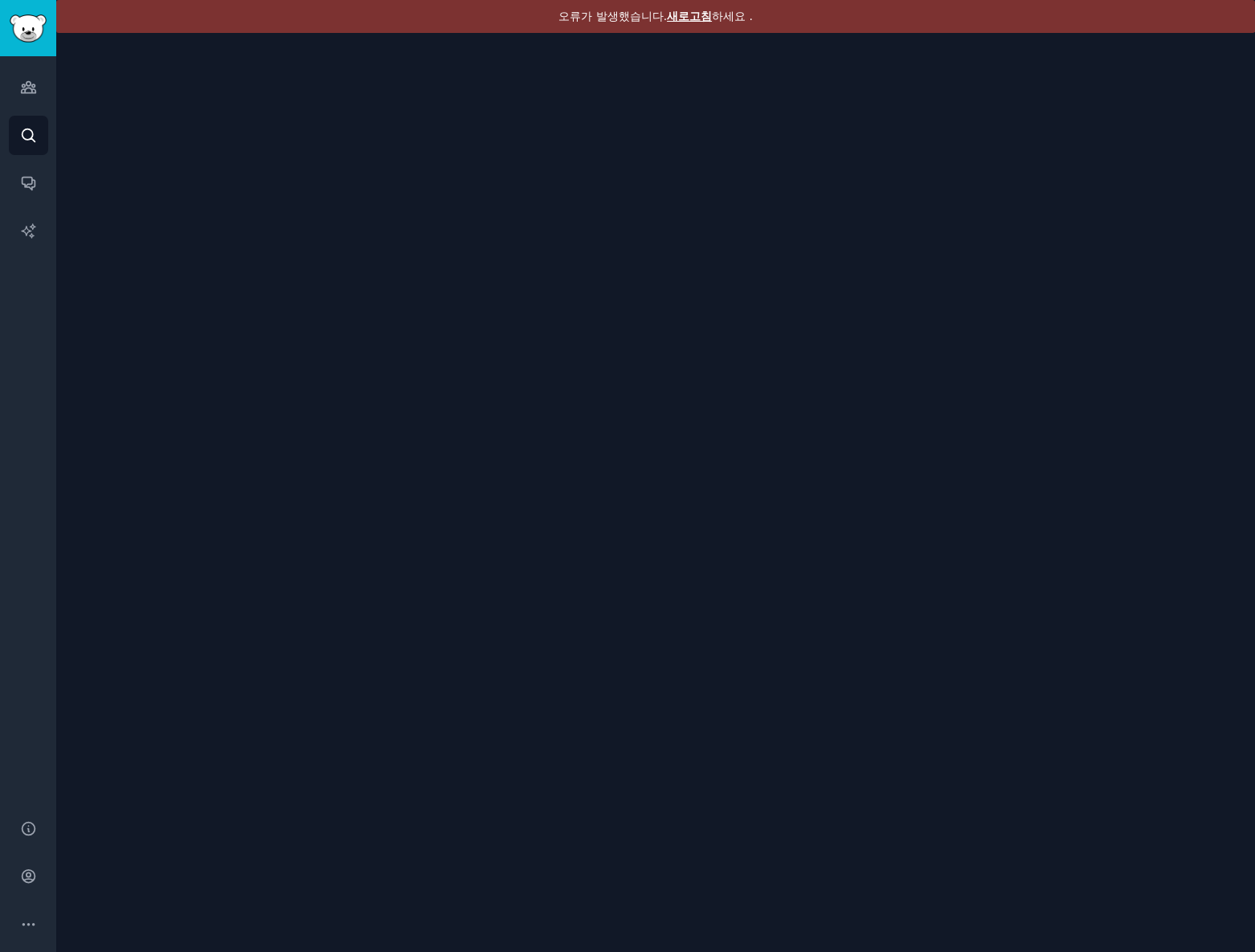
click at [684, 15] on font "새로고침" at bounding box center [689, 16] width 45 height 13
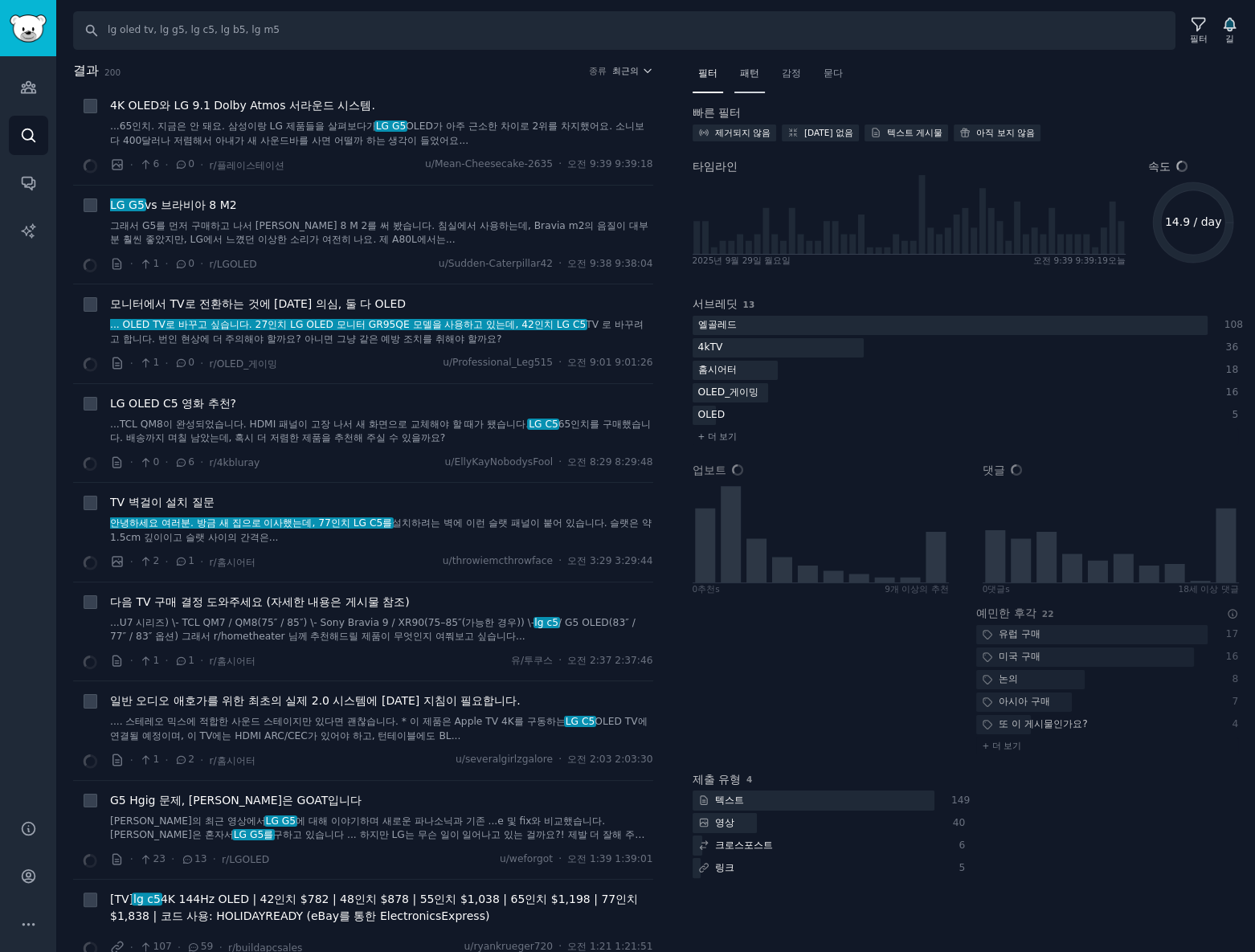
click at [758, 80] on div "패턴" at bounding box center [749, 78] width 30 height 33
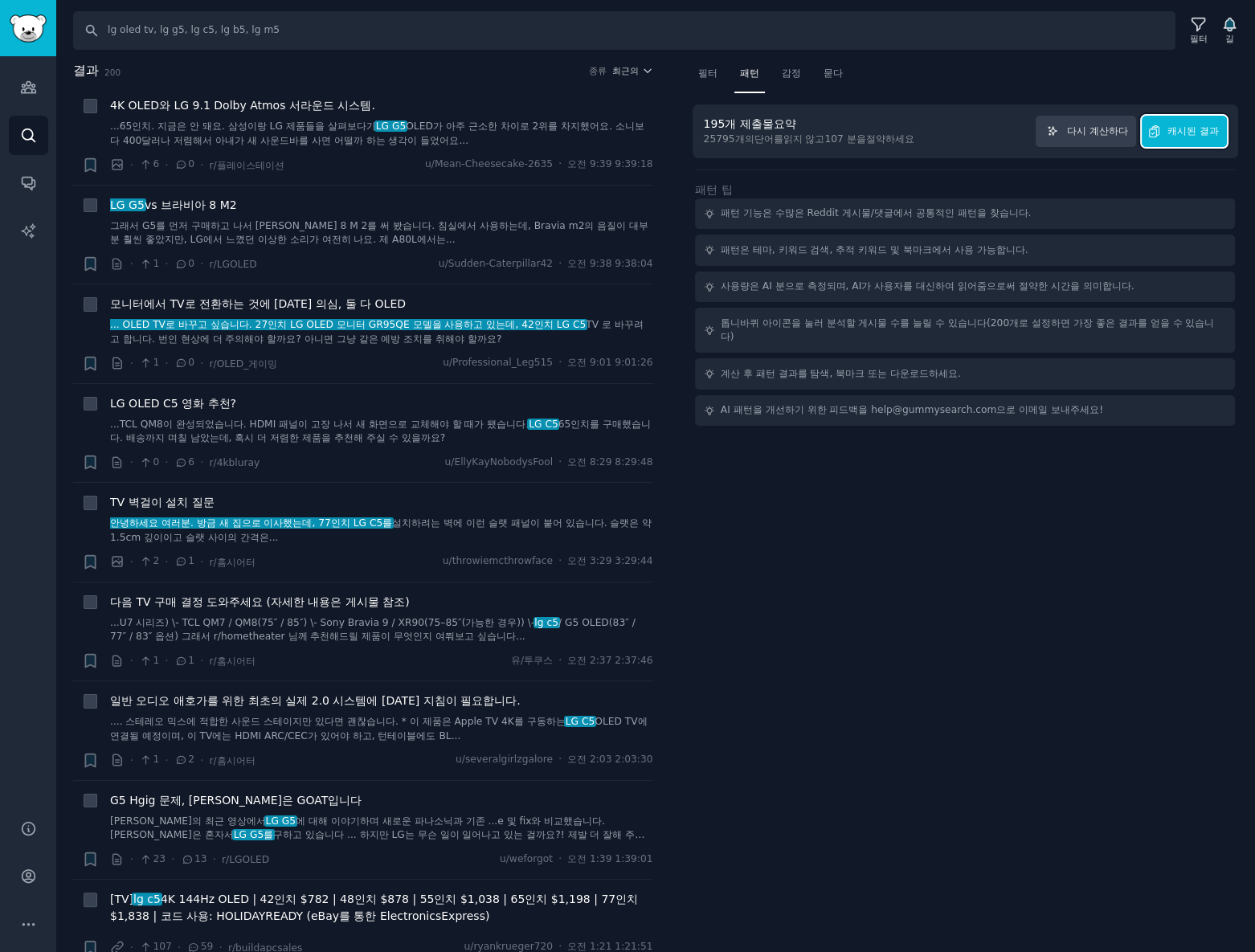
click at [1198, 141] on button "캐시된 결과" at bounding box center [1184, 132] width 85 height 31
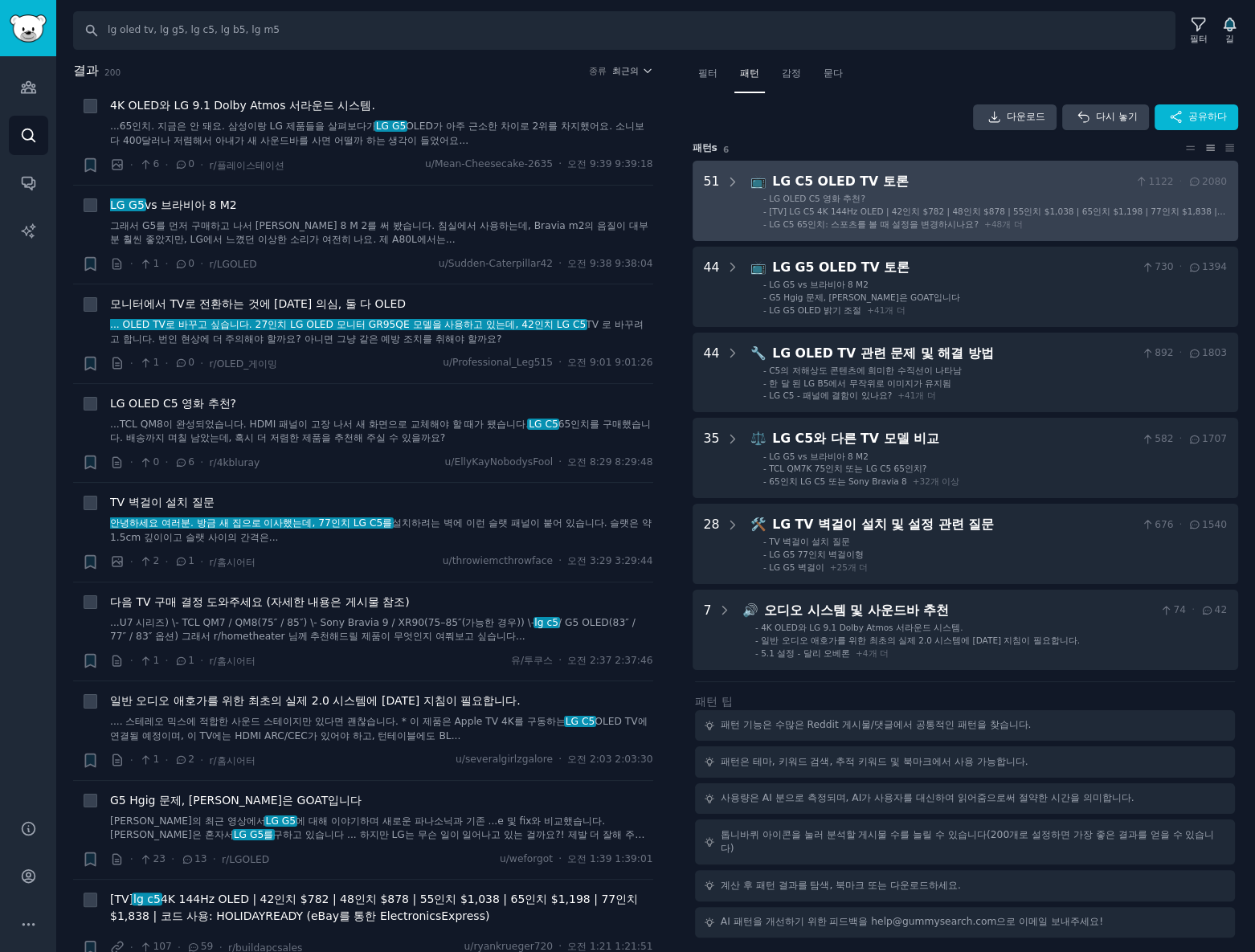
click at [948, 219] on font "LG C5 65인치: 스포츠를 볼 때 설정을 변경하시나요?" at bounding box center [874, 224] width 210 height 10
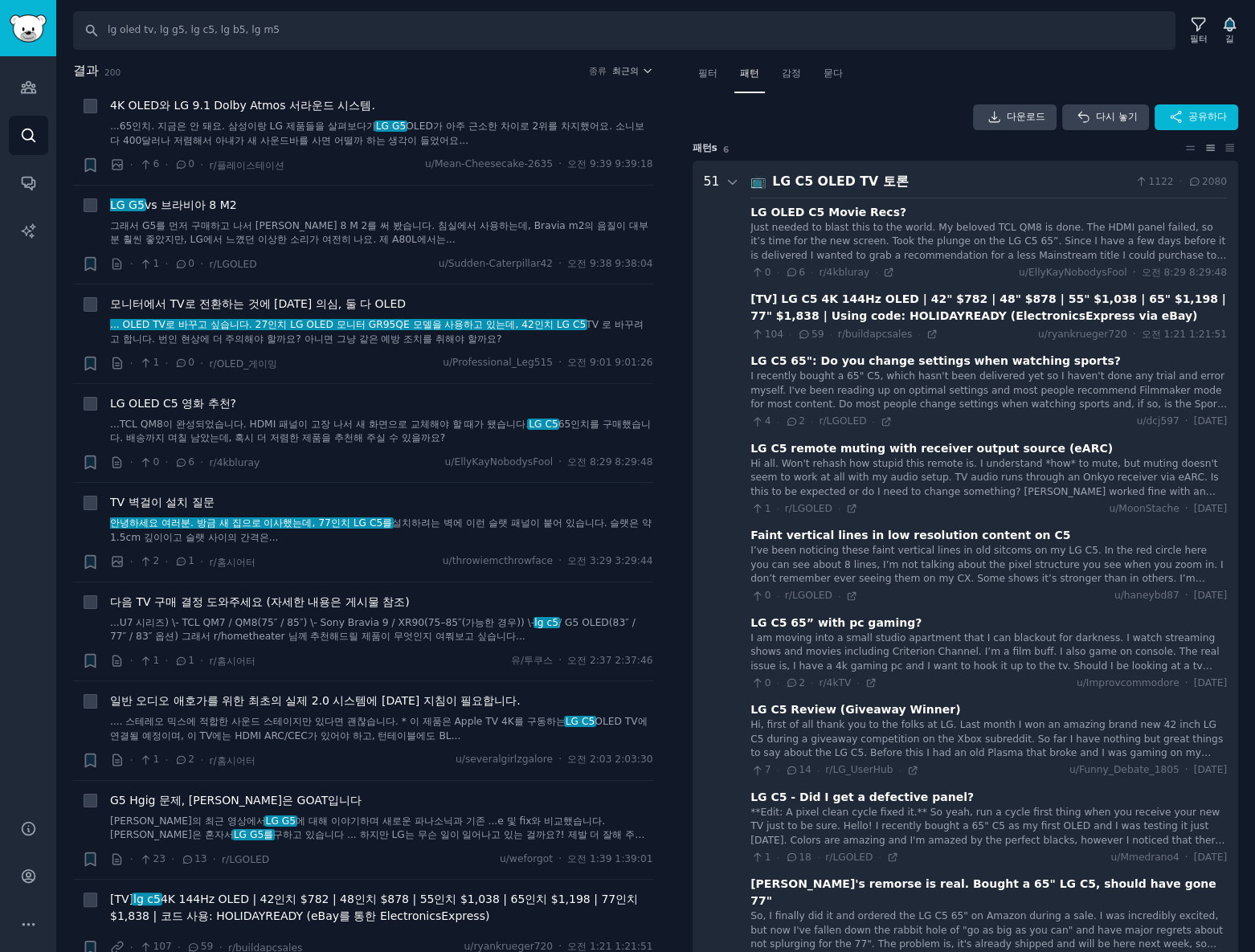
scroll to position [100, 0]
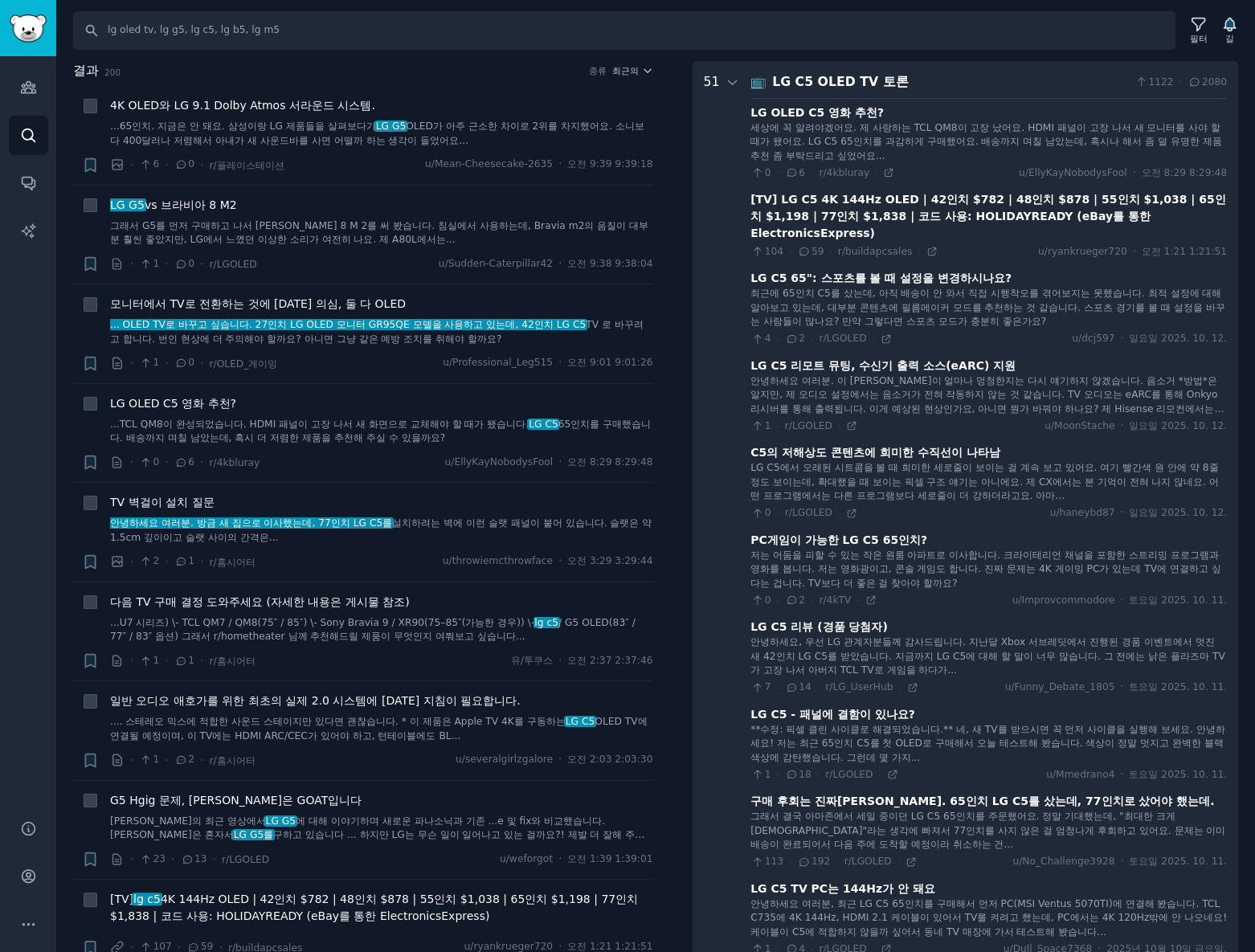
click at [944, 89] on div "LG C5 OLED TV 토론" at bounding box center [950, 82] width 357 height 20
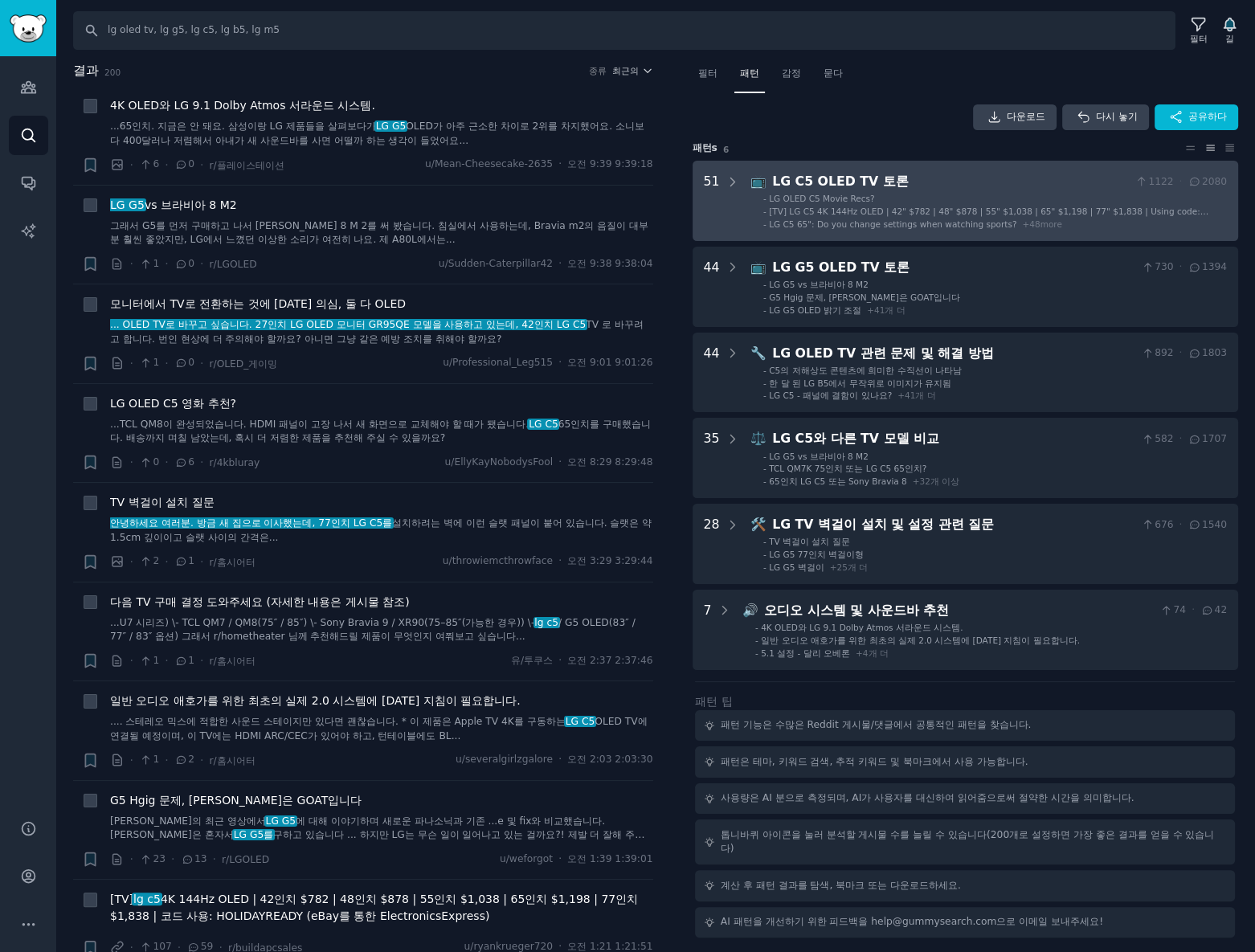
scroll to position [0, 0]
click at [1076, 231] on Discussions "51 📺 LG C5 OLED TV 토론 1122 · 2080 - LG OLED C5 영화 추천? - [TV] LG C5 4K 144Hz OLE…" at bounding box center [965, 201] width 546 height 80
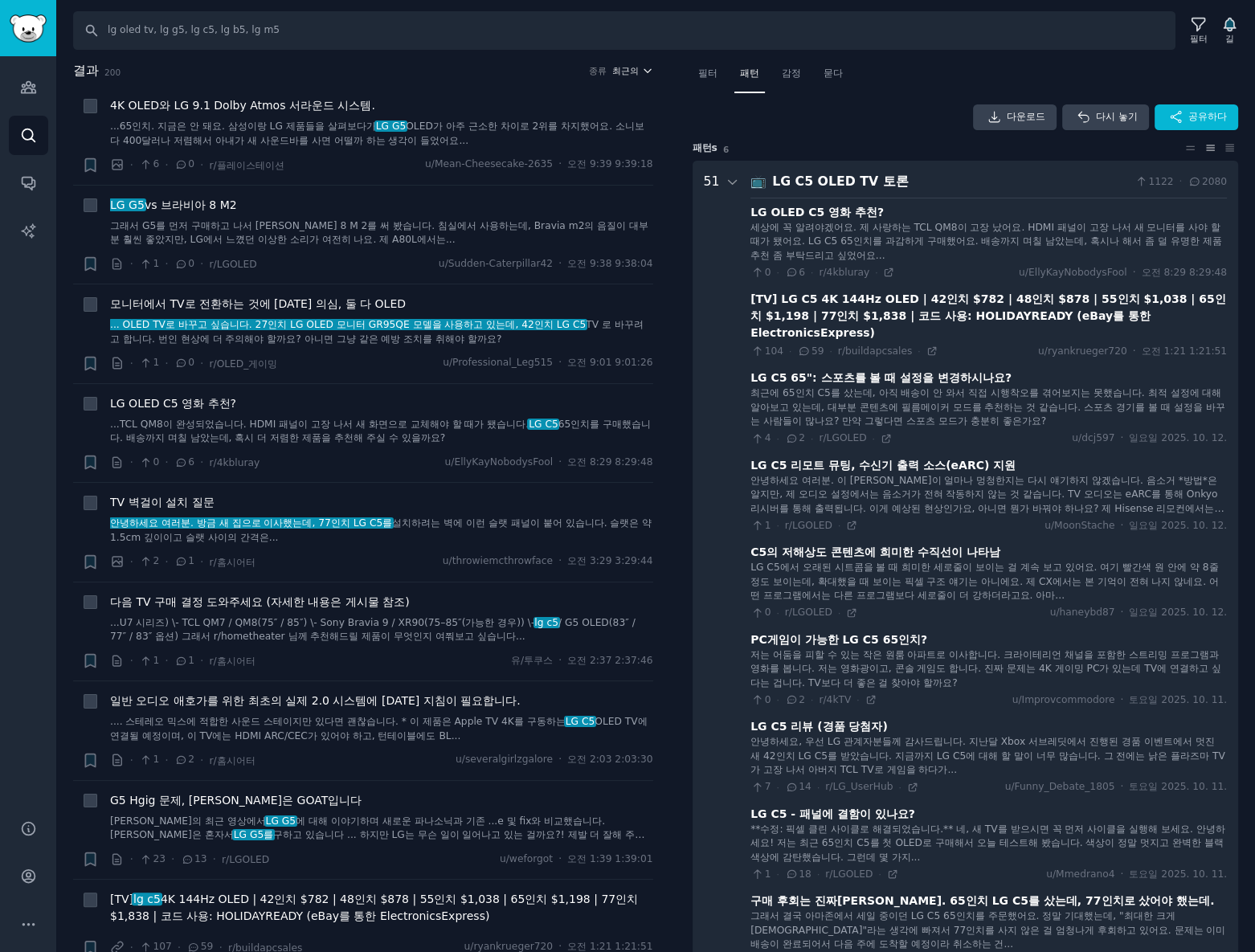
click at [633, 70] on font "최근의" at bounding box center [625, 70] width 26 height 10
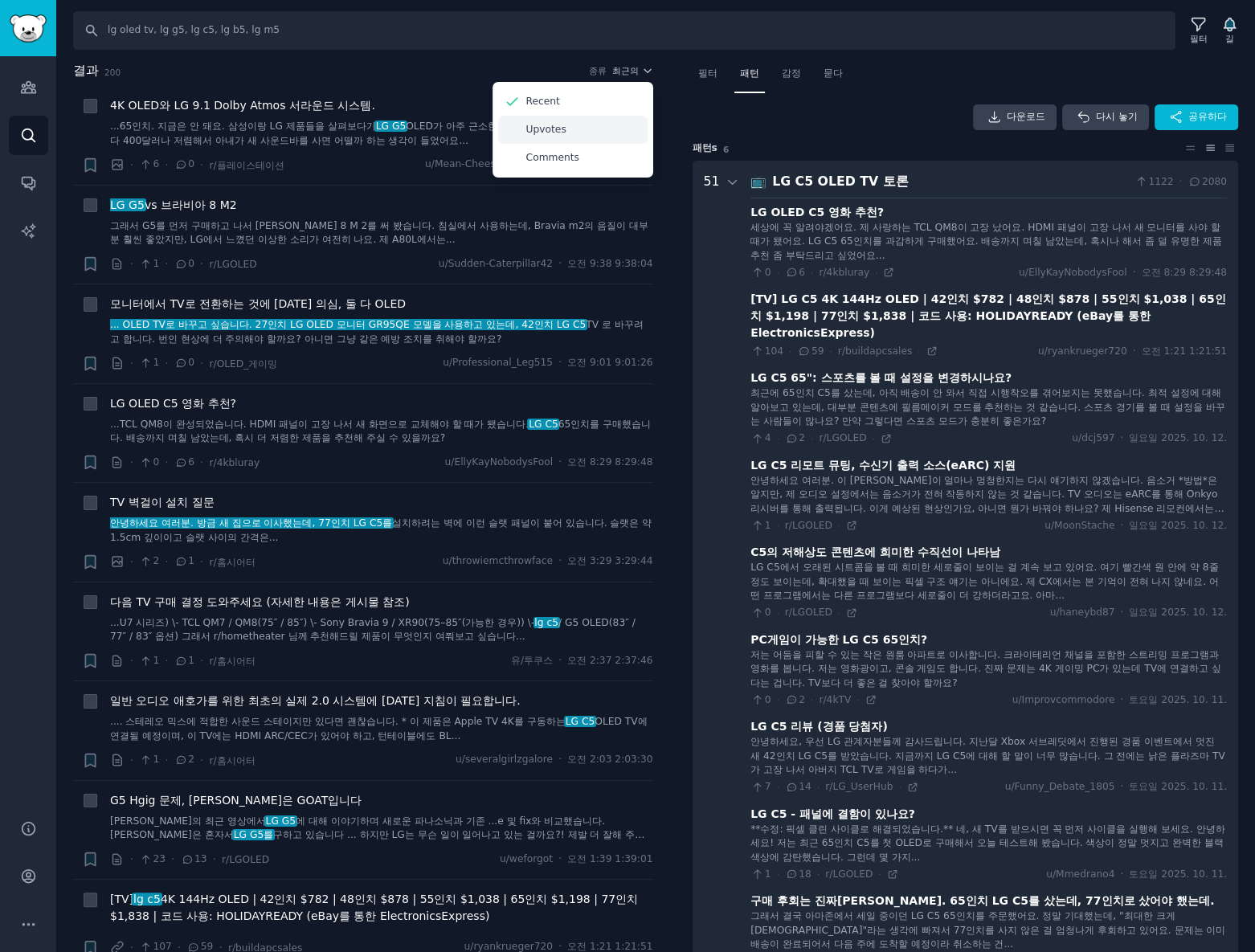
click at [600, 129] on div "Upvotes" at bounding box center [573, 130] width 150 height 28
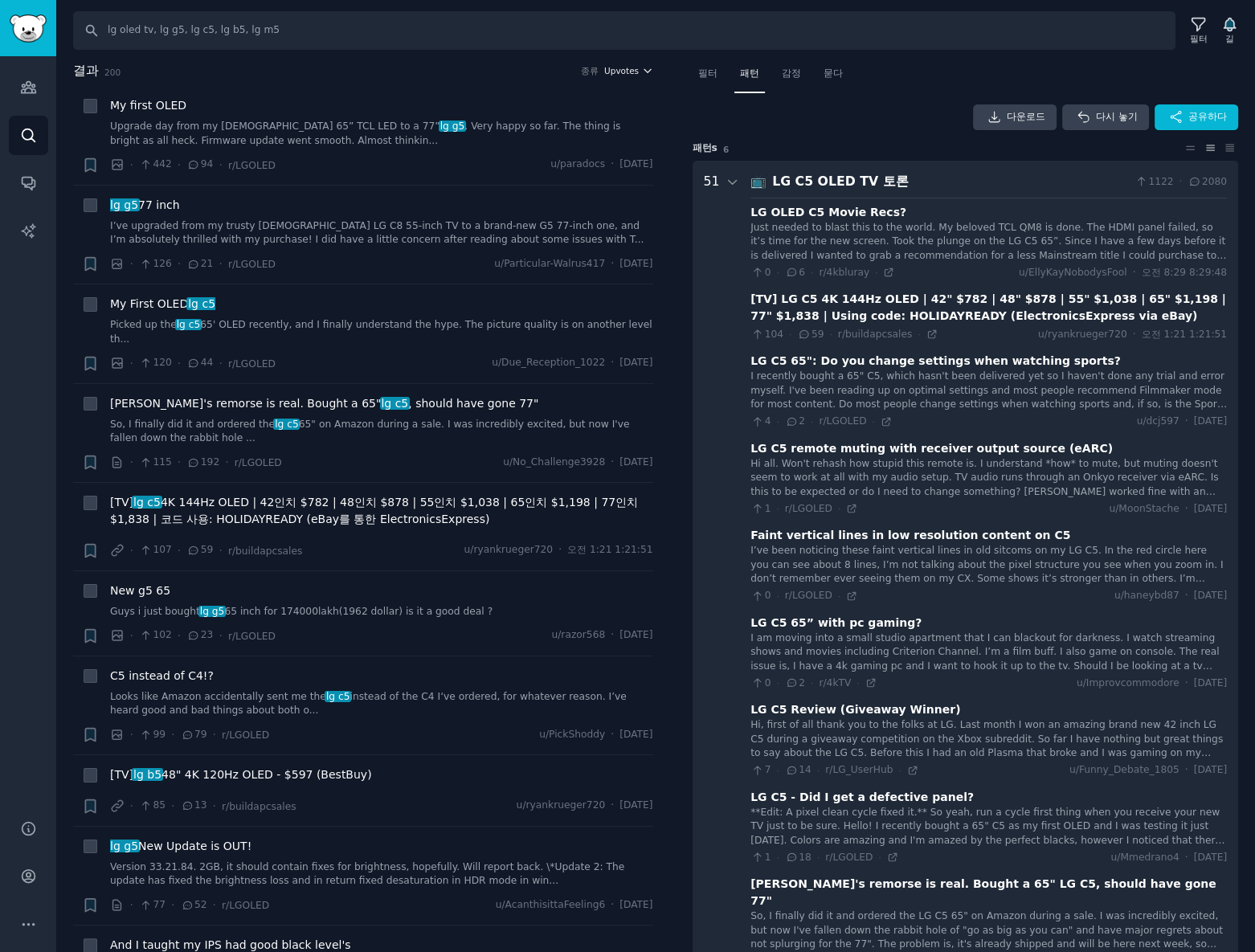
click at [636, 75] on button "Upvotes" at bounding box center [629, 70] width 49 height 11
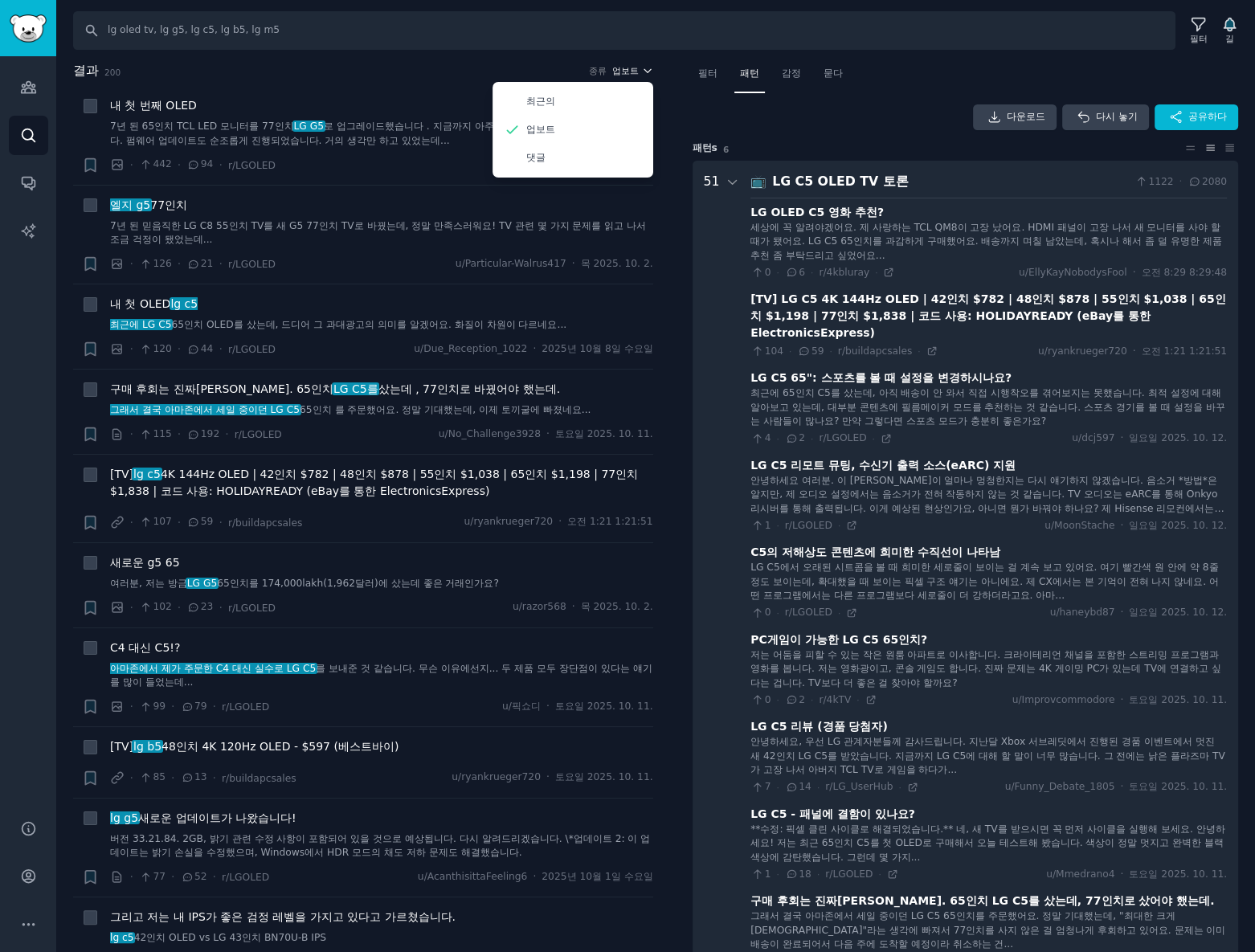
click at [636, 75] on button "업보트" at bounding box center [632, 70] width 41 height 11
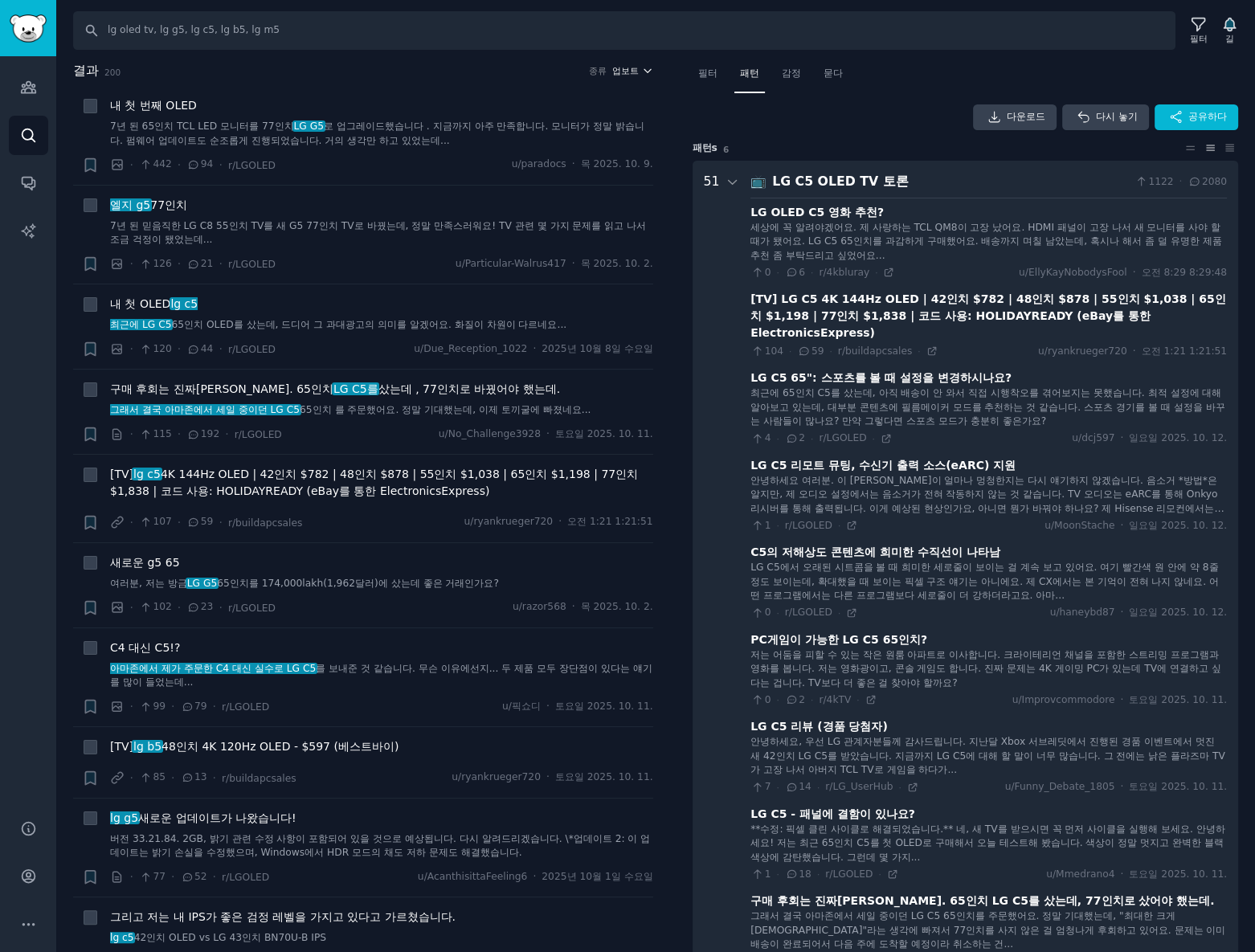
click at [643, 75] on icon "button" at bounding box center [648, 70] width 11 height 11
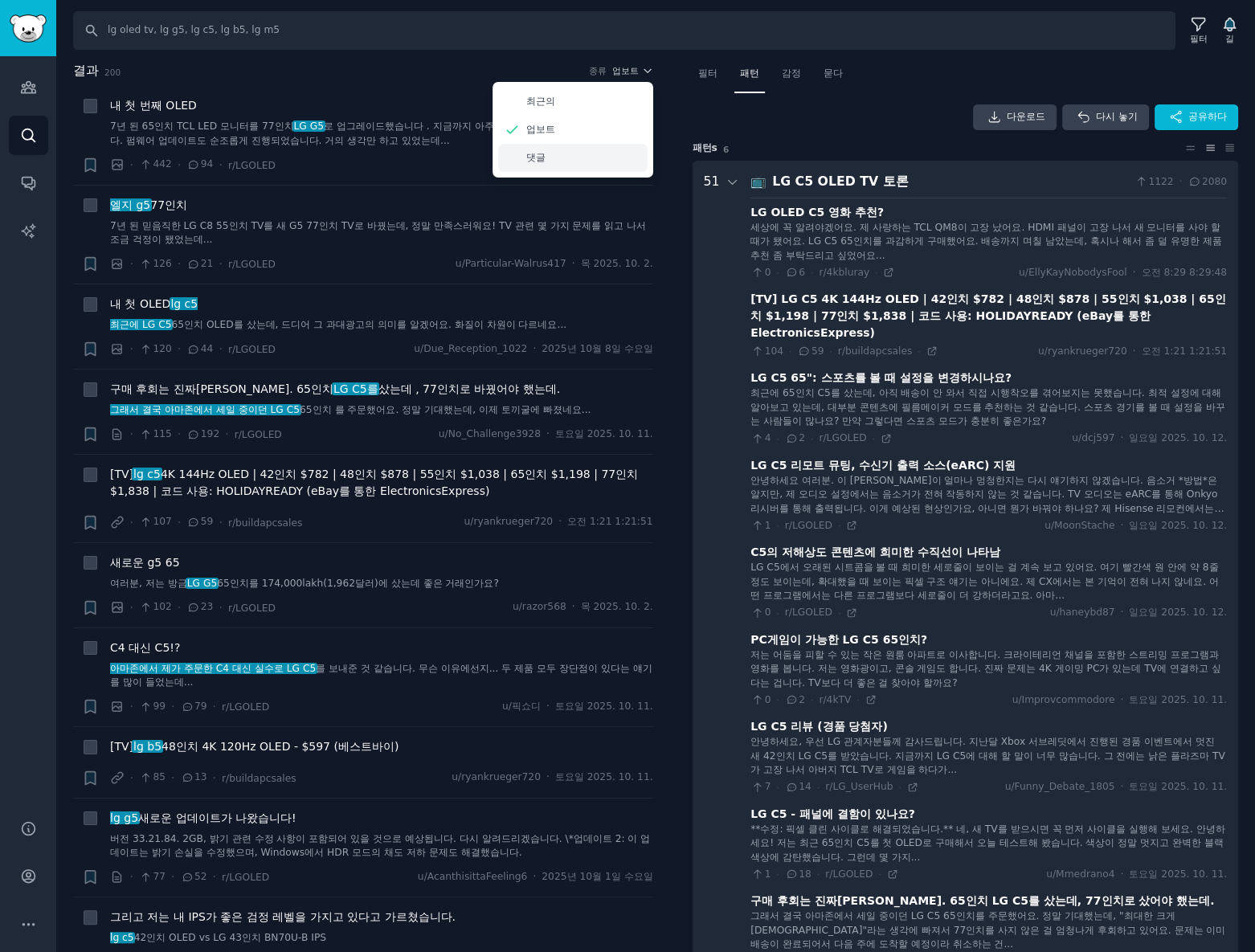
click at [613, 153] on div "댓글" at bounding box center [573, 157] width 150 height 28
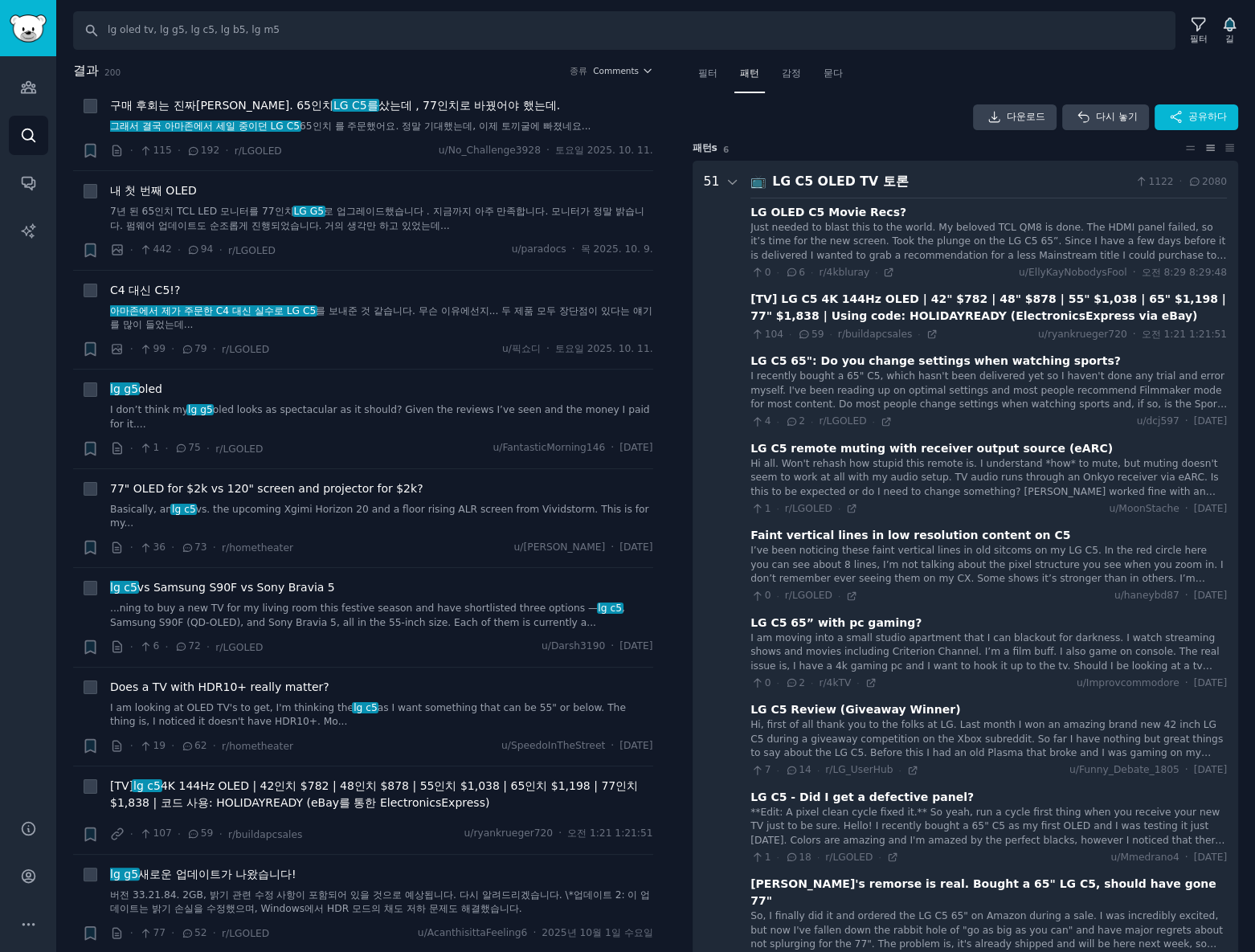
click at [730, 183] on icon at bounding box center [733, 183] width 15 height 15
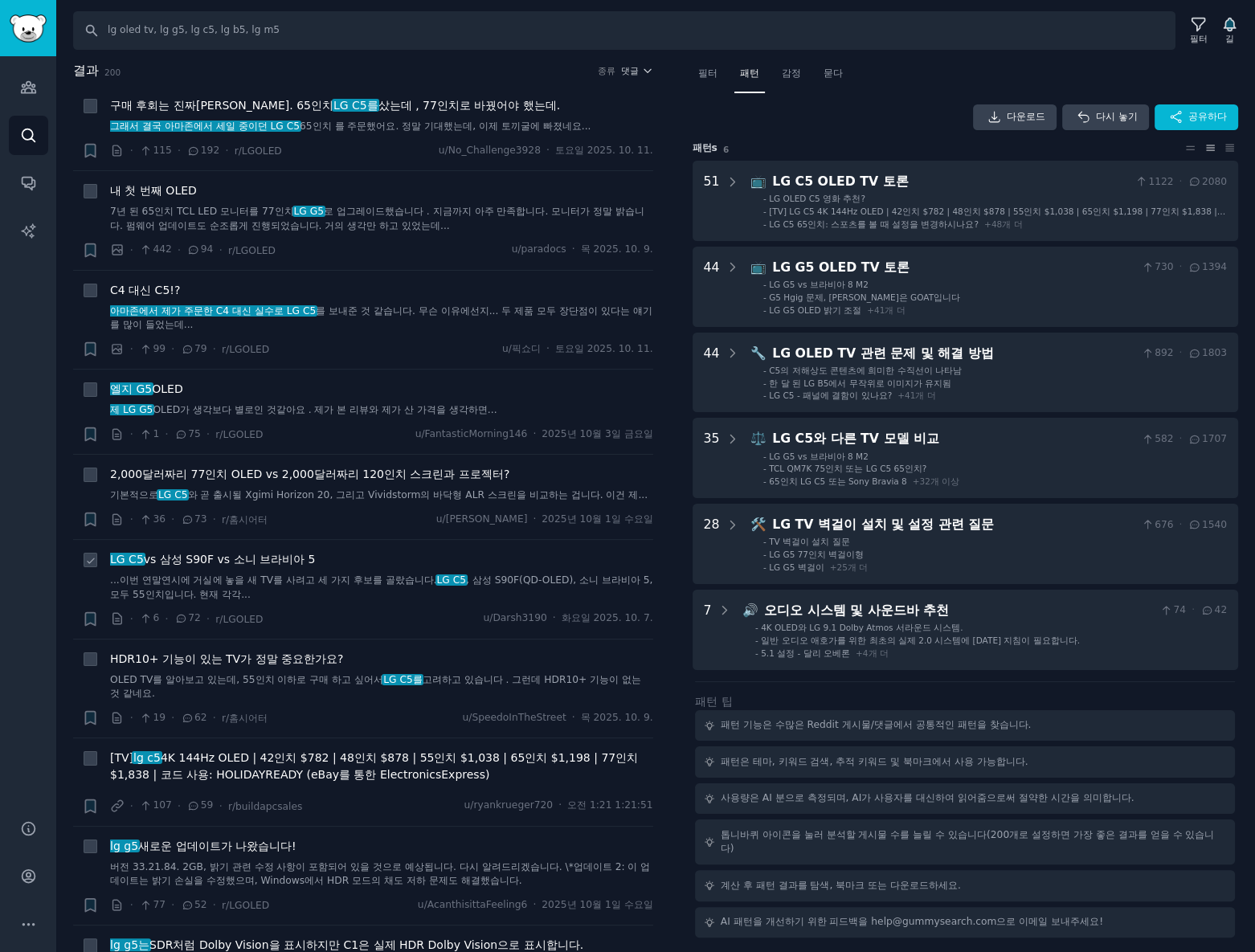
click at [314, 605] on div "LG C5 vs 삼성 S90F vs 소니 브라비아 5 ...이번 연말연시에 거실에 놓을 새 TV를 사려고 세 가지 후보를 골랐습니다. LG C…" at bounding box center [382, 589] width 543 height 77
click at [631, 75] on font "댓글" at bounding box center [629, 70] width 17 height 10
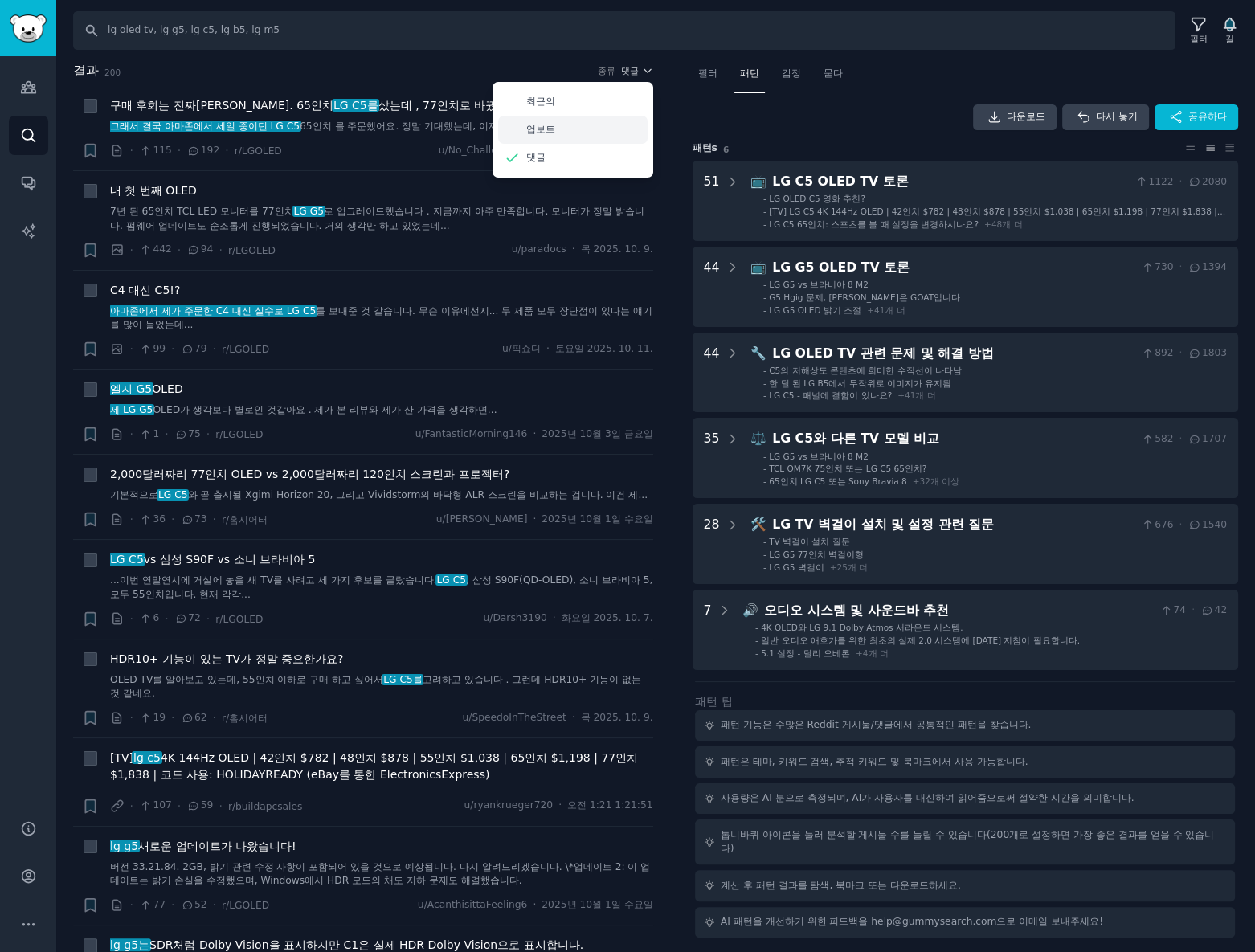
click at [589, 134] on div "업보트" at bounding box center [573, 130] width 150 height 28
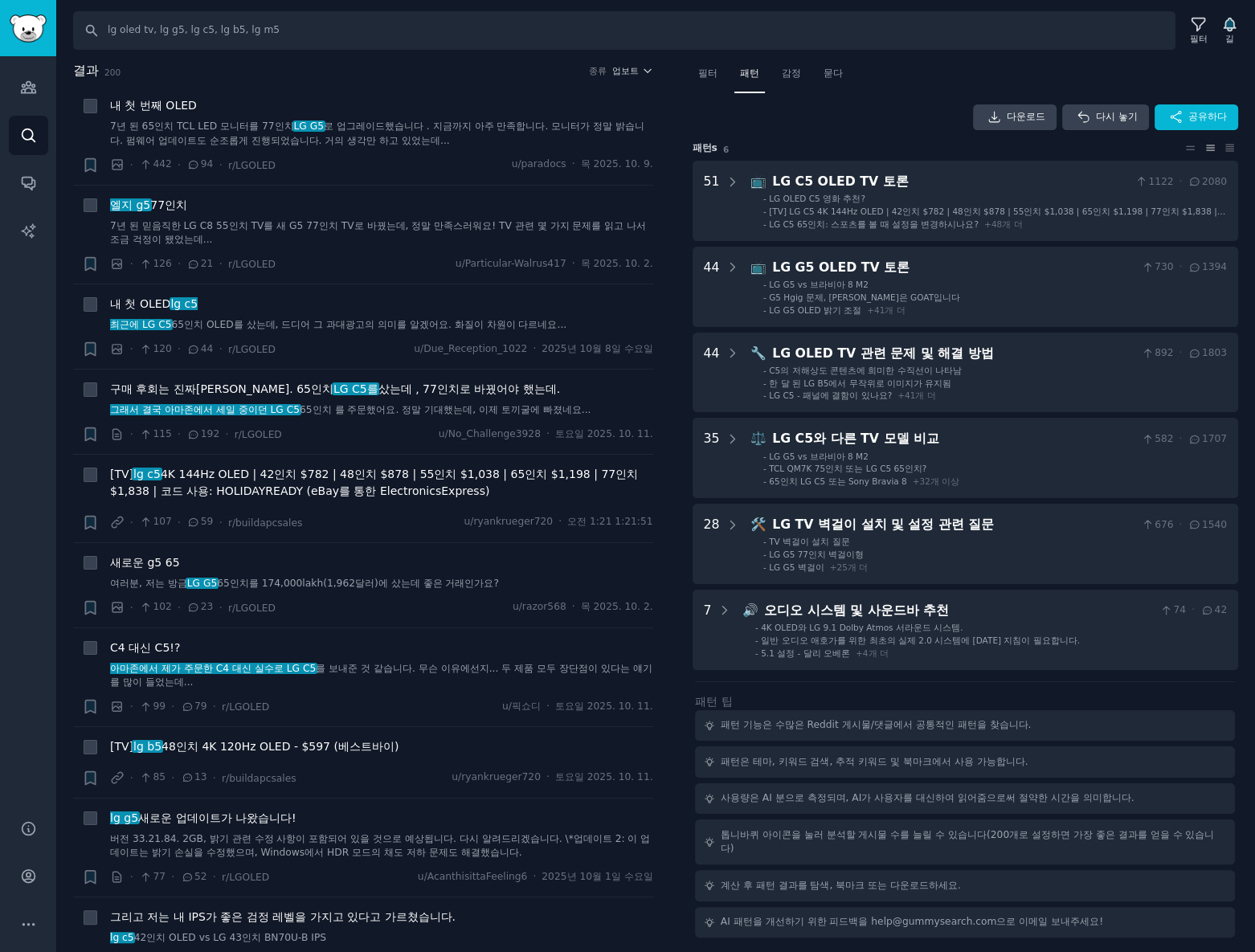
click at [1199, 48] on div "찾다 lg oled tv, lg g5, lg c5, lg b5, lg m5 필터 길" at bounding box center [661, 30] width 1176 height 38
click at [1197, 35] on font "필터" at bounding box center [1198, 38] width 17 height 10
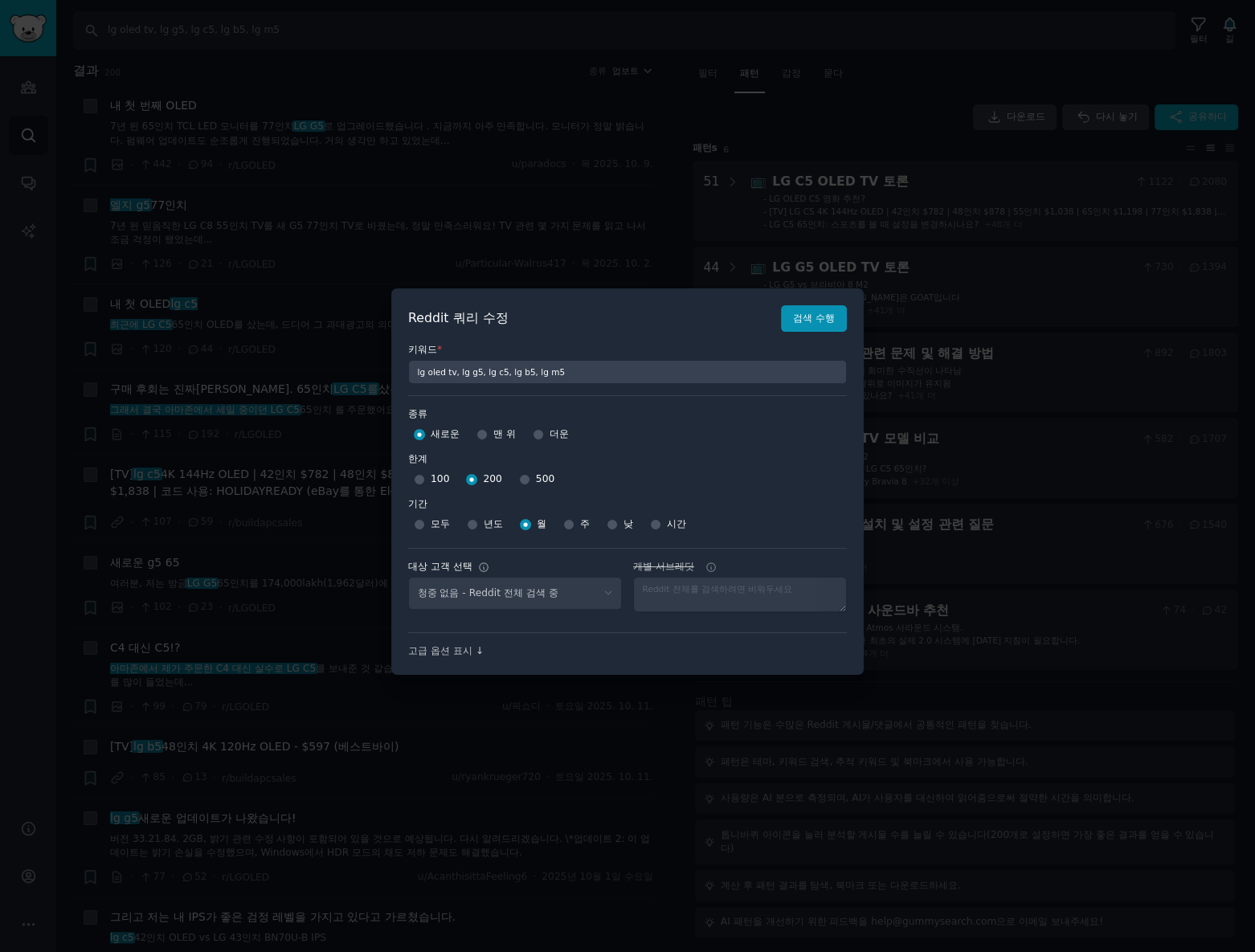
select select "c7830b3eec"
click at [443, 651] on font "고급 옵션 표시 ↓" at bounding box center [446, 651] width 76 height 11
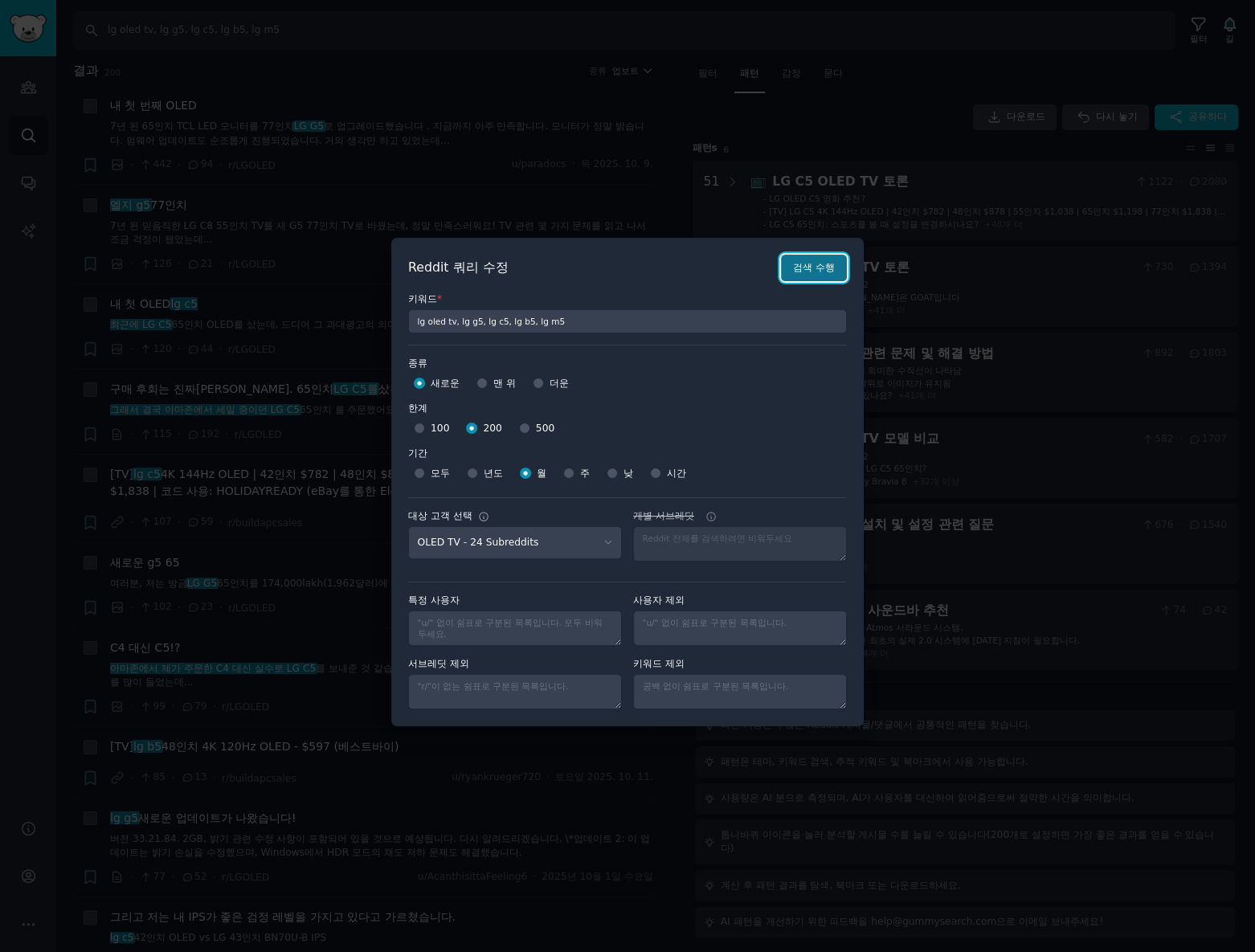
click at [825, 276] on button "검색 수행" at bounding box center [814, 269] width 66 height 27
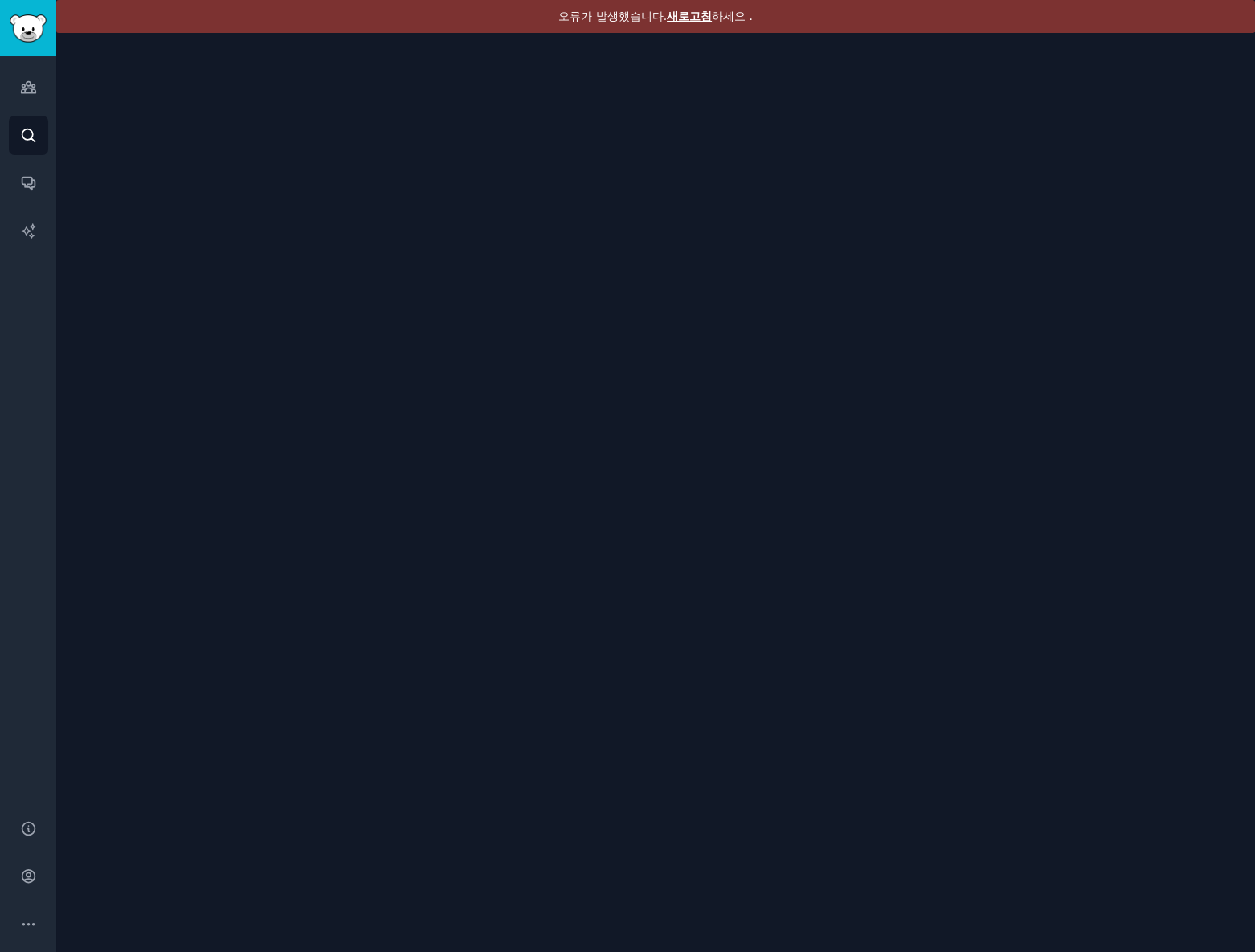
click at [690, 33] on div "오류가 발생했습니다. 새로고침 하세요 ." at bounding box center [656, 476] width 1198 height 952
click at [698, 17] on font "새로고침" at bounding box center [689, 16] width 45 height 13
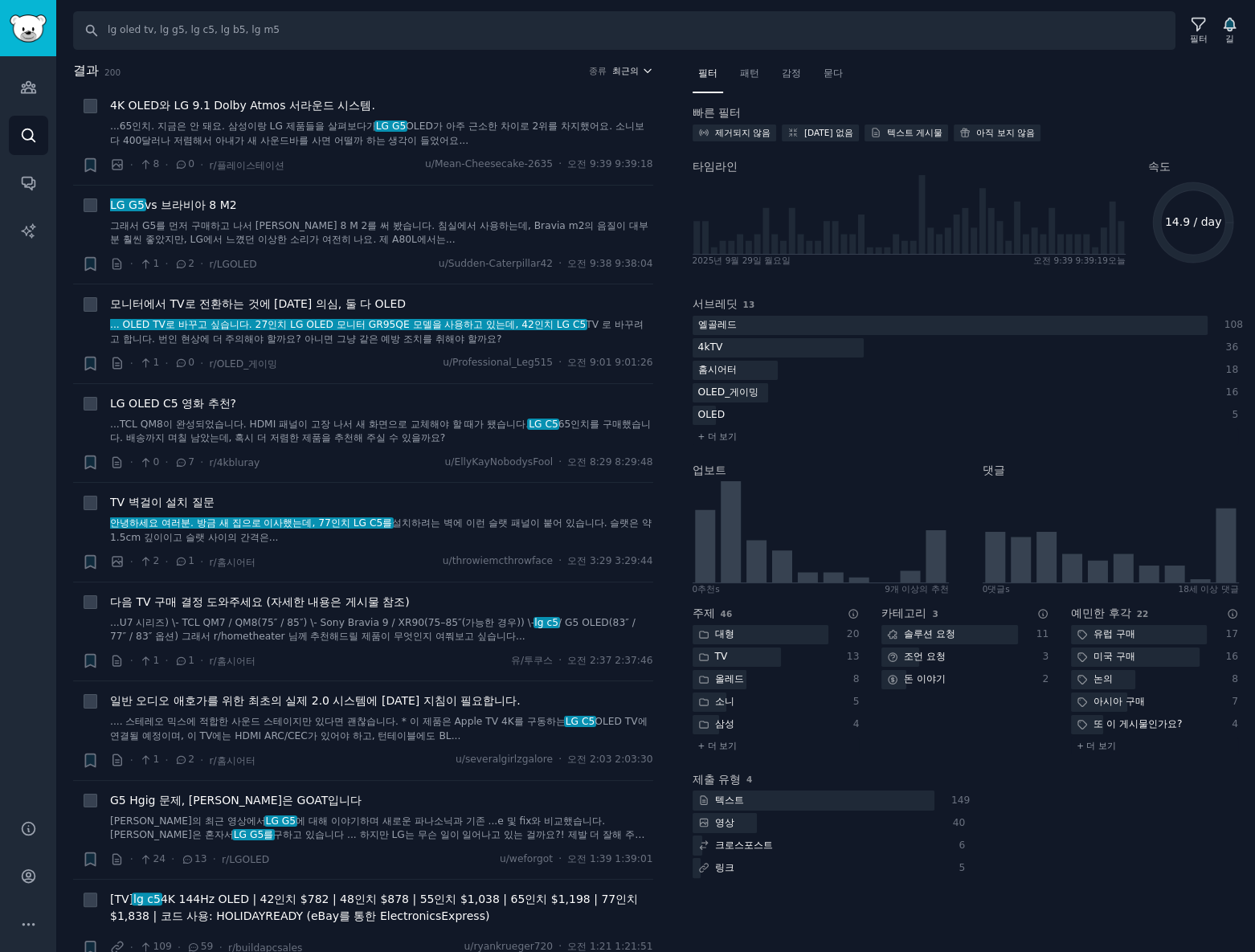
click at [632, 66] on font "최근의" at bounding box center [625, 70] width 26 height 10
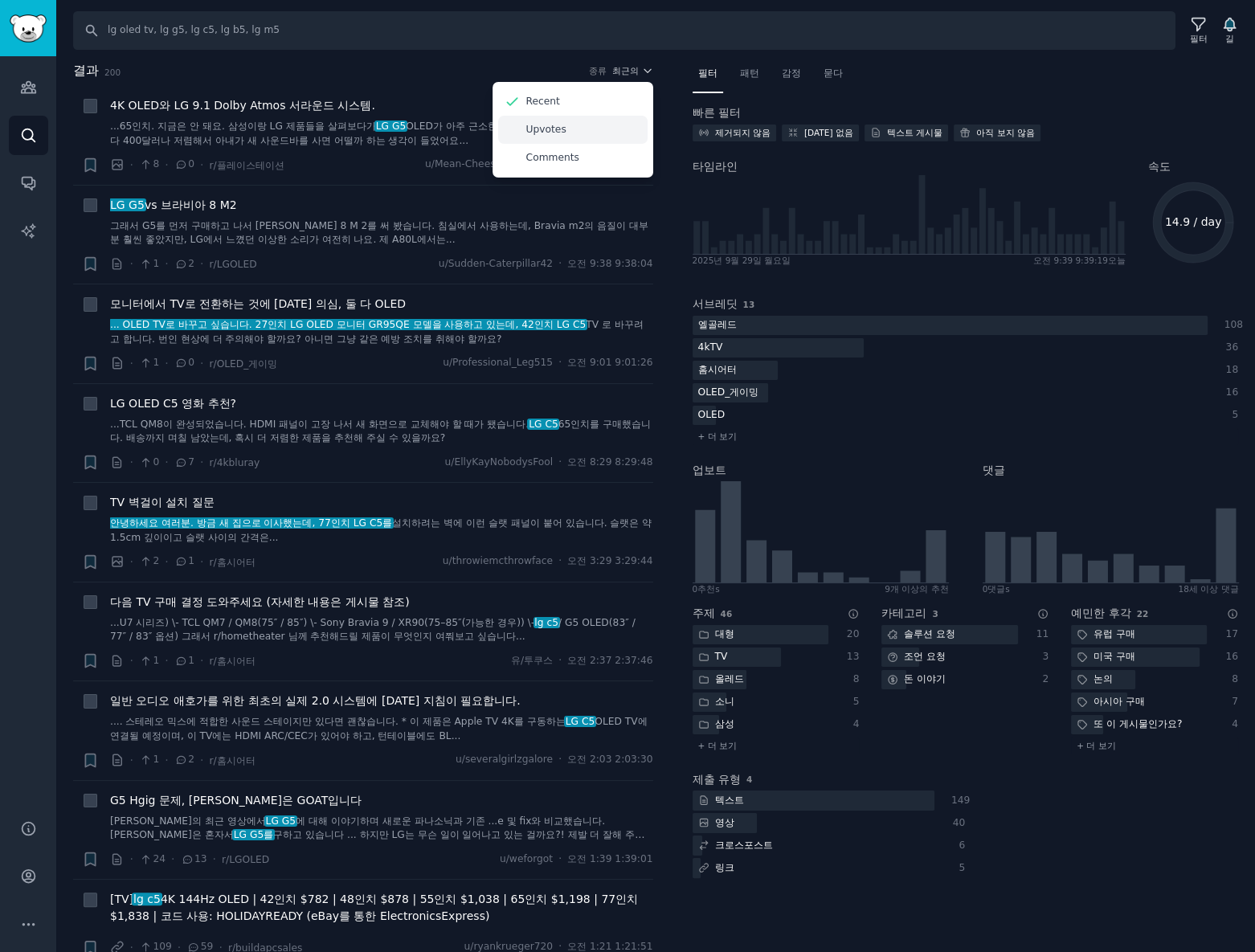
click at [562, 125] on div "Upvotes" at bounding box center [573, 130] width 150 height 28
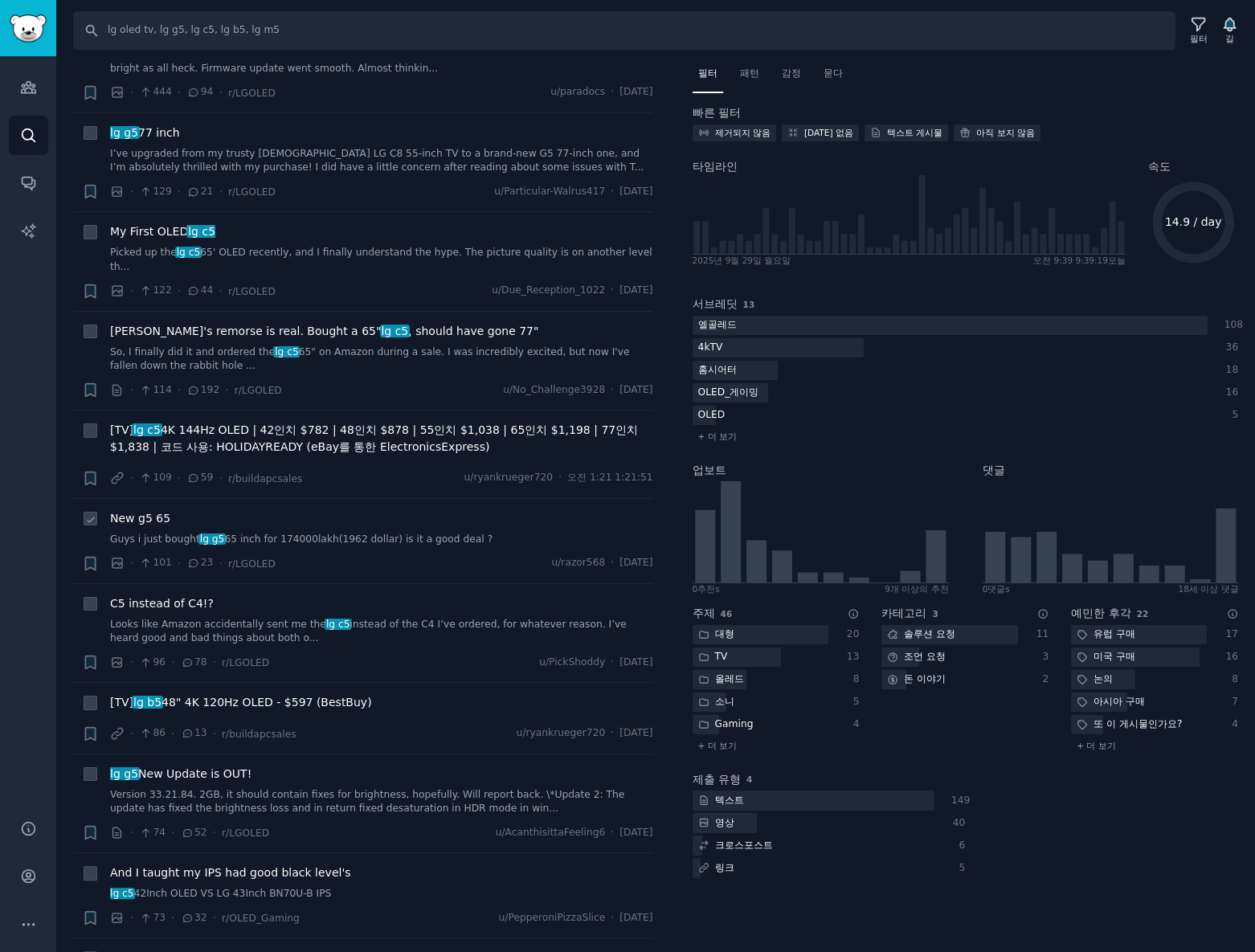
scroll to position [218, 0]
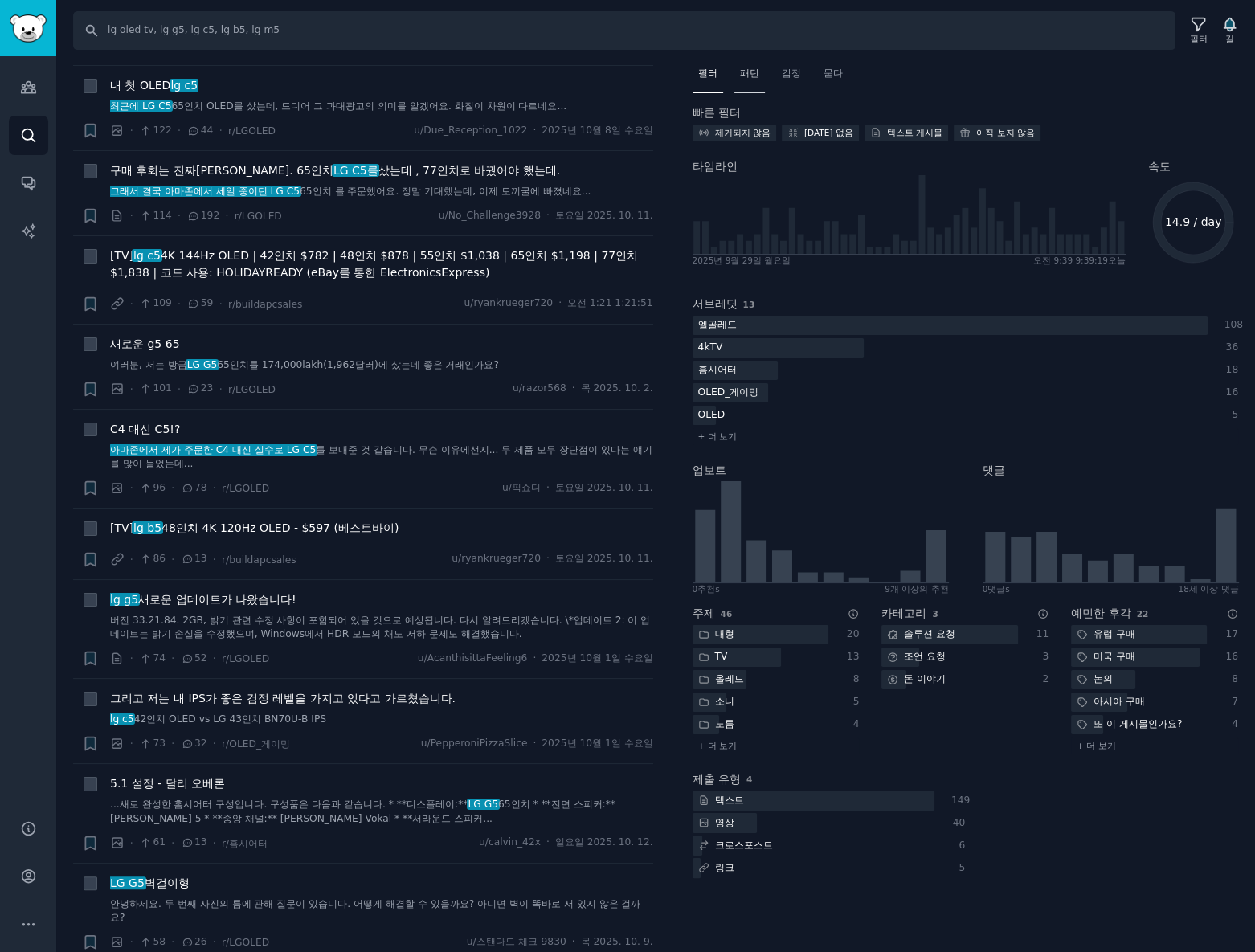
click at [741, 73] on font "패턴" at bounding box center [749, 73] width 19 height 11
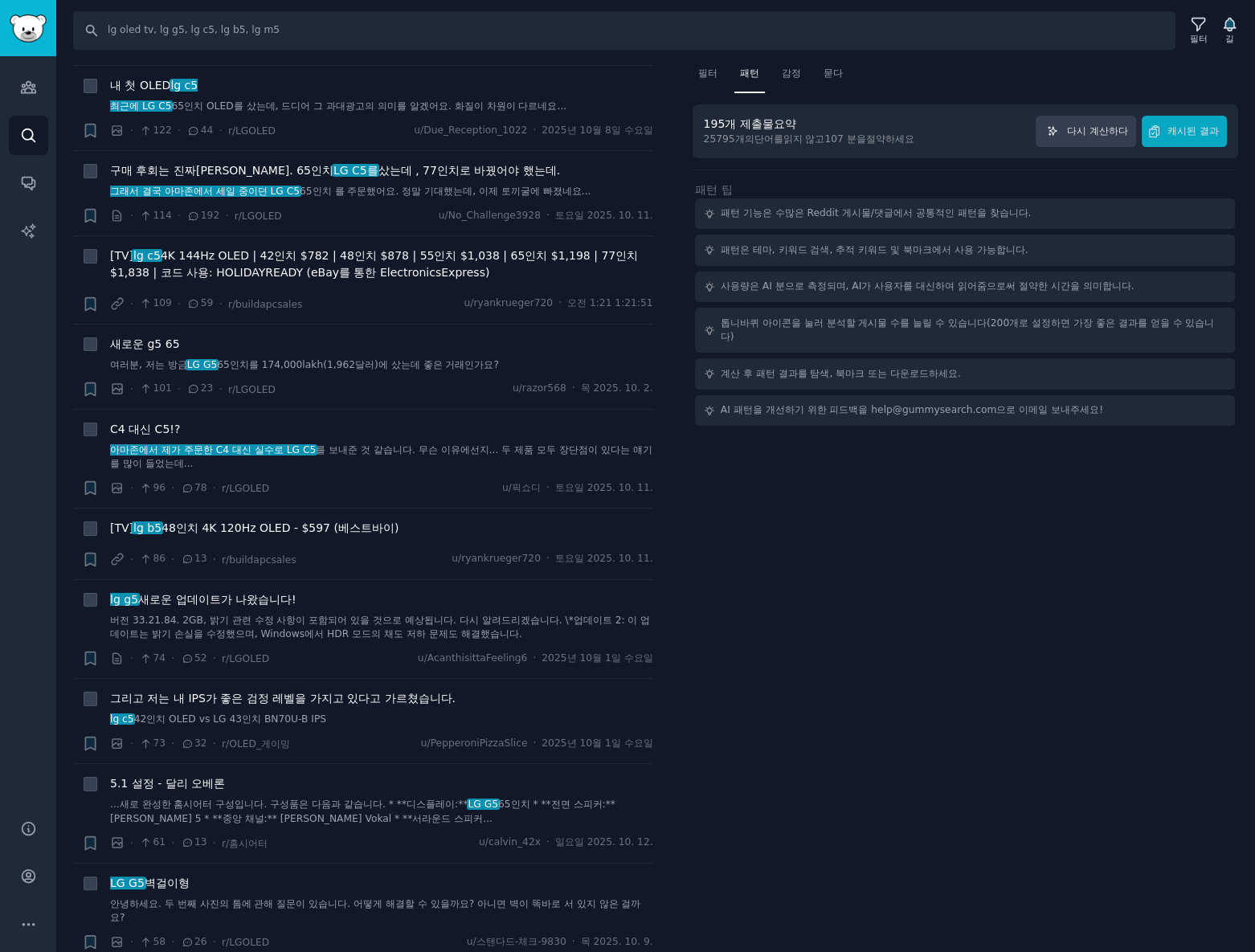
click at [1206, 108] on div "195개 제출물 요약 25795개의 단어를 읽지 않고 107 분을 절약[DEMOGRAPHIC_DATA] 다시 계산하다 캐시된 결과" at bounding box center [965, 131] width 546 height 54
click at [1201, 118] on button "캐시된 결과" at bounding box center [1184, 132] width 85 height 31
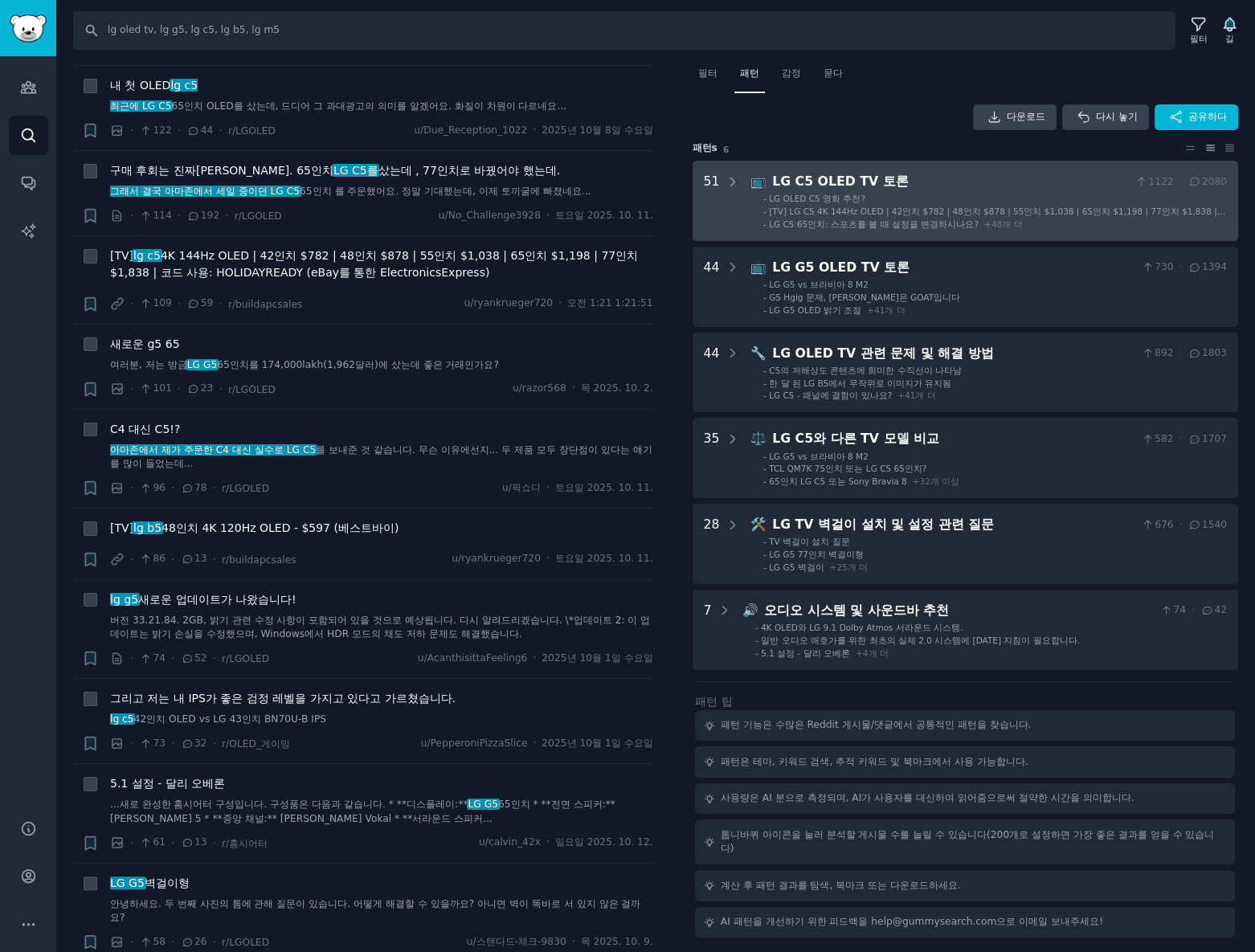
click at [995, 227] on font "48" at bounding box center [997, 224] width 10 height 10
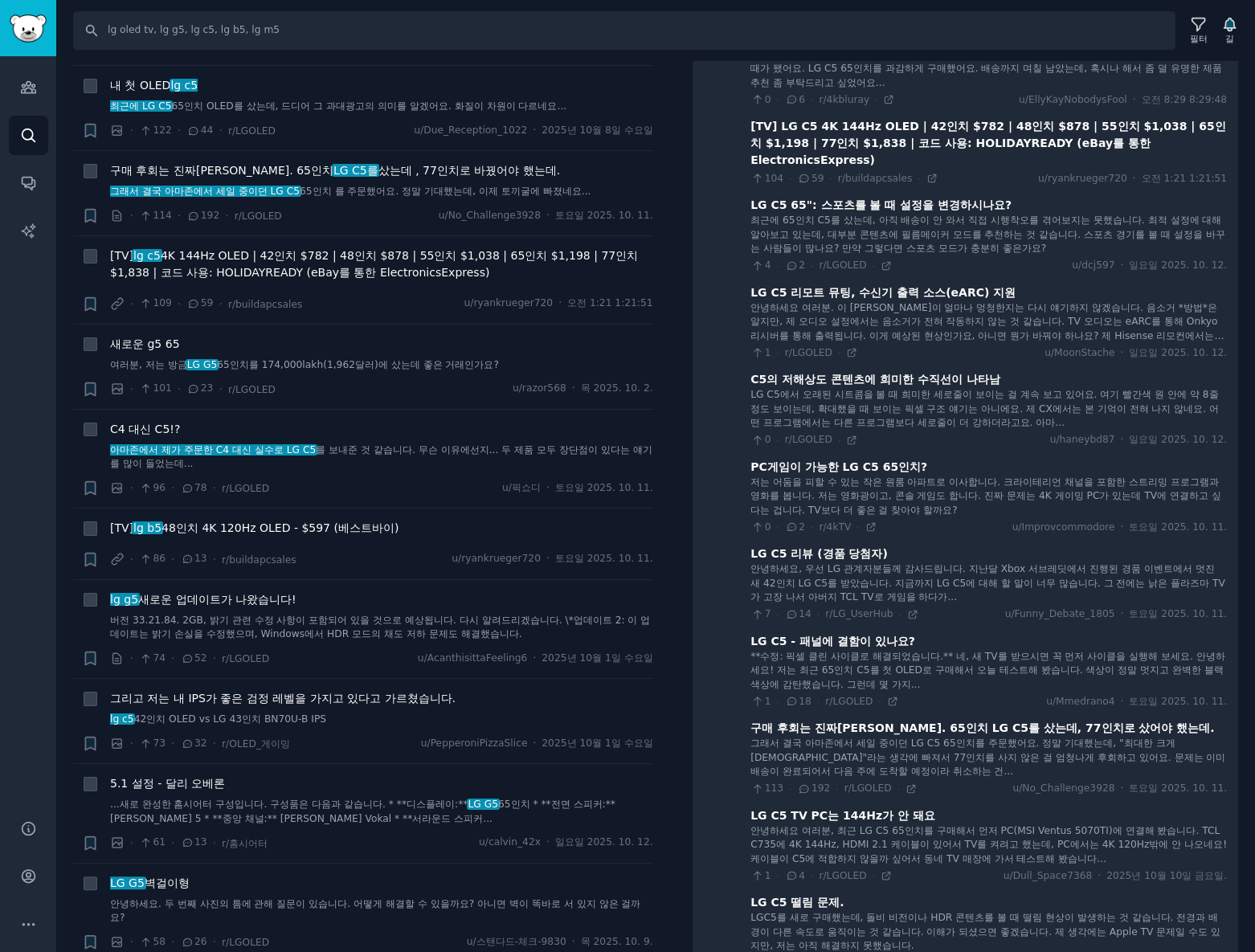
scroll to position [319, 0]
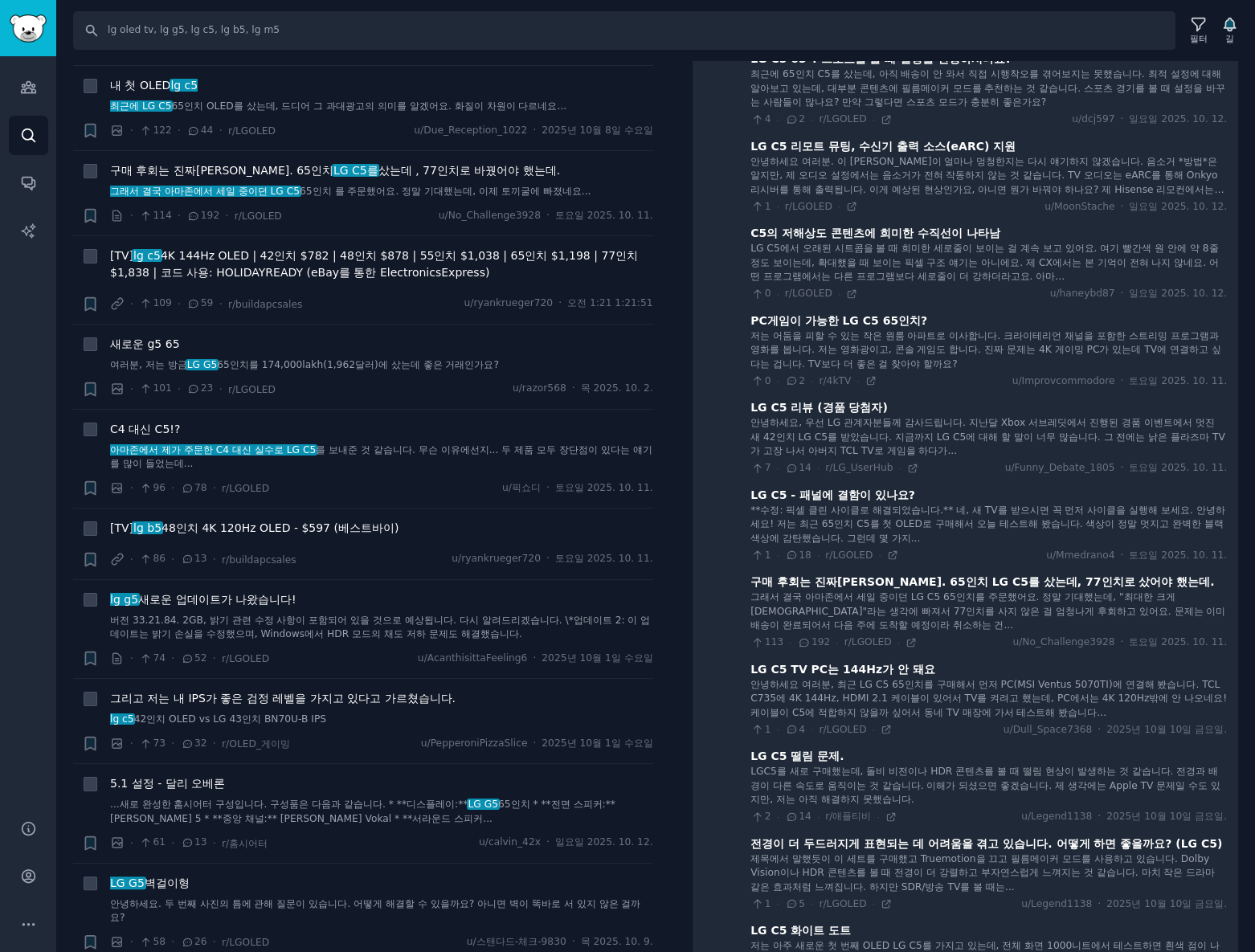
click at [864, 576] on font "구매 후회는 진짜[PERSON_NAME]. 65인치 LG C5를 샀는데, 77인치로 샀어야 했는데." at bounding box center [983, 582] width 464 height 13
drag, startPoint x: 785, startPoint y: 562, endPoint x: 849, endPoint y: 565, distance: 64.1
click at [849, 576] on font "구매 후회는 진짜[PERSON_NAME]. 65인치 LG C5를 샀는데, 77인치로 샀어야 했는데." at bounding box center [983, 582] width 464 height 13
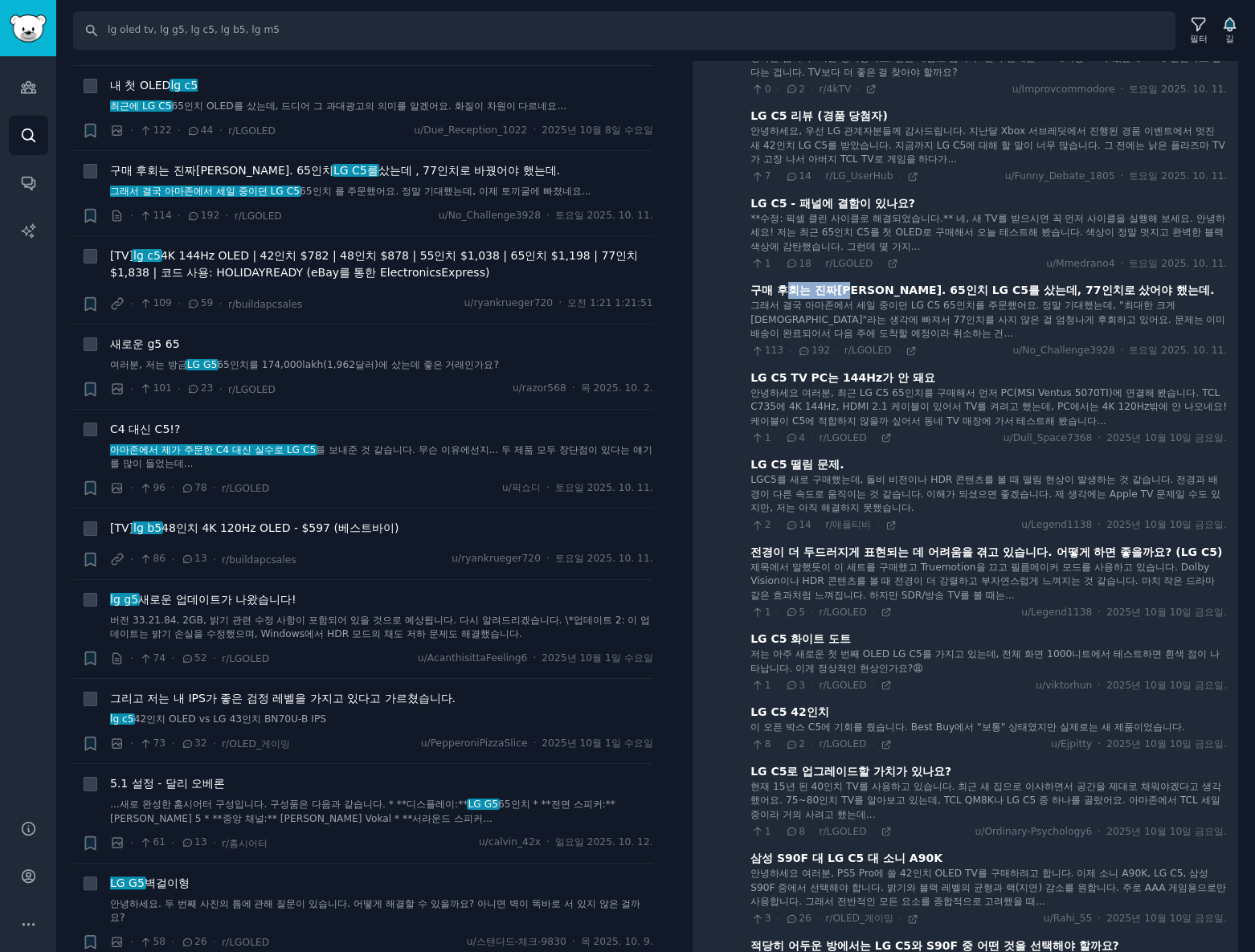
scroll to position [757, 0]
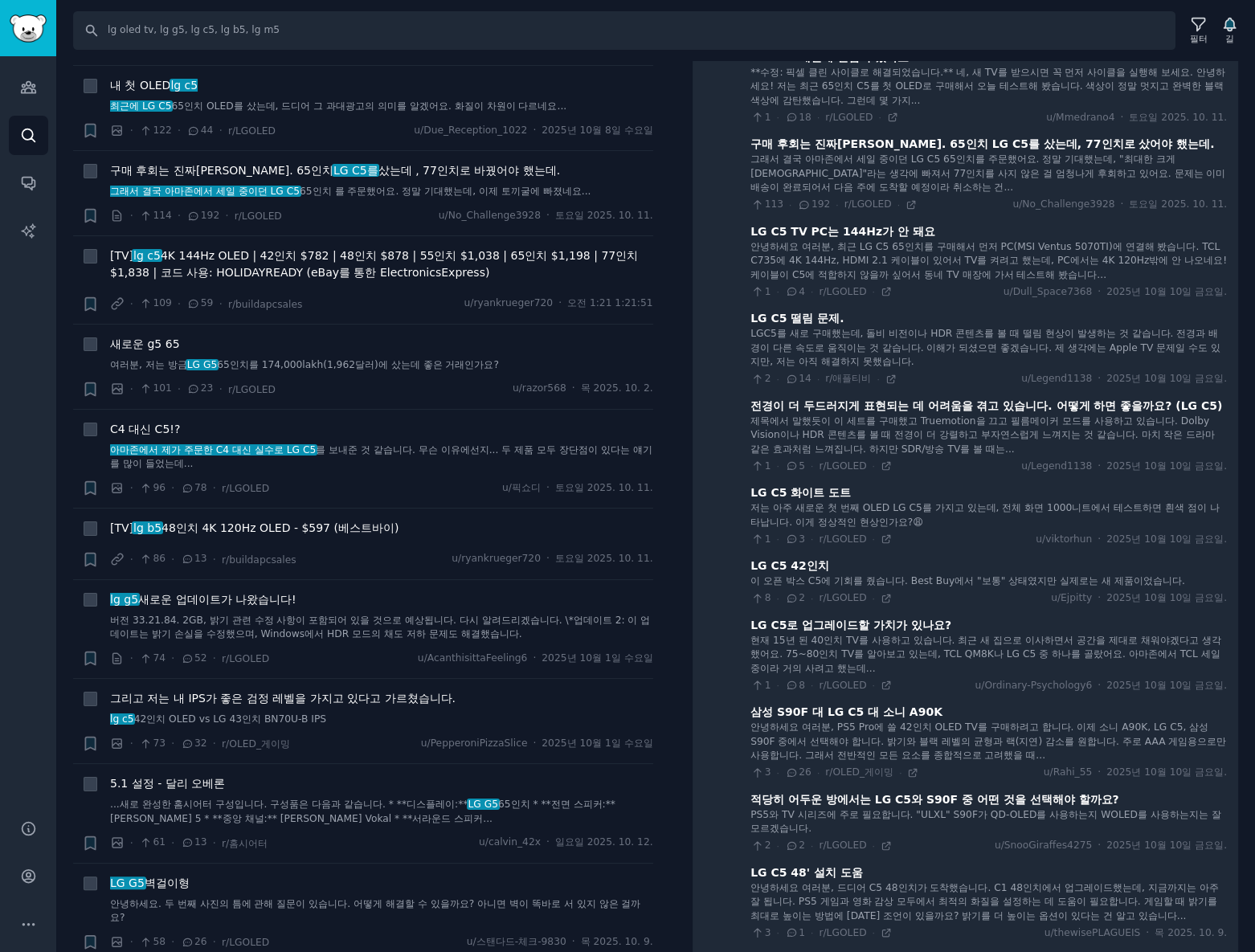
click at [965, 722] on font "안녕하세요 여러분, PS5 Pro에 쓸 42인치 OLED TV를 구매하려고 합니다. 이제 소니 A90K, LG C5, 삼성 S90F 중에서 선…" at bounding box center [988, 741] width 476 height 39
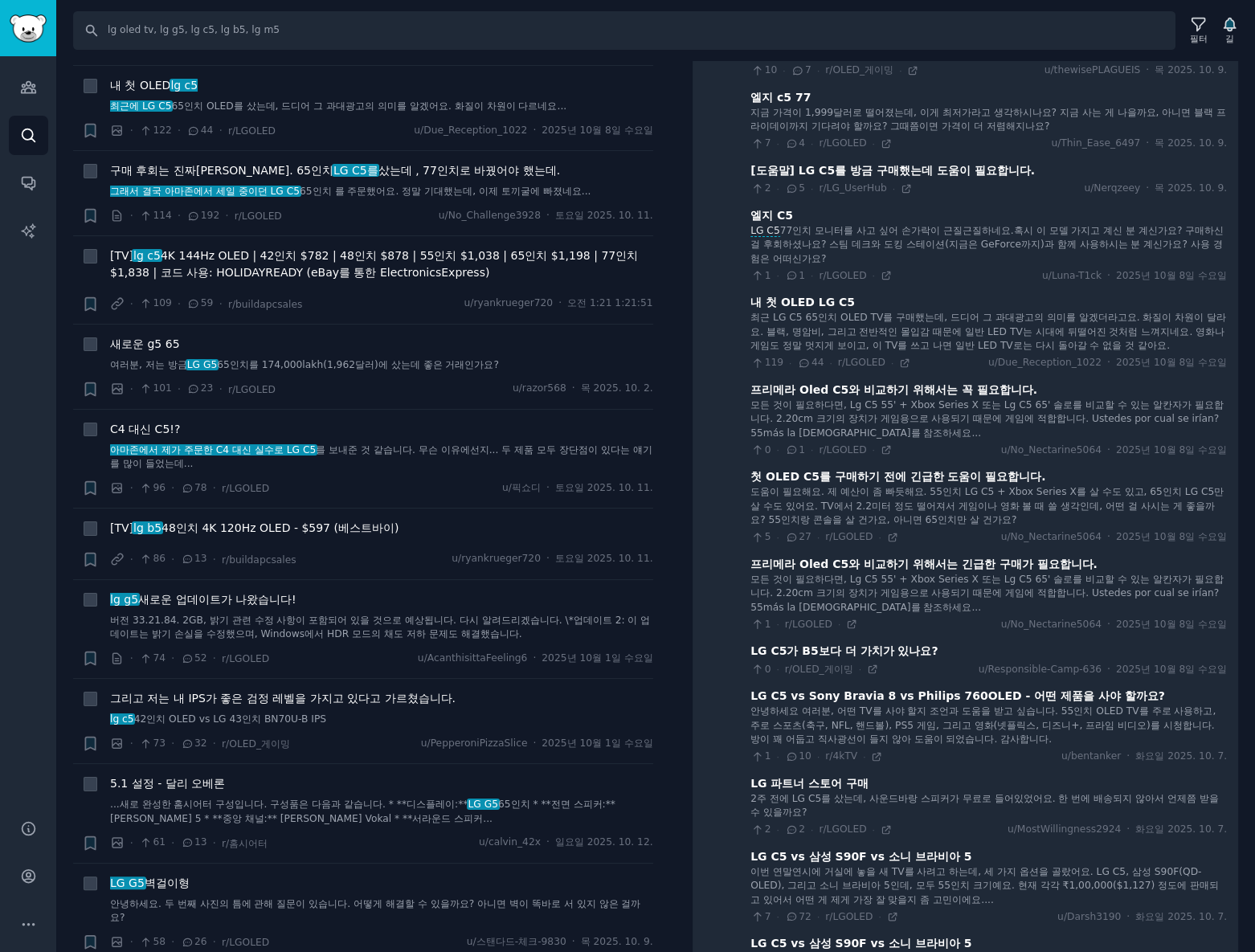
scroll to position [1780, 0]
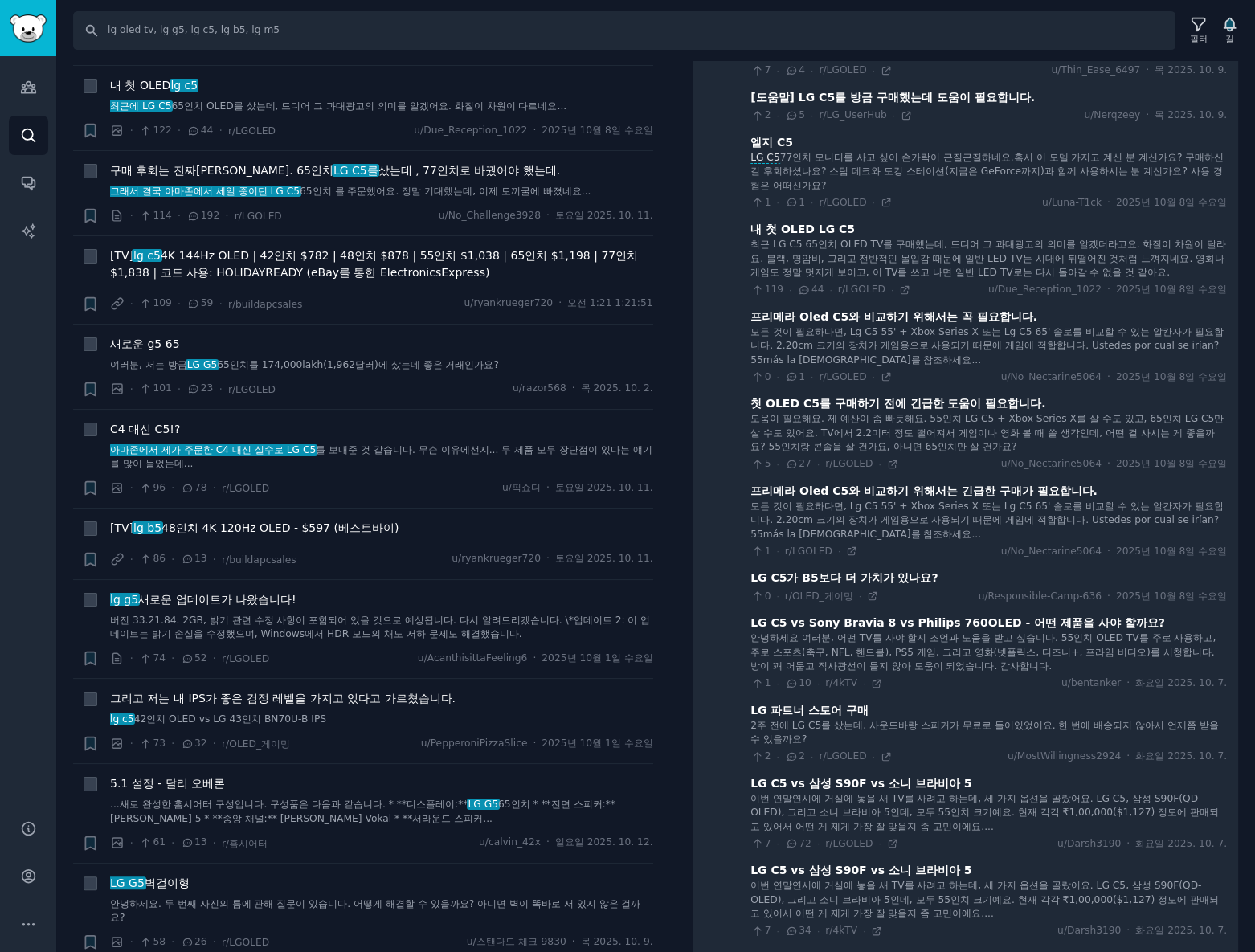
click at [930, 793] on font "이번 연말연시에 거실에 놓을 새 TV를 사려고 하는데, 세 가지 옵션을 골랐어요. LG C5, 삼성 S90F(QD-OLED), 그리고 소니 브…" at bounding box center [985, 812] width 469 height 39
drag, startPoint x: 928, startPoint y: 778, endPoint x: 817, endPoint y: 778, distance: 111.0
click at [817, 793] on font "이번 연말연시에 거실에 놓을 새 TV를 사려고 하는데, 세 가지 옵션을 골랐어요. LG C5, 삼성 S90F(QD-OLED), 그리고 소니 브…" at bounding box center [985, 812] width 469 height 39
click at [782, 793] on font "이번 연말연시에 거실에 놓을 새 TV를 사려고 하는데, 세 가지 옵션을 골랐어요. LG C5, 삼성 S90F(QD-OLED), 그리고 소니 브…" at bounding box center [985, 812] width 469 height 39
